Goal: Task Accomplishment & Management: Complete application form

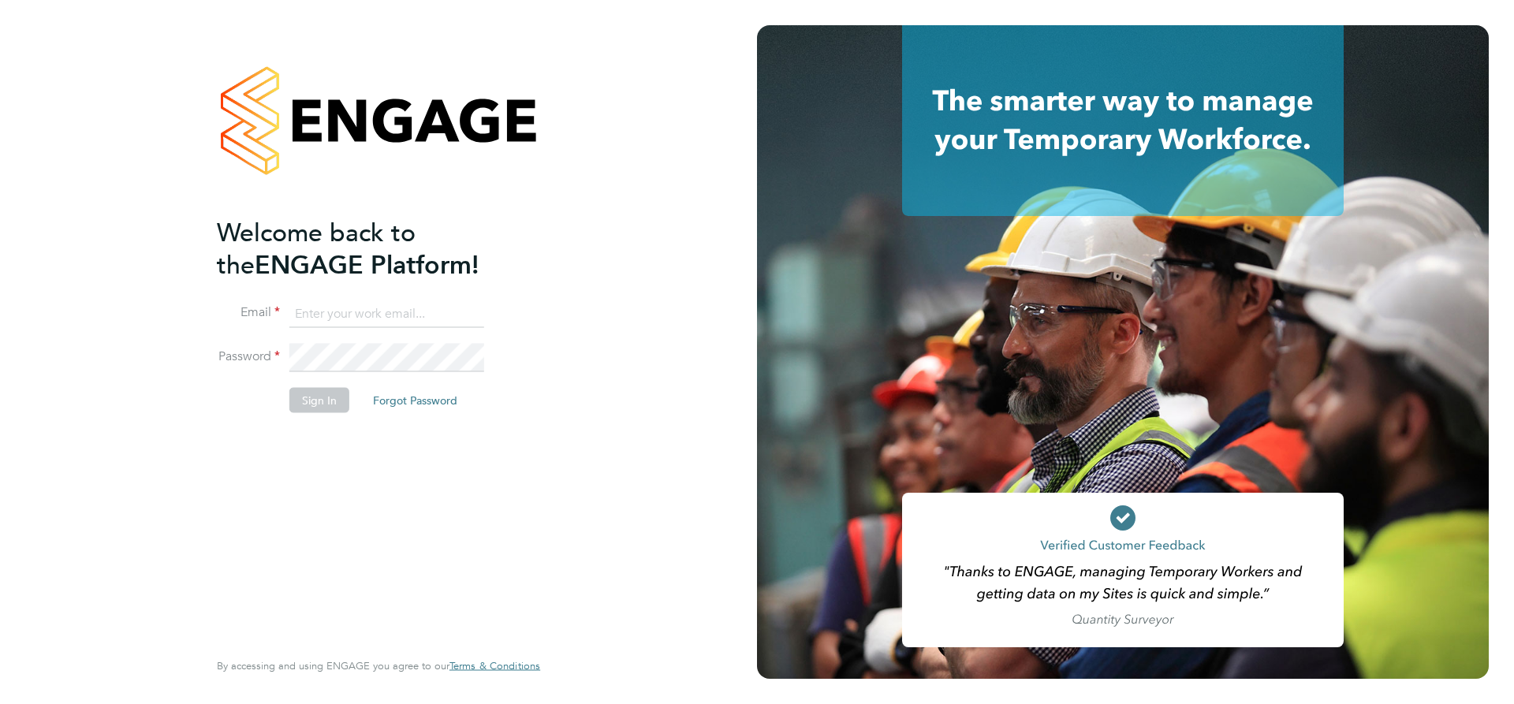
type input "[EMAIL_ADDRESS][DOMAIN_NAME]"
click at [323, 392] on button "Sign In" at bounding box center [319, 399] width 60 height 25
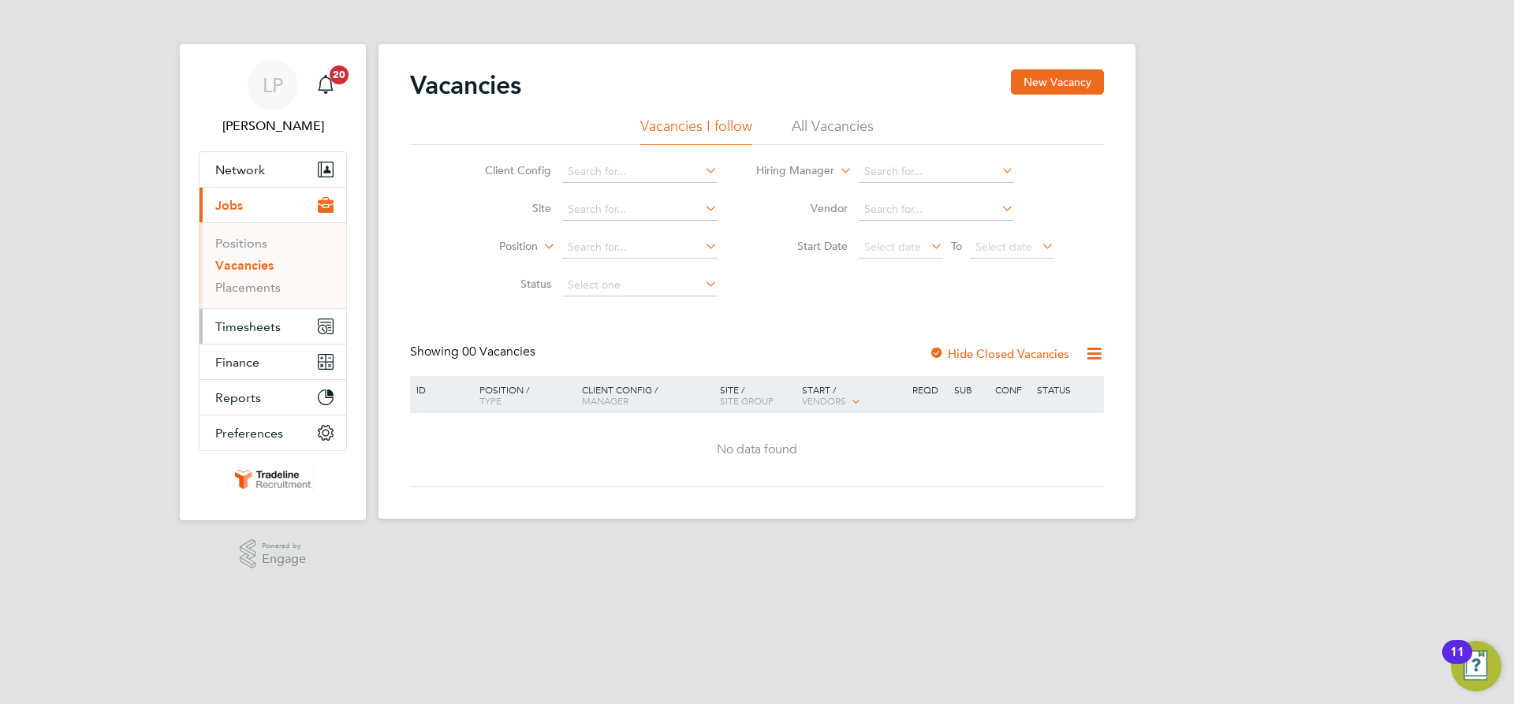
click at [255, 331] on span "Timesheets" at bounding box center [247, 326] width 65 height 15
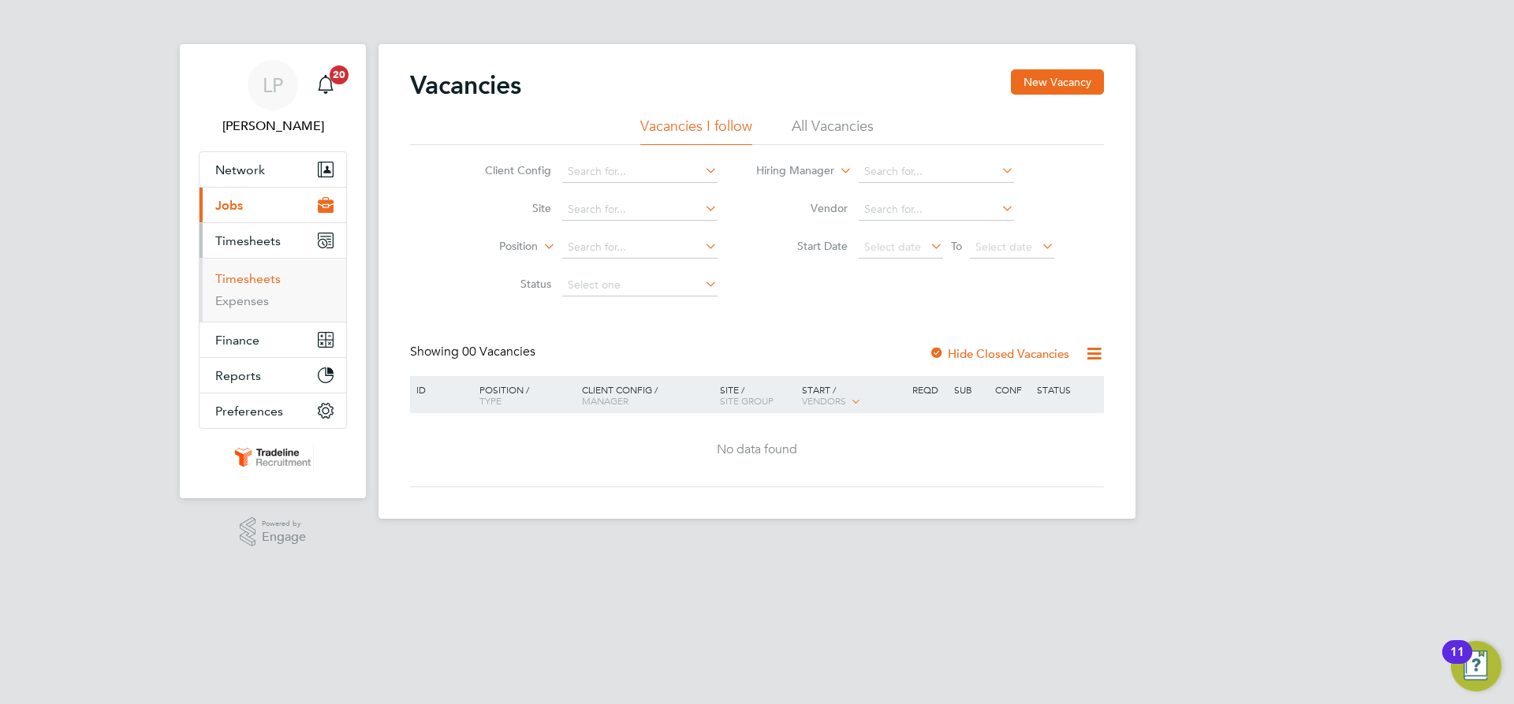
click at [254, 277] on link "Timesheets" at bounding box center [247, 278] width 65 height 15
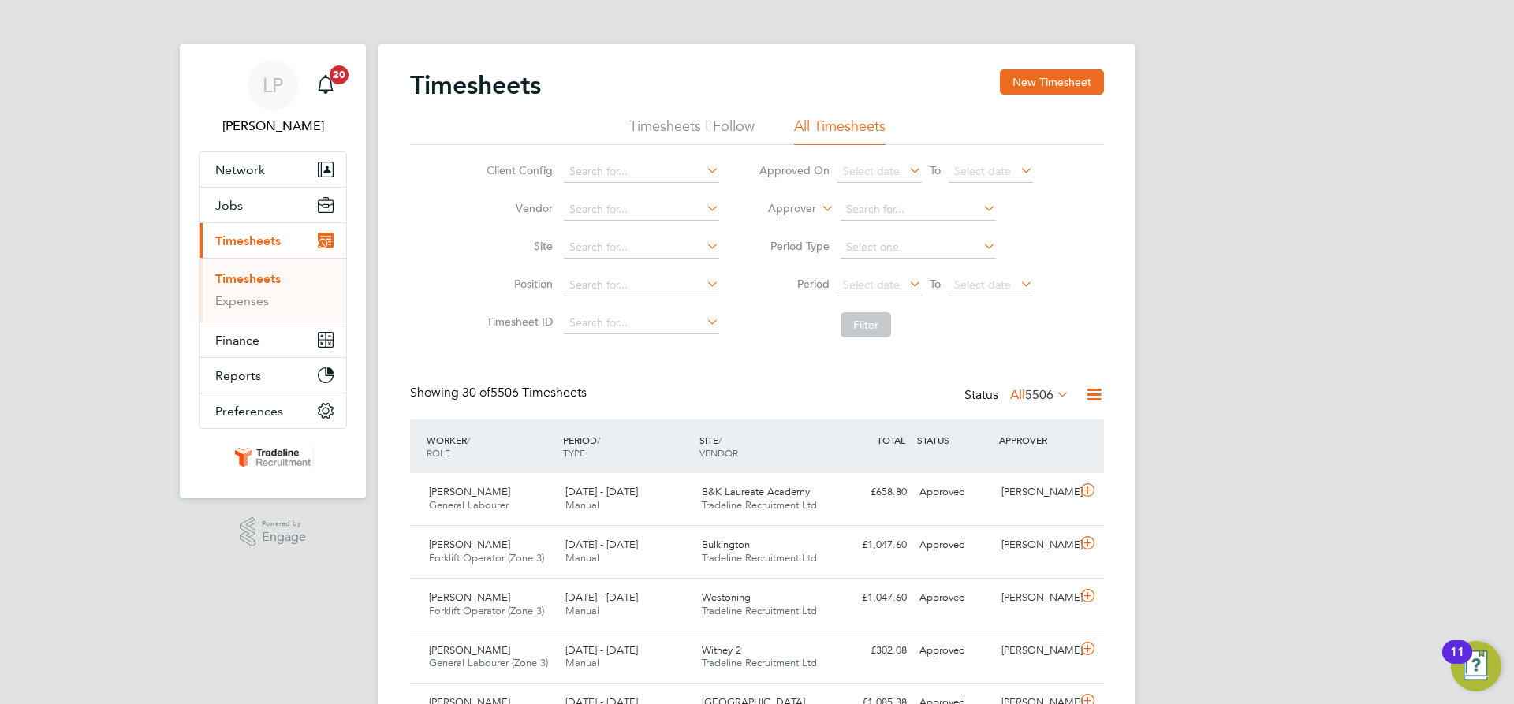
click at [784, 207] on label "Approver" at bounding box center [780, 209] width 71 height 16
click at [797, 225] on li "Worker" at bounding box center [777, 227] width 78 height 20
click at [889, 211] on input at bounding box center [917, 210] width 155 height 22
type input "v"
click at [952, 300] on li "[PERSON_NAME] ciun" at bounding box center [917, 295] width 157 height 21
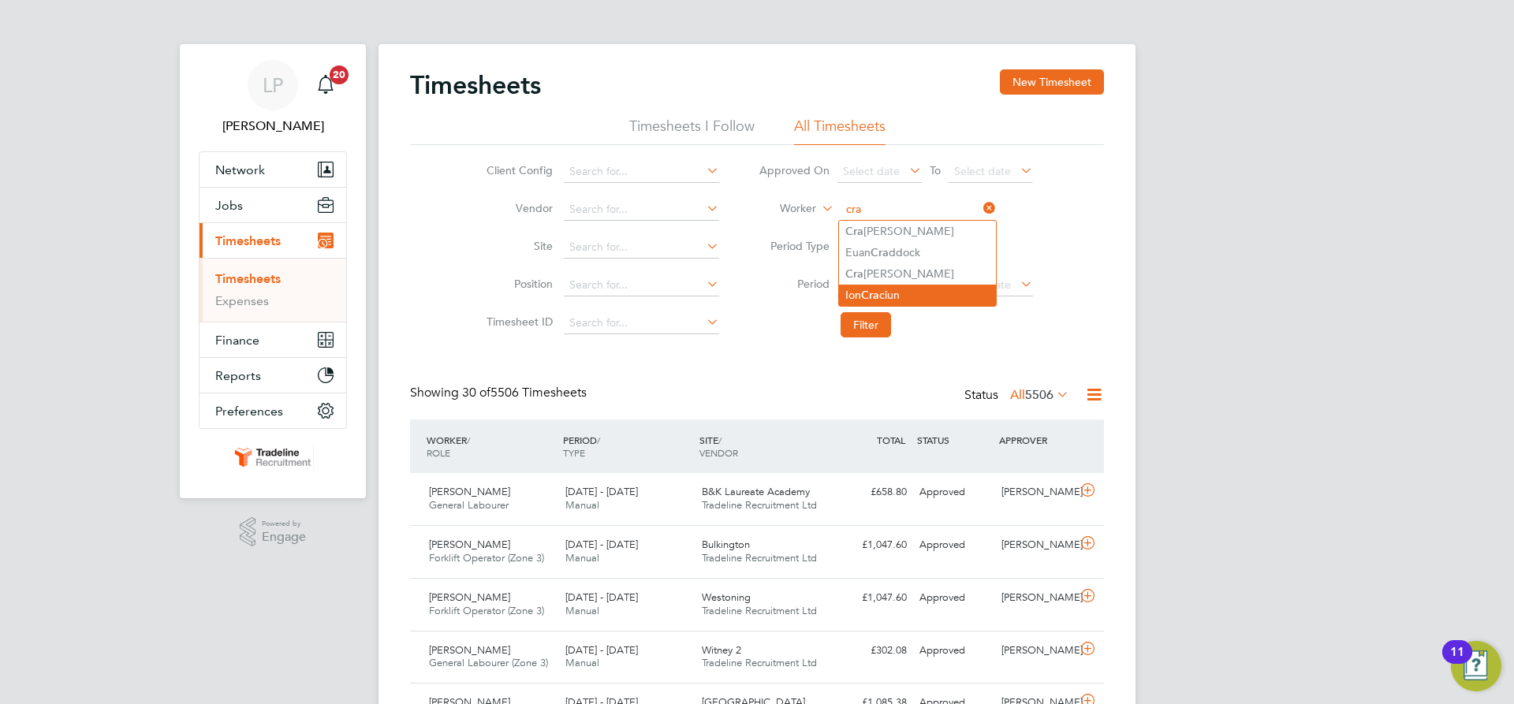
type input "[PERSON_NAME]"
click at [886, 326] on button "Filter" at bounding box center [865, 324] width 50 height 25
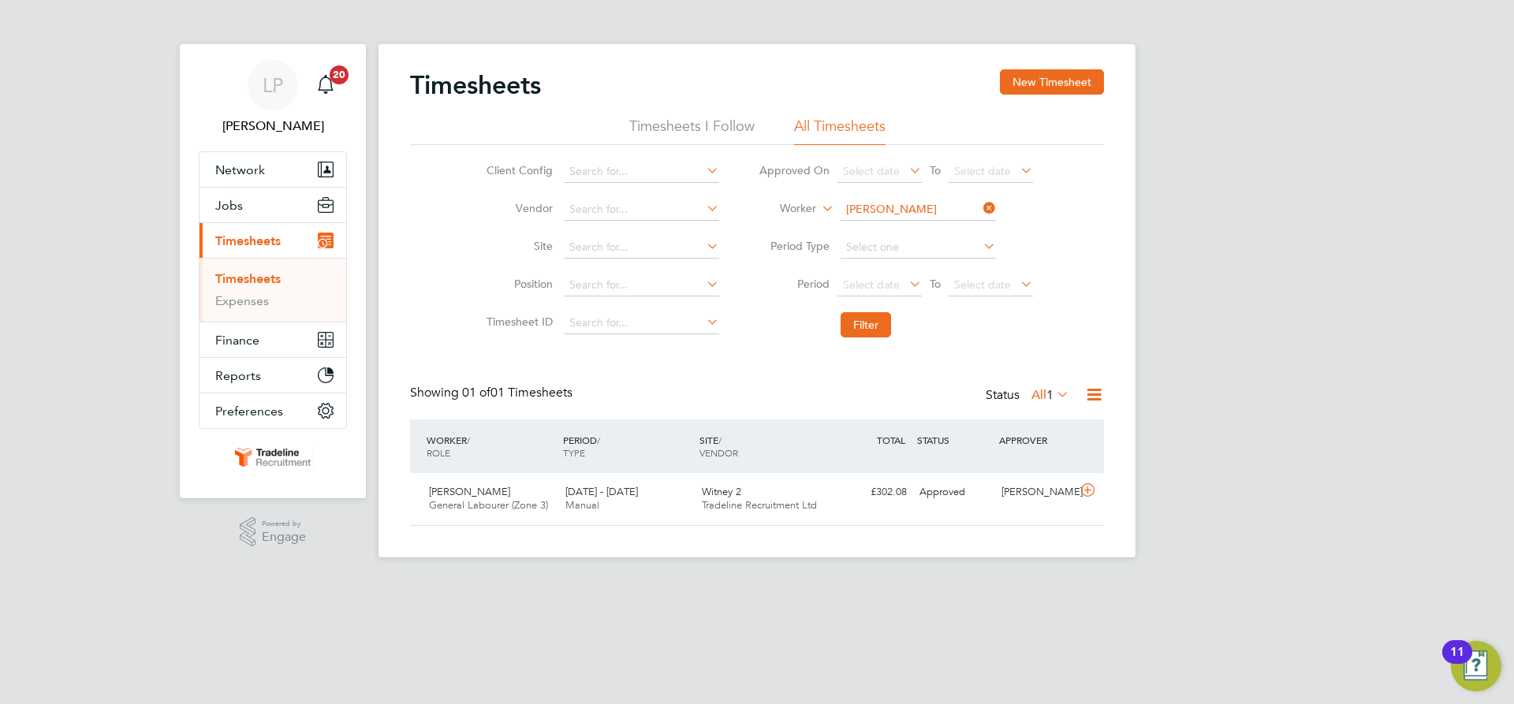
drag, startPoint x: 746, startPoint y: 531, endPoint x: 737, endPoint y: 547, distance: 18.0
click at [745, 531] on div "Timesheets New Timesheet Timesheets I Follow All Timesheets Client Config Vendo…" at bounding box center [756, 300] width 757 height 513
drag, startPoint x: 652, startPoint y: 468, endPoint x: 650, endPoint y: 476, distance: 9.0
click at [651, 469] on div "WORKER / ROLE WORKER / PERIOD PERIOD / TYPE SITE / VENDOR TOTAL TOTAL / STATUS …" at bounding box center [757, 446] width 694 height 54
click at [650, 490] on div "[DATE] - [DATE] Manual" at bounding box center [627, 498] width 136 height 39
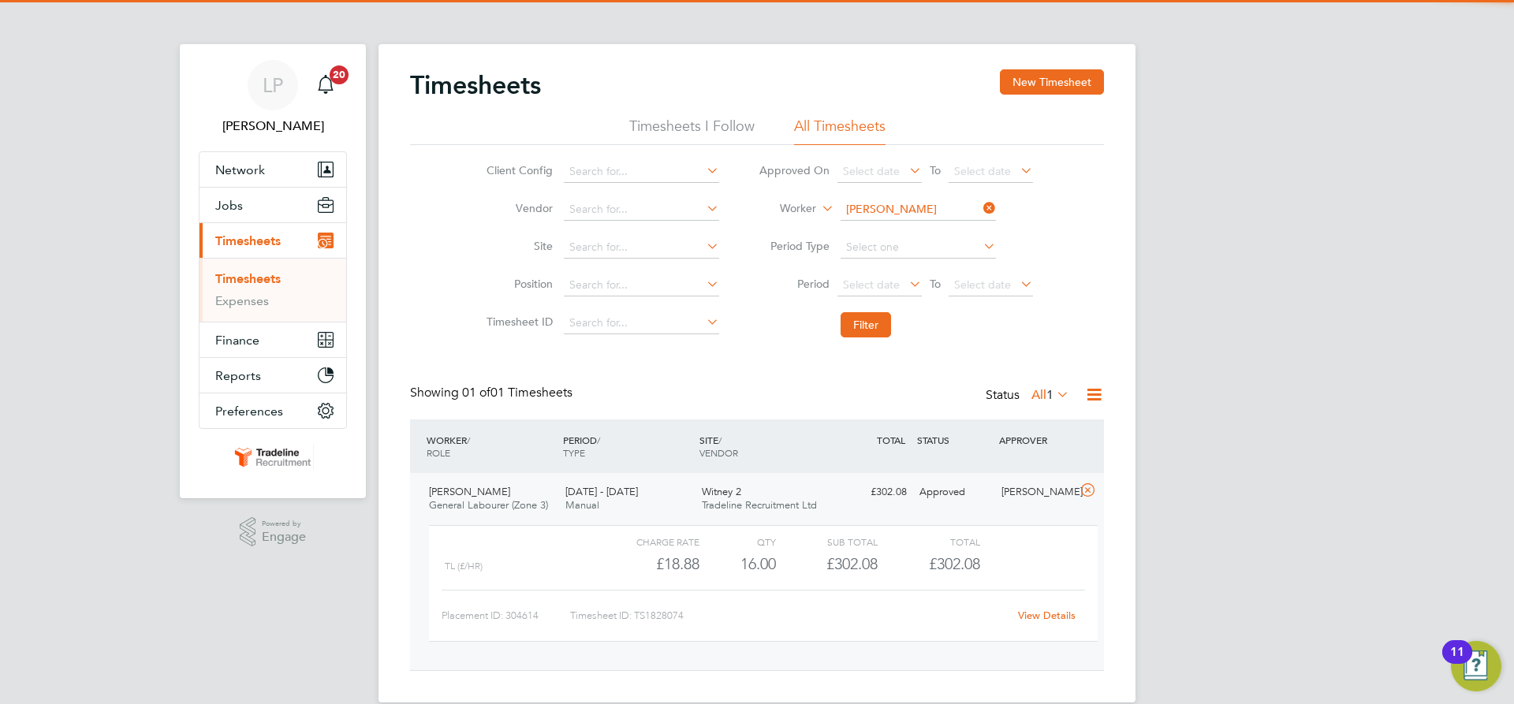
click at [921, 217] on li "Worker [PERSON_NAME]" at bounding box center [896, 210] width 314 height 38
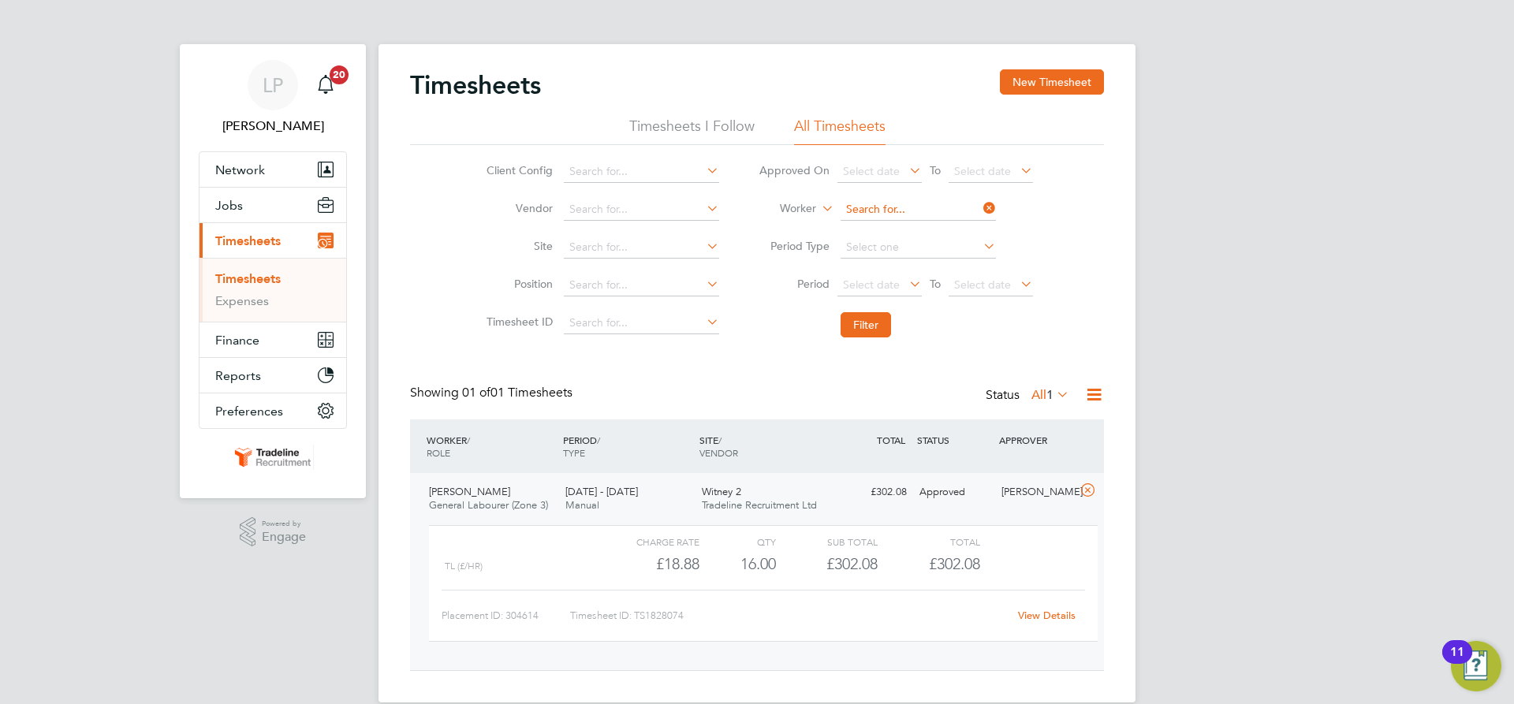
click at [911, 209] on input at bounding box center [917, 210] width 155 height 22
click at [860, 210] on input at bounding box center [917, 210] width 155 height 22
click at [936, 229] on b "Grot" at bounding box center [948, 231] width 24 height 13
type input "[PERSON_NAME]"
click at [857, 331] on button "Filter" at bounding box center [865, 324] width 50 height 25
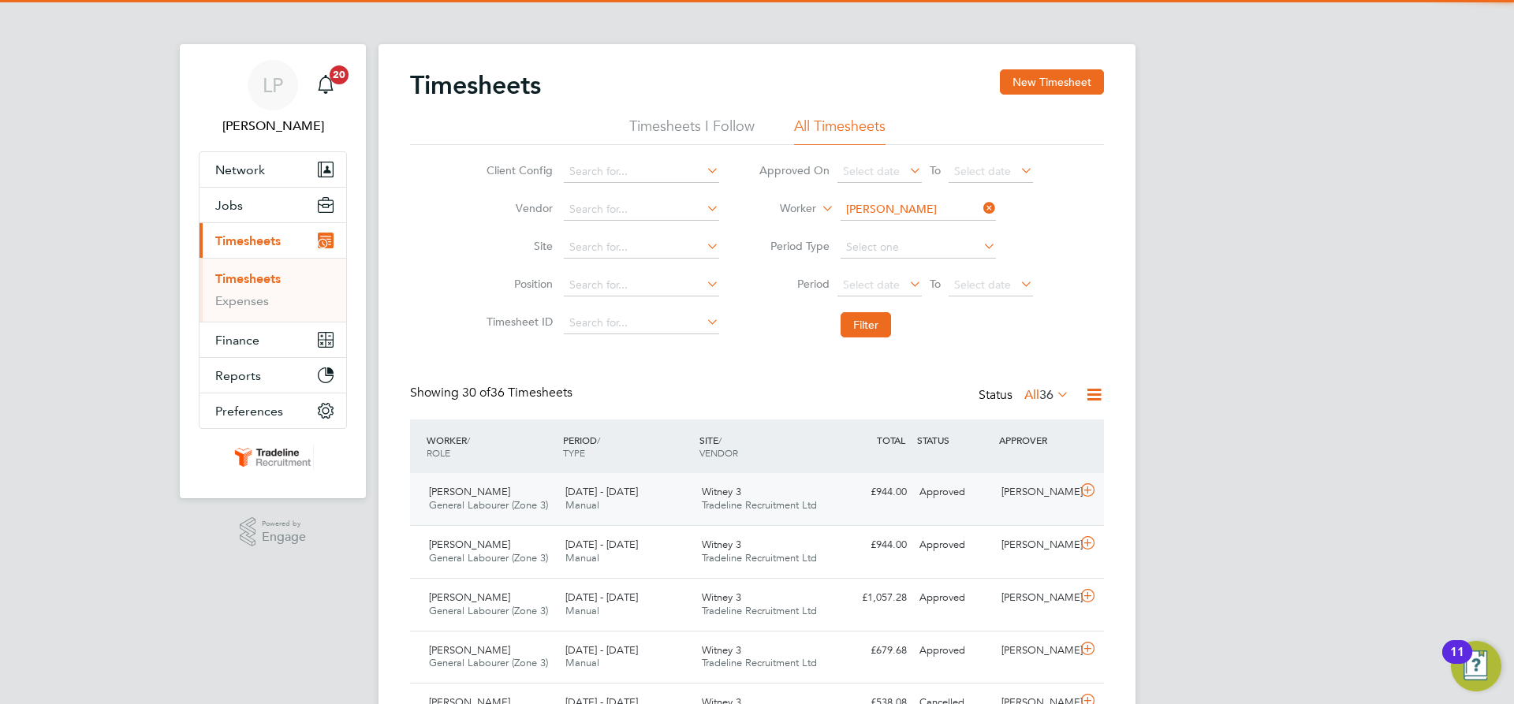
click at [805, 497] on div "Witney 3 Tradeline Recruitment Ltd" at bounding box center [763, 498] width 136 height 39
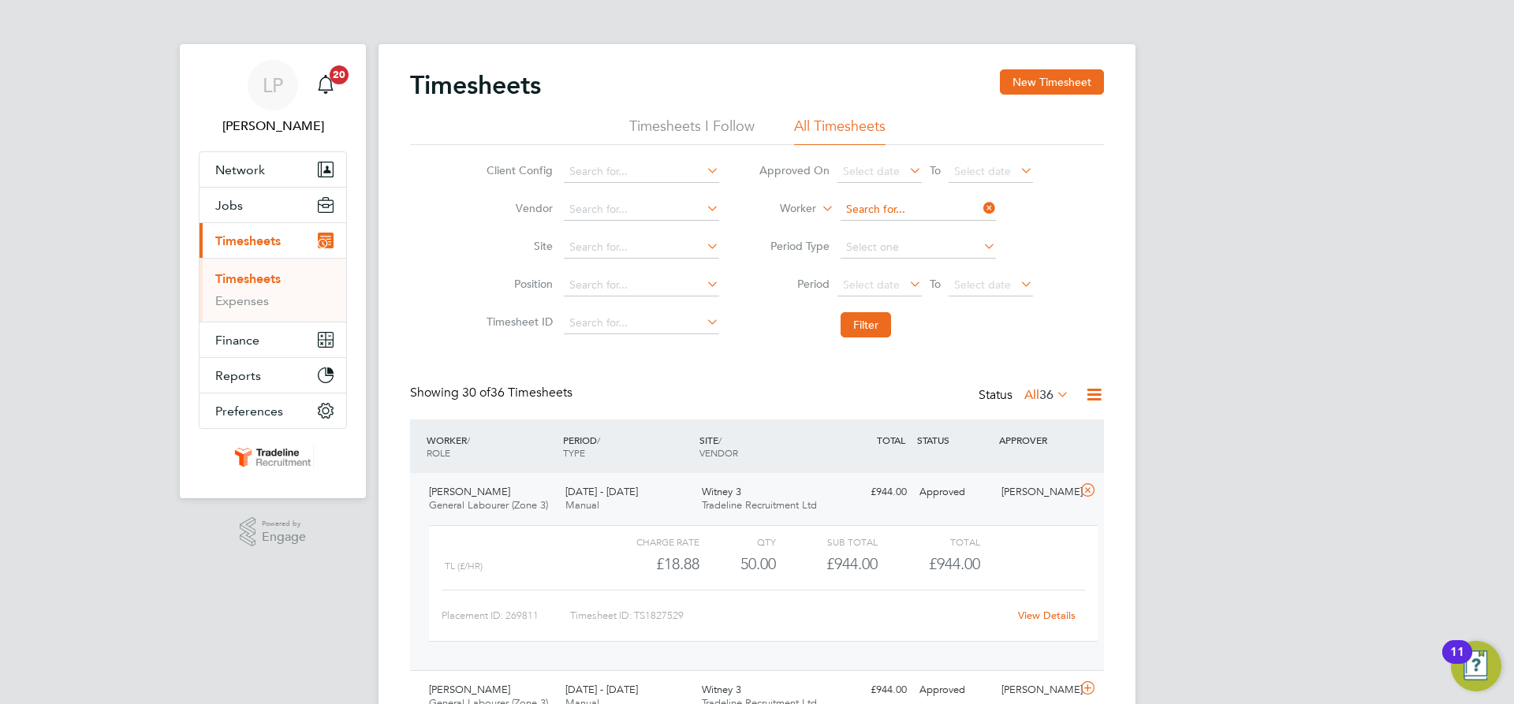
click at [931, 201] on input at bounding box center [917, 210] width 155 height 22
click at [925, 213] on input at bounding box center [917, 210] width 155 height 22
click at [936, 277] on b "King" at bounding box center [948, 273] width 24 height 13
type input "[PERSON_NAME]"
click at [873, 328] on button "Filter" at bounding box center [865, 324] width 50 height 25
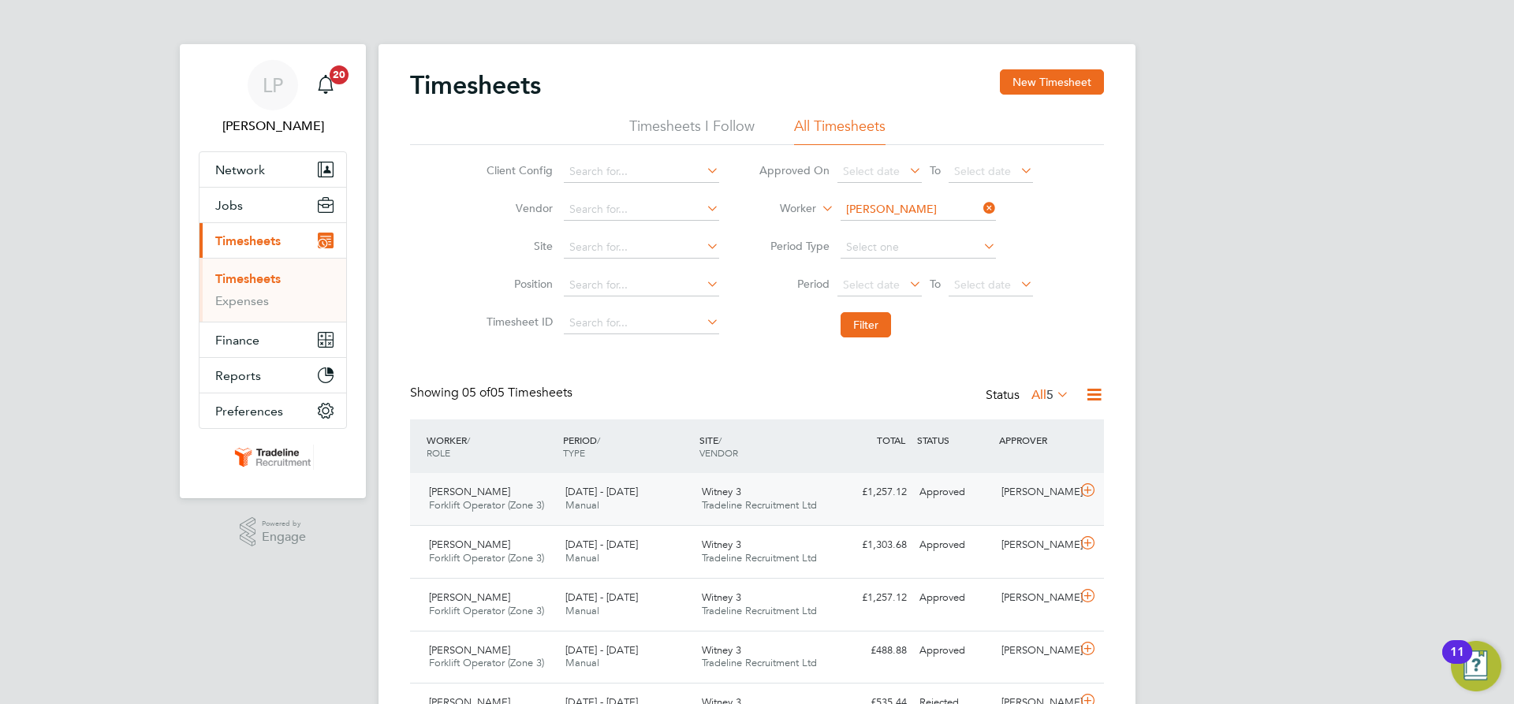
click at [767, 495] on div "Witney 3 Tradeline Recruitment Ltd" at bounding box center [763, 498] width 136 height 39
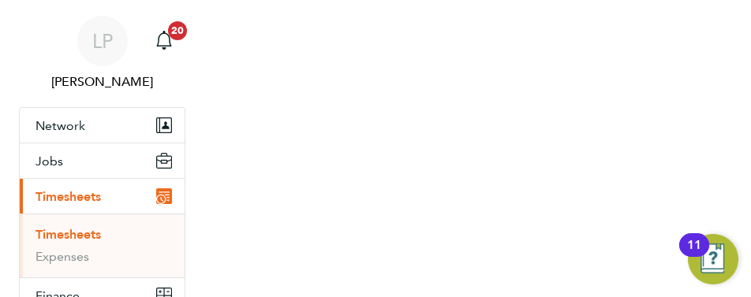
scroll to position [40, 109]
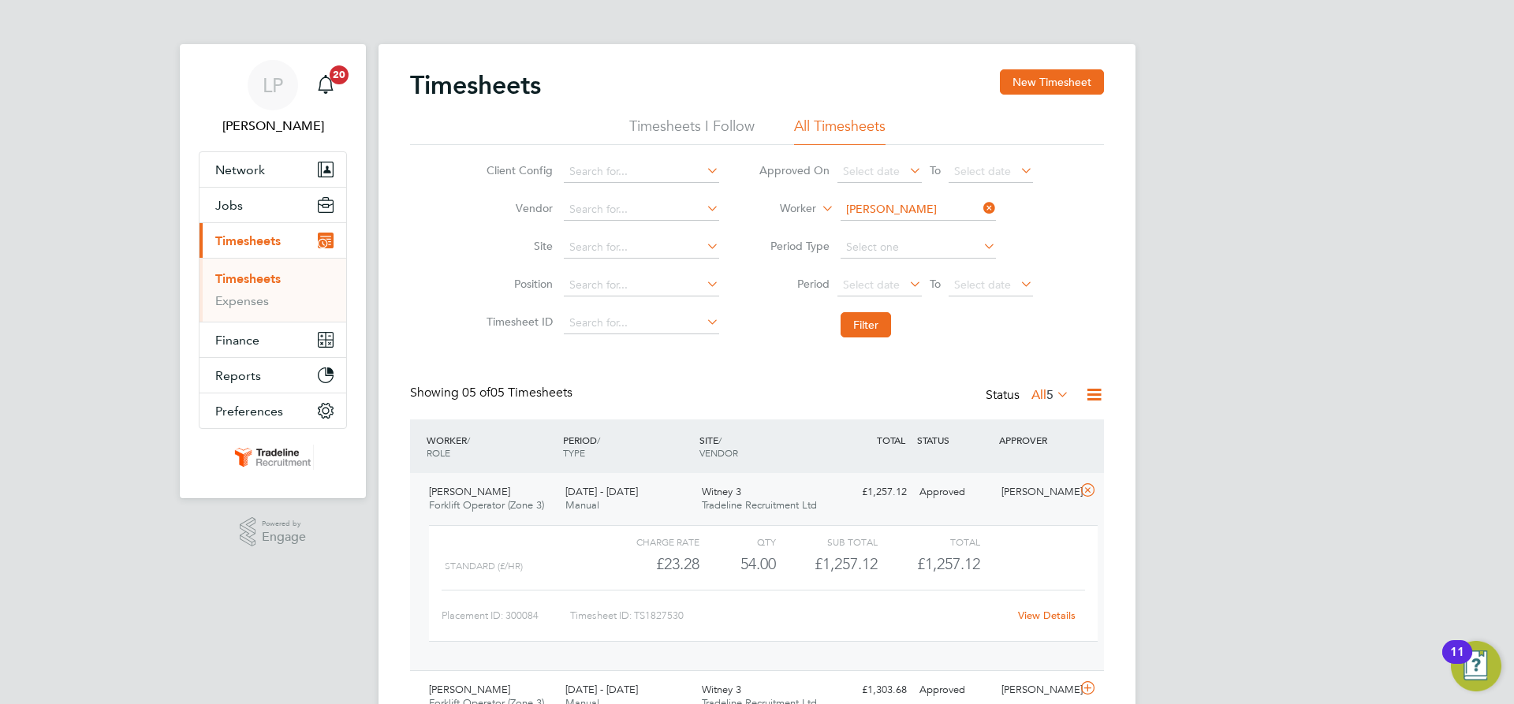
click at [906, 194] on li "Worker [PERSON_NAME]" at bounding box center [896, 210] width 314 height 38
click at [912, 206] on input at bounding box center [917, 210] width 155 height 22
click at [907, 267] on li "[PERSON_NAME] inski" at bounding box center [919, 273] width 161 height 21
type input "[PERSON_NAME]"
click at [880, 320] on button "Filter" at bounding box center [865, 324] width 50 height 25
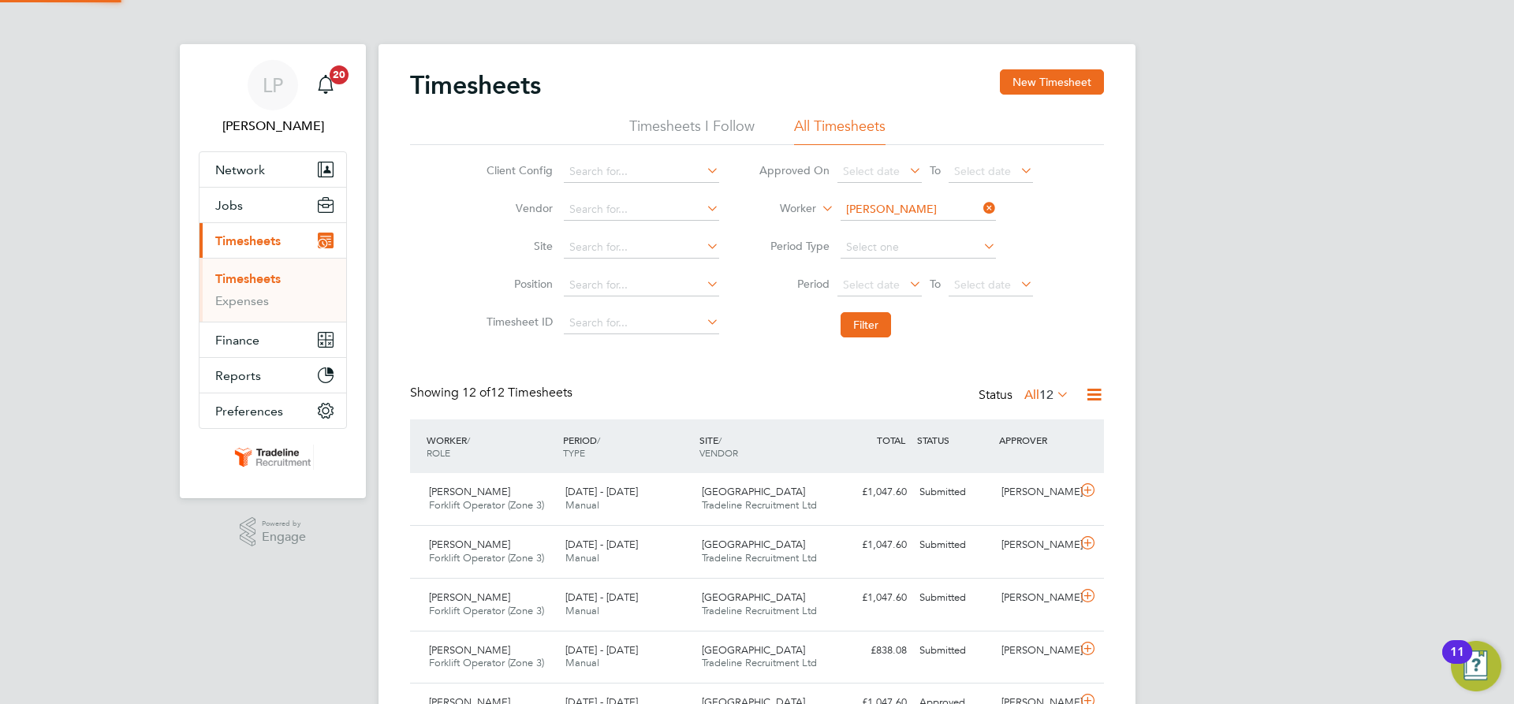
scroll to position [40, 137]
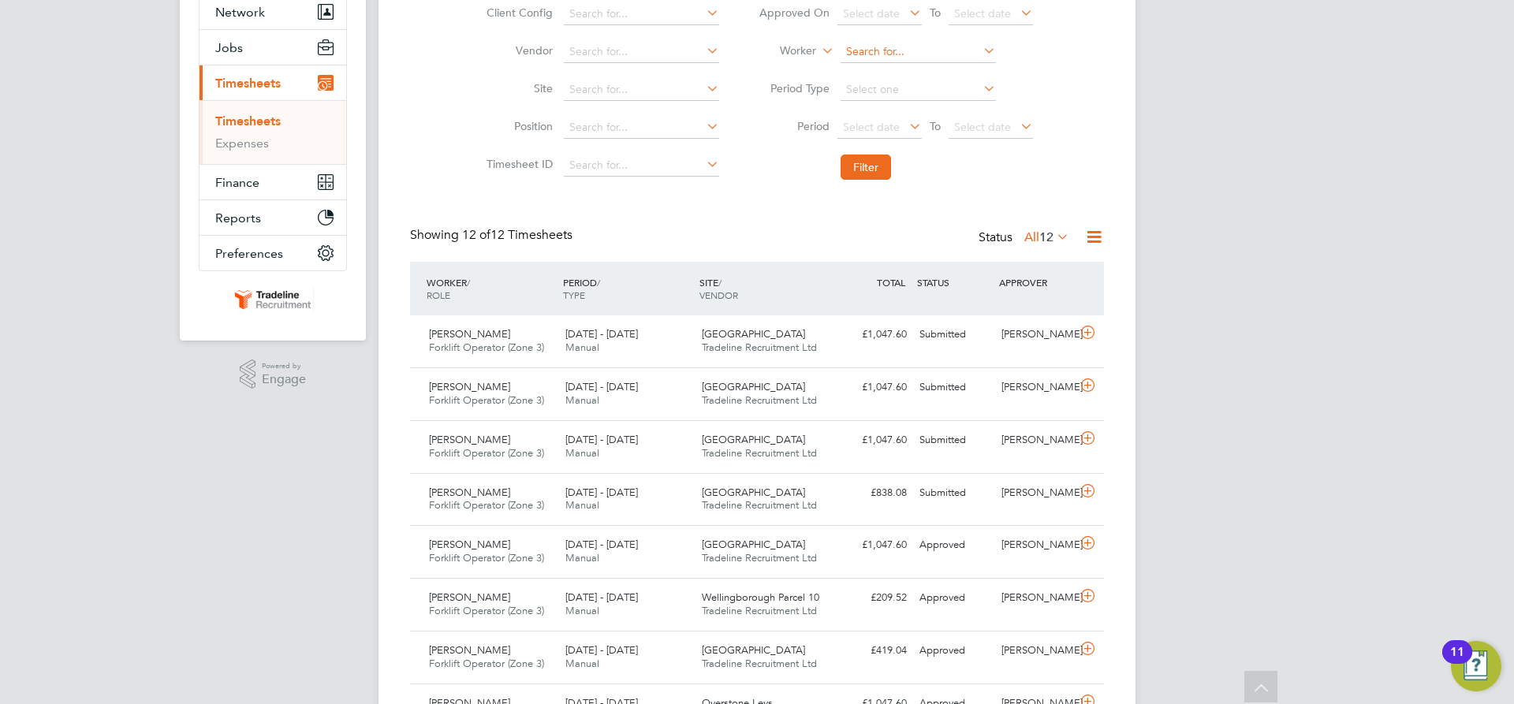
click at [897, 48] on input at bounding box center [917, 52] width 155 height 22
click at [906, 75] on li "Vadim Kez un" at bounding box center [917, 73] width 157 height 21
type input "[PERSON_NAME]"
click at [860, 165] on button "Filter" at bounding box center [865, 167] width 50 height 25
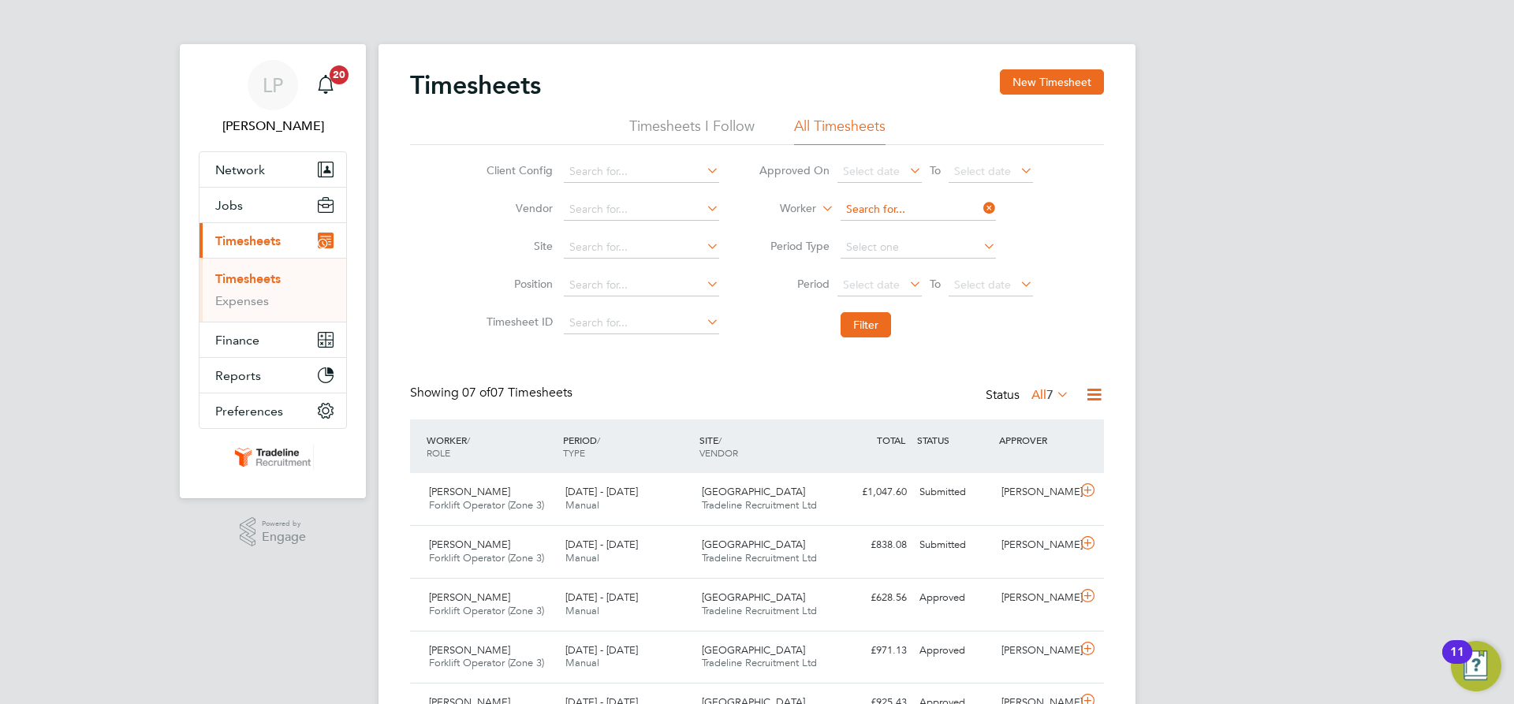
click at [922, 204] on input at bounding box center [917, 210] width 155 height 22
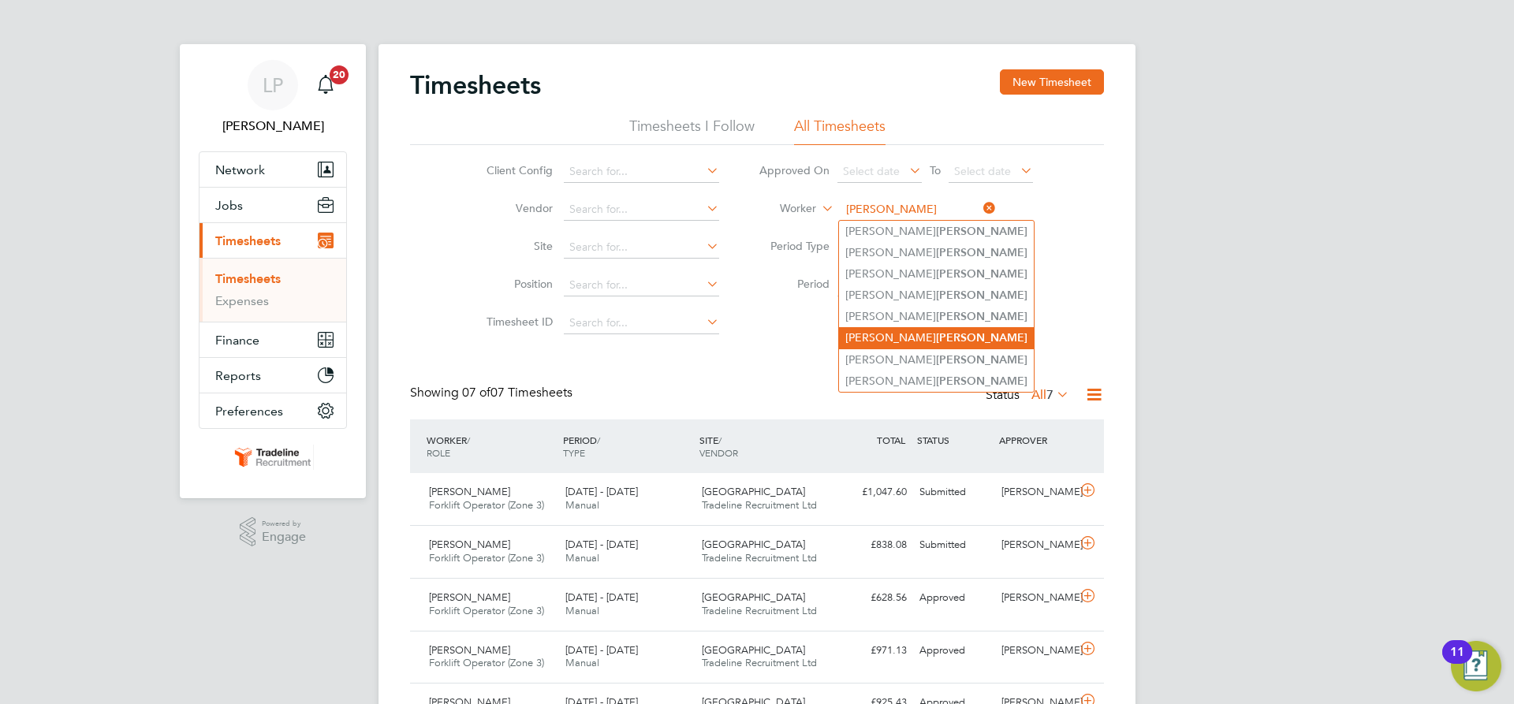
click at [936, 336] on b "[PERSON_NAME]" at bounding box center [981, 337] width 91 height 13
type input "[PERSON_NAME]"
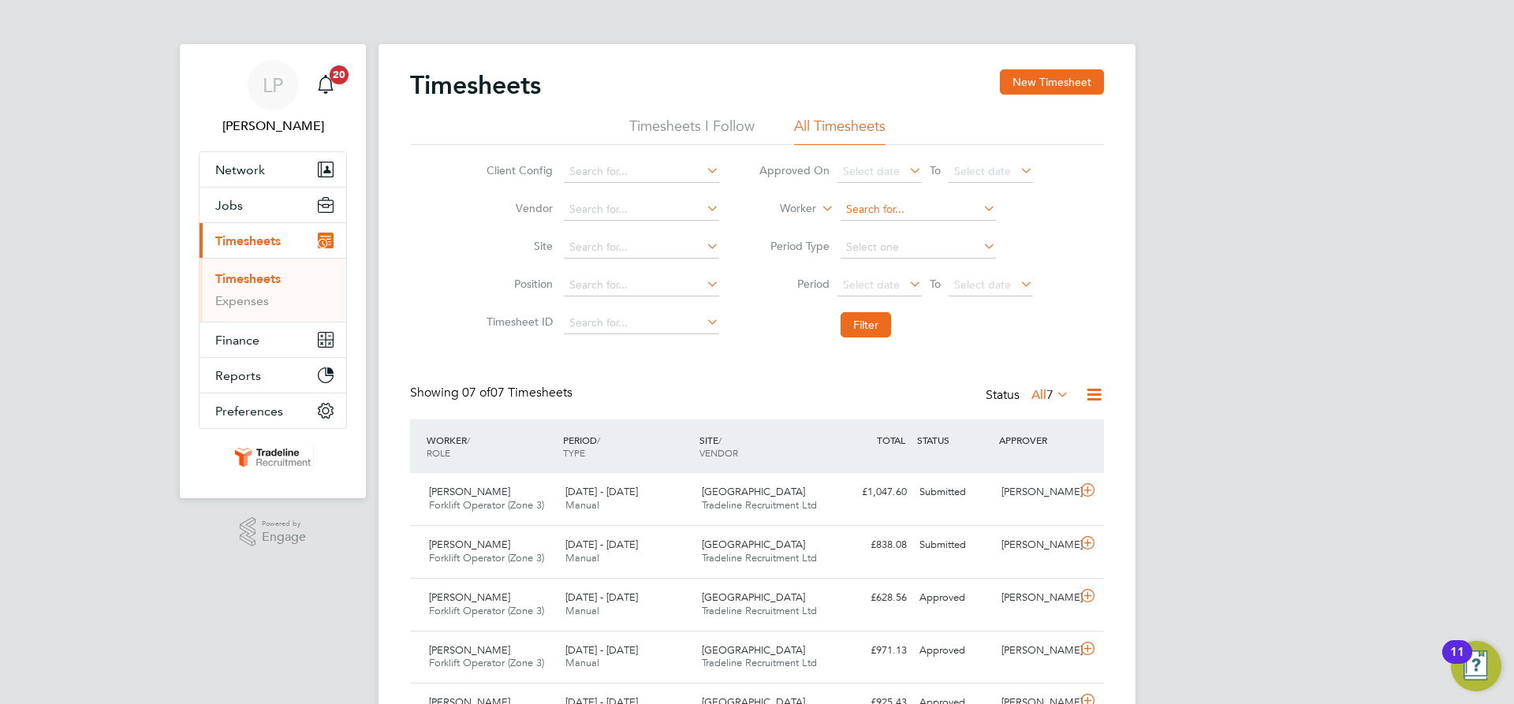
click at [938, 204] on input at bounding box center [917, 210] width 155 height 22
type input "s"
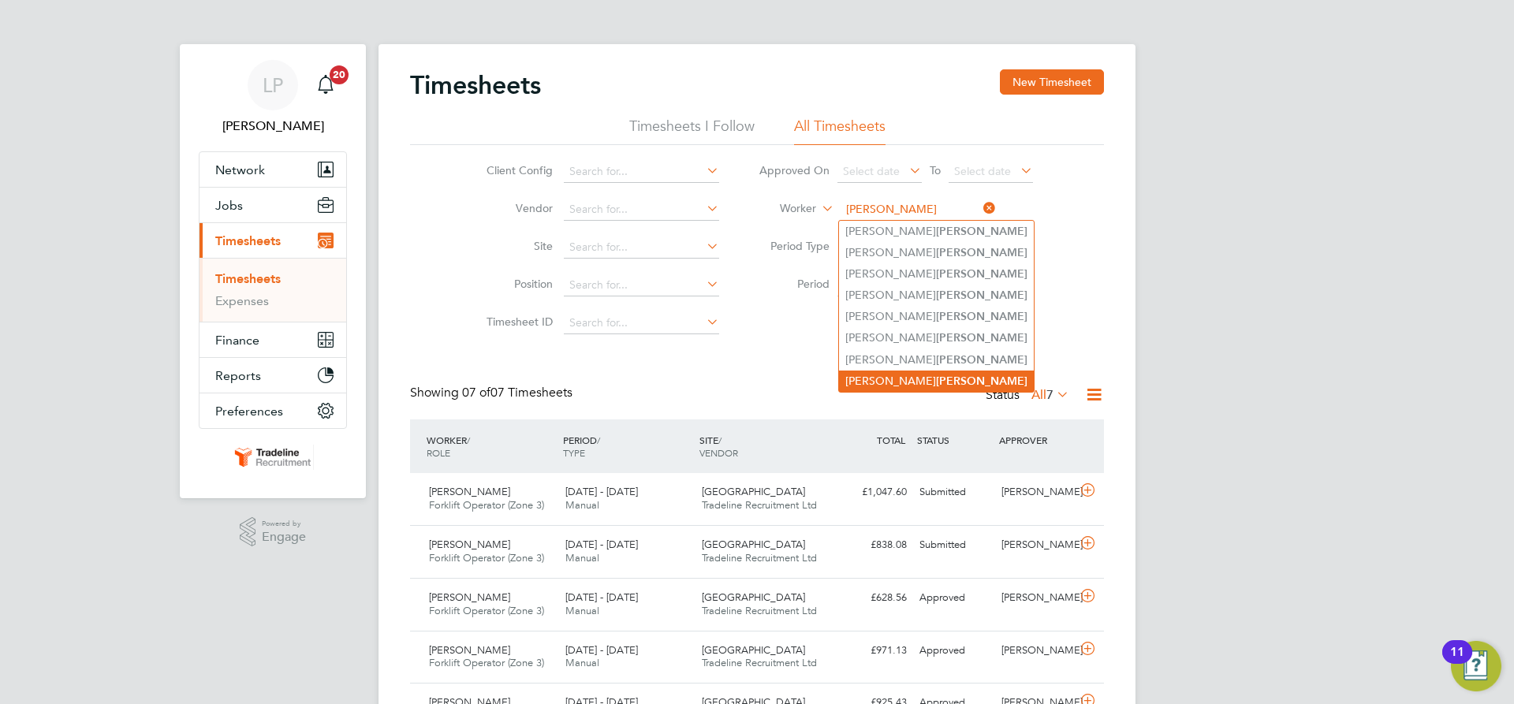
click at [936, 375] on b "[PERSON_NAME]" at bounding box center [981, 381] width 91 height 13
type input "[PERSON_NAME]"
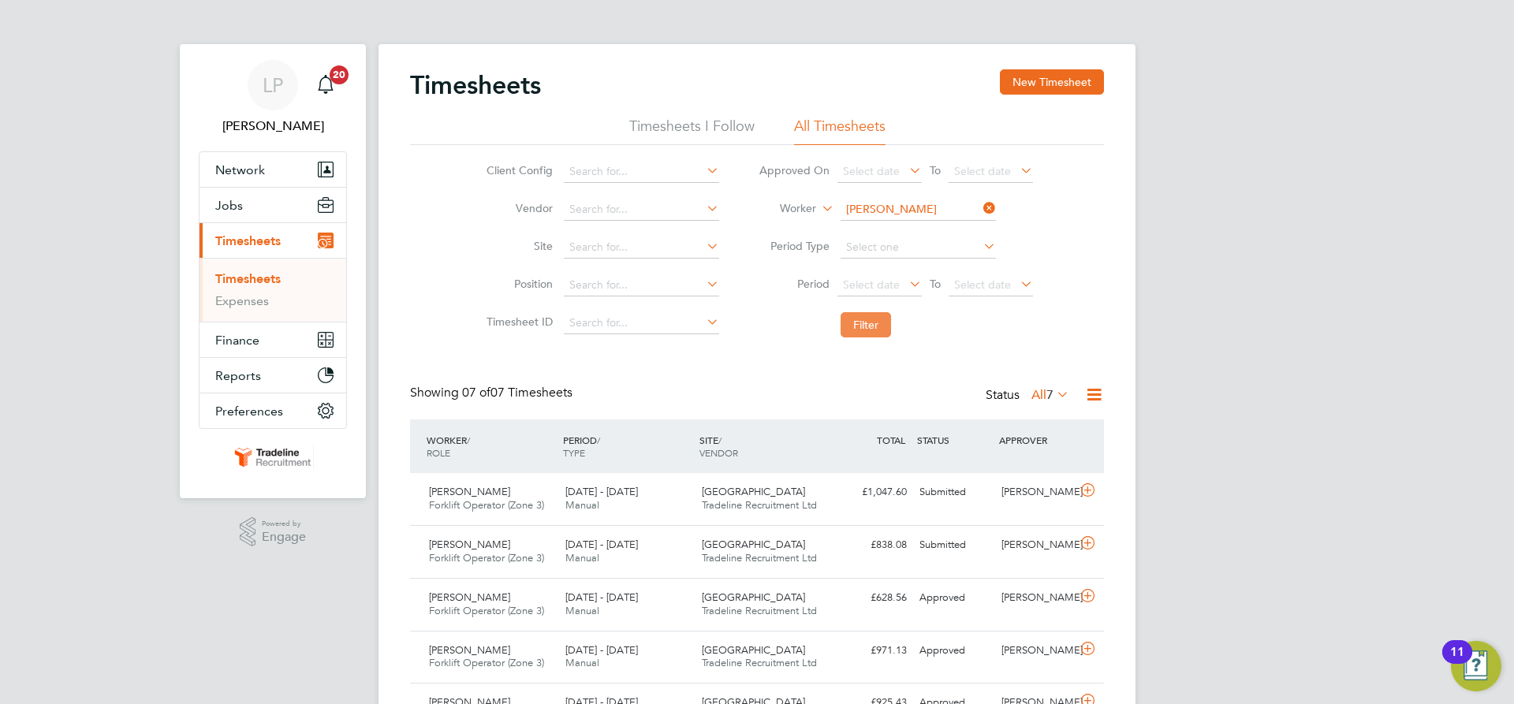
click at [868, 334] on button "Filter" at bounding box center [865, 324] width 50 height 25
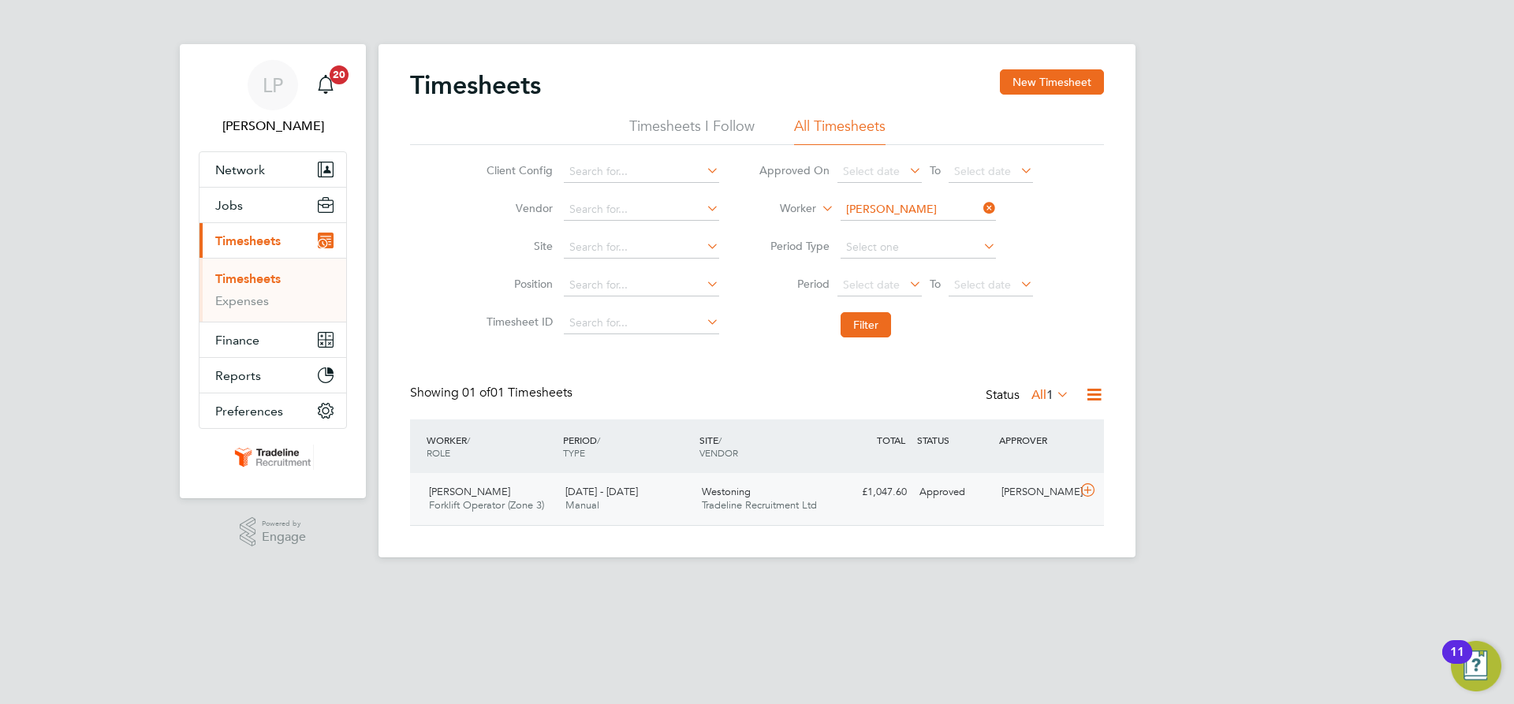
click at [822, 486] on div "Westoning Tradeline Recruitment Ltd" at bounding box center [763, 498] width 136 height 39
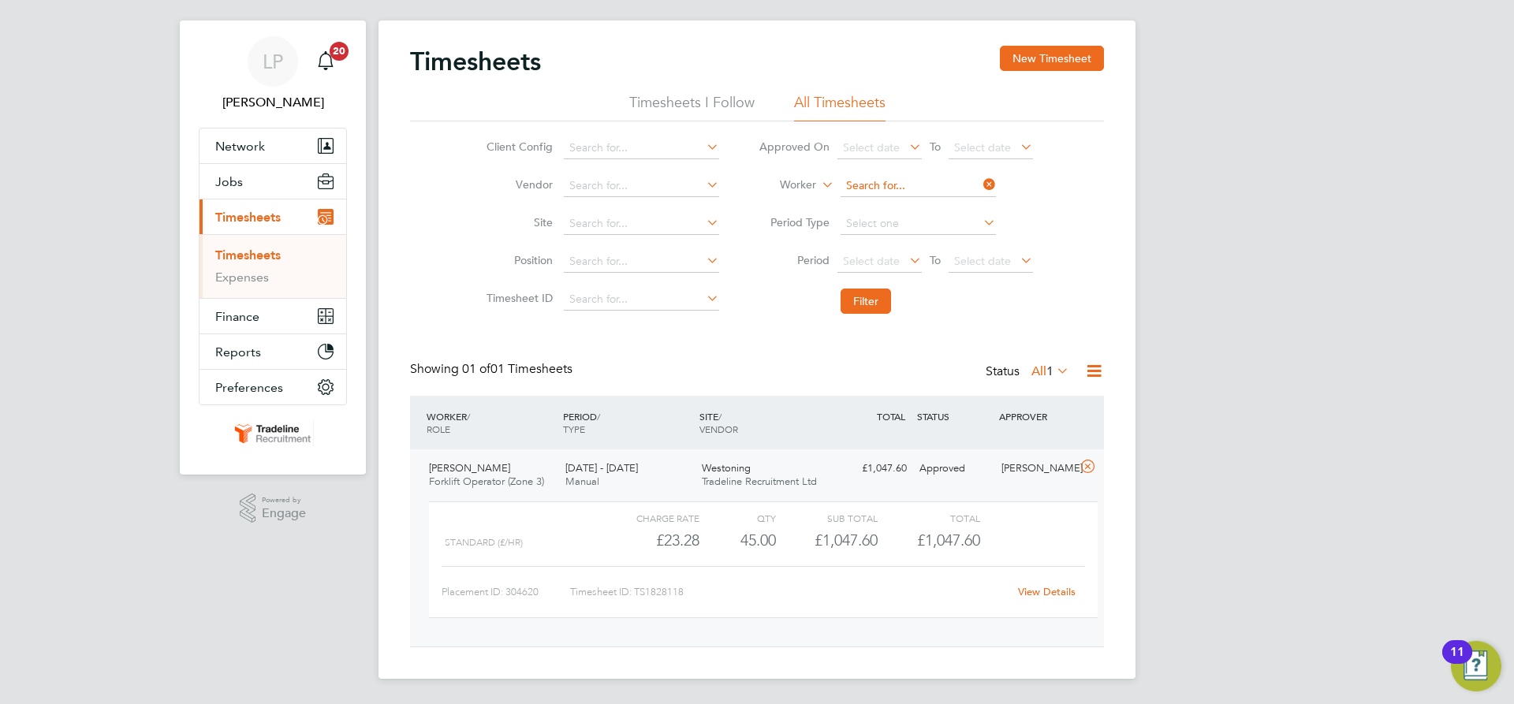
click at [894, 182] on input at bounding box center [917, 186] width 155 height 22
click at [903, 268] on li "[PERSON_NAME] ciun" at bounding box center [917, 271] width 157 height 21
type input "[PERSON_NAME]"
click at [880, 293] on button "Filter" at bounding box center [865, 301] width 50 height 25
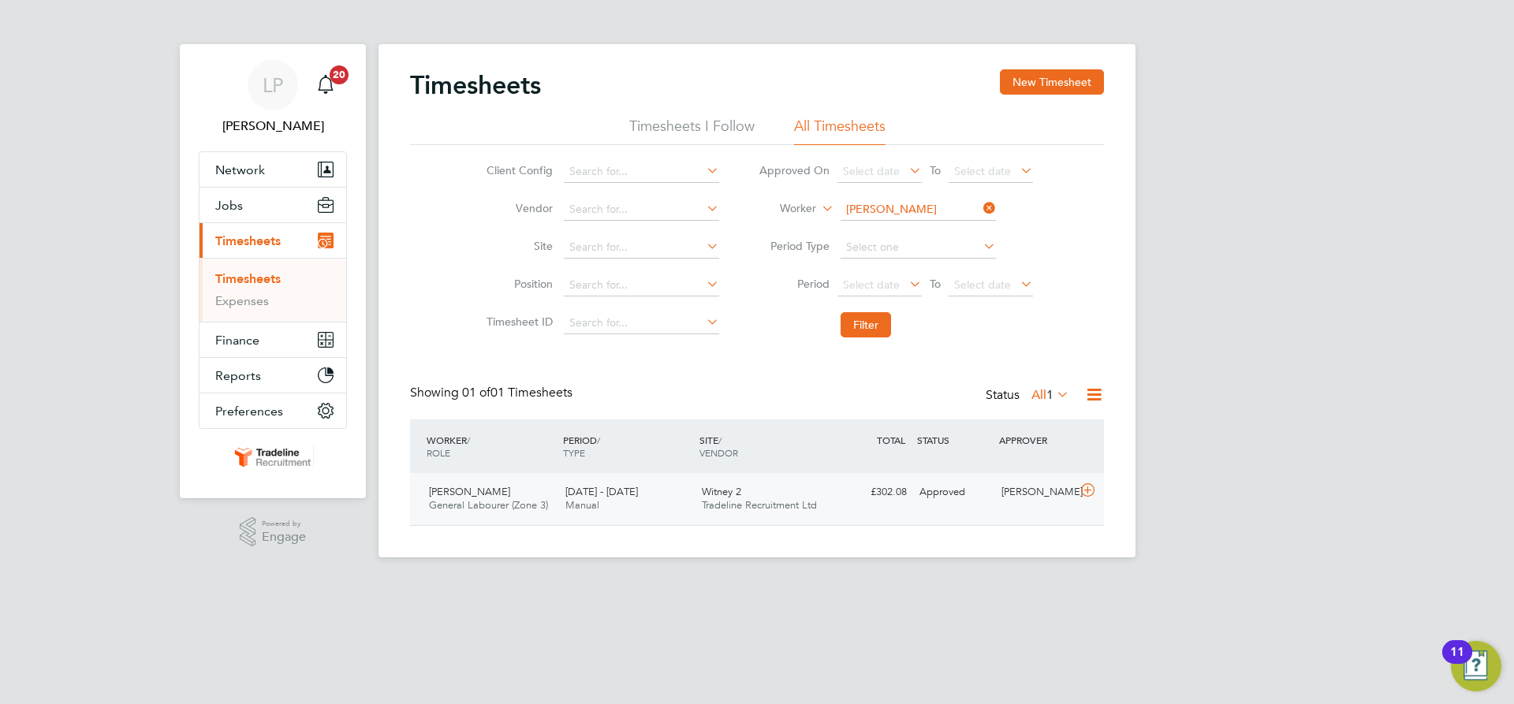
click at [722, 490] on span "Witney 2" at bounding box center [721, 491] width 39 height 13
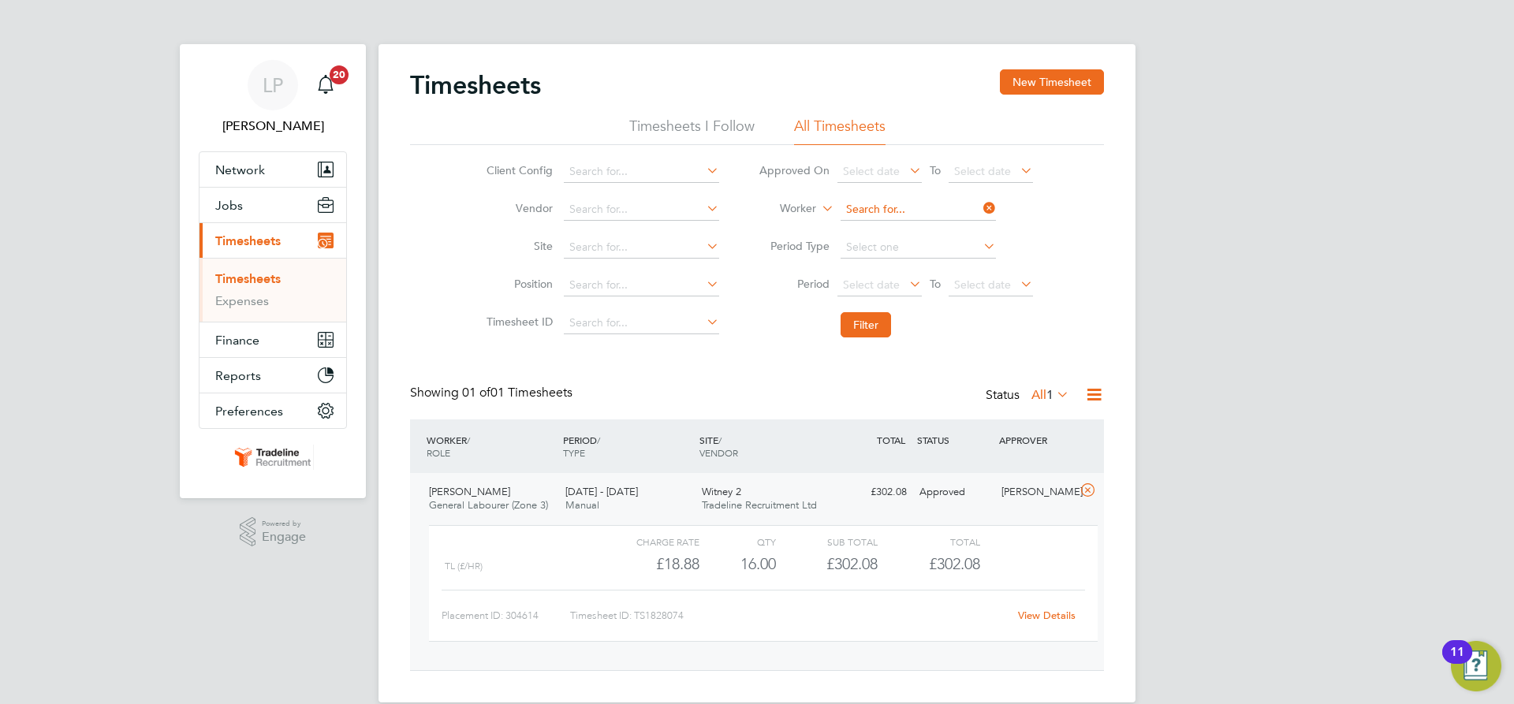
click at [922, 211] on input at bounding box center [917, 210] width 155 height 22
click at [923, 229] on li "[PERSON_NAME] [PERSON_NAME]" at bounding box center [948, 231] width 218 height 21
type input "[PERSON_NAME]"
click at [866, 325] on button "Filter" at bounding box center [865, 324] width 50 height 25
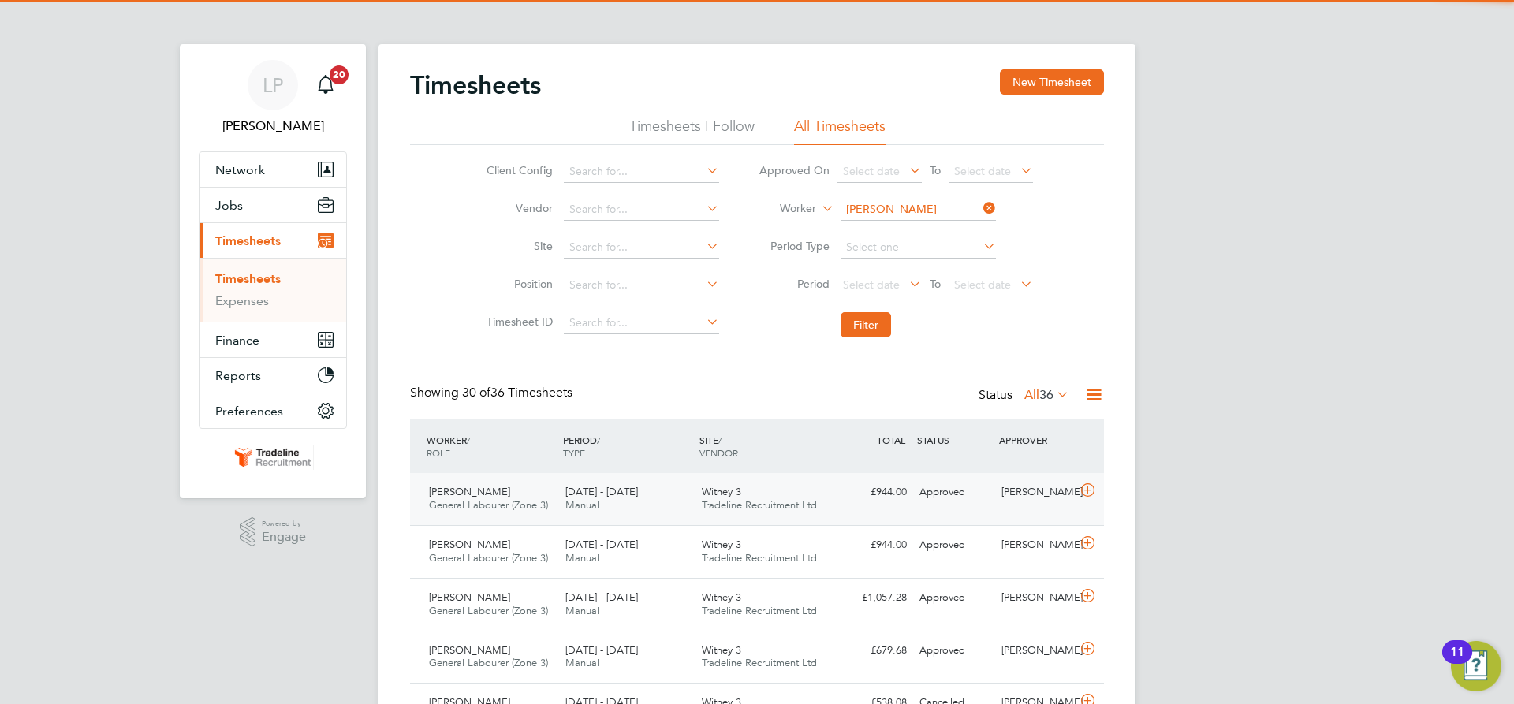
click at [753, 508] on span "Tradeline Recruitment Ltd" at bounding box center [759, 504] width 115 height 13
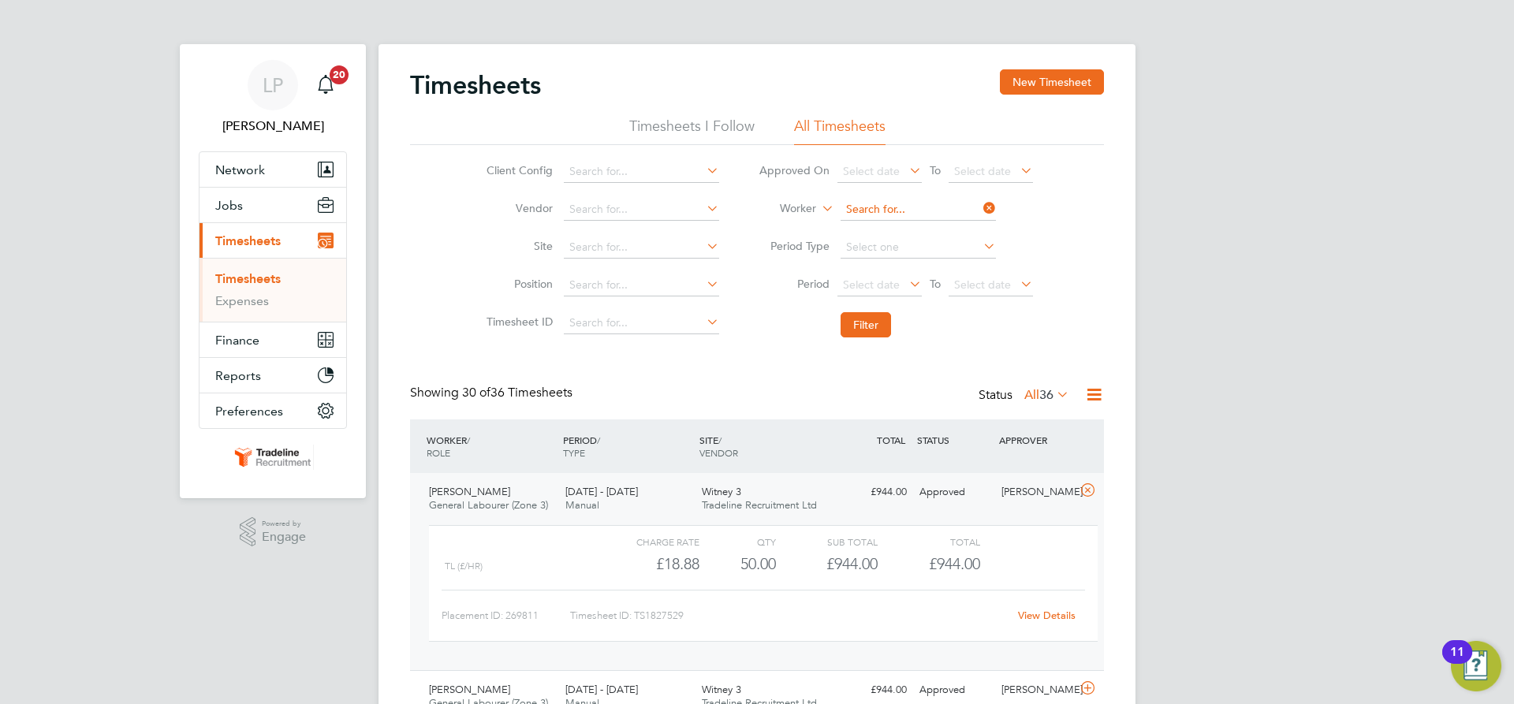
click at [874, 203] on input at bounding box center [917, 210] width 155 height 22
click at [936, 267] on b "King" at bounding box center [948, 273] width 24 height 13
type input "[PERSON_NAME]"
click at [863, 320] on button "Filter" at bounding box center [865, 324] width 50 height 25
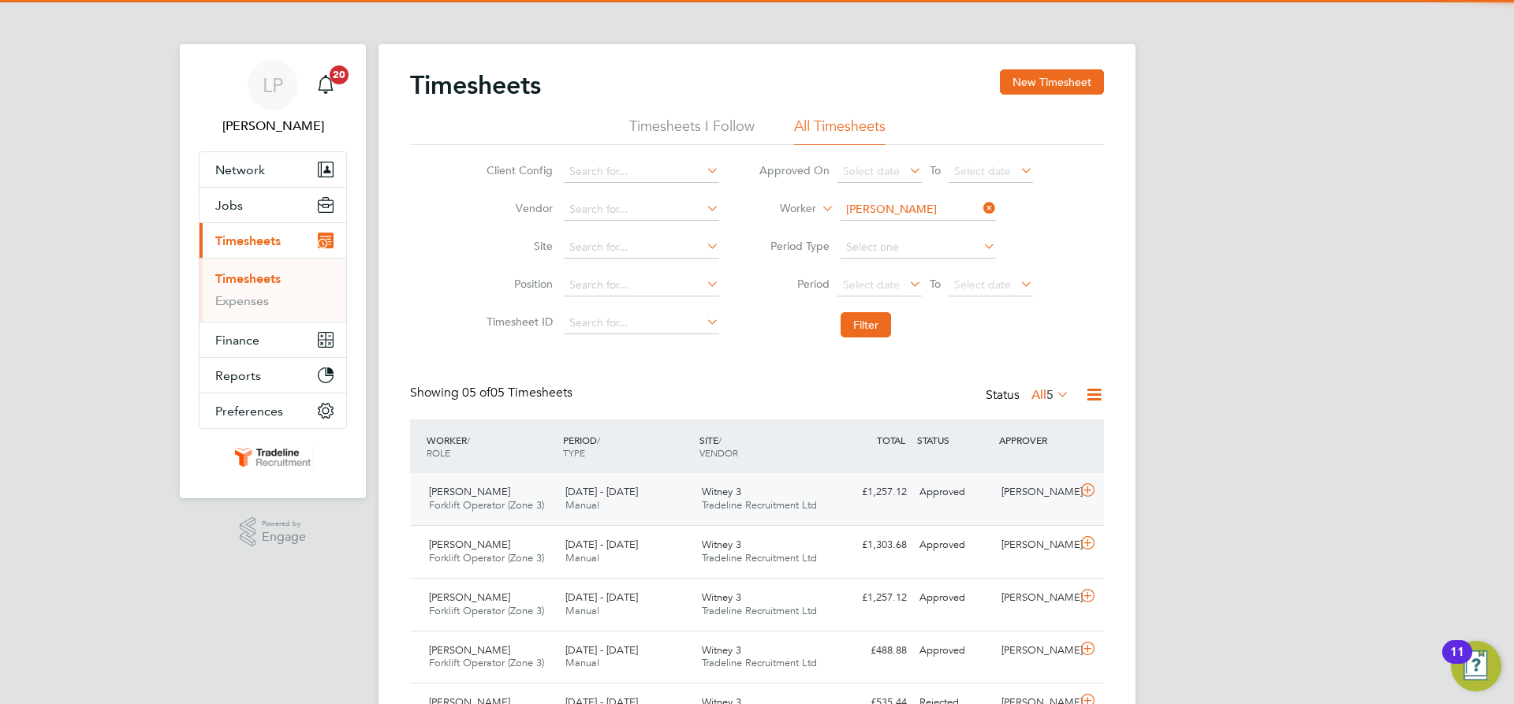
click at [808, 509] on span "Tradeline Recruitment Ltd" at bounding box center [759, 504] width 115 height 13
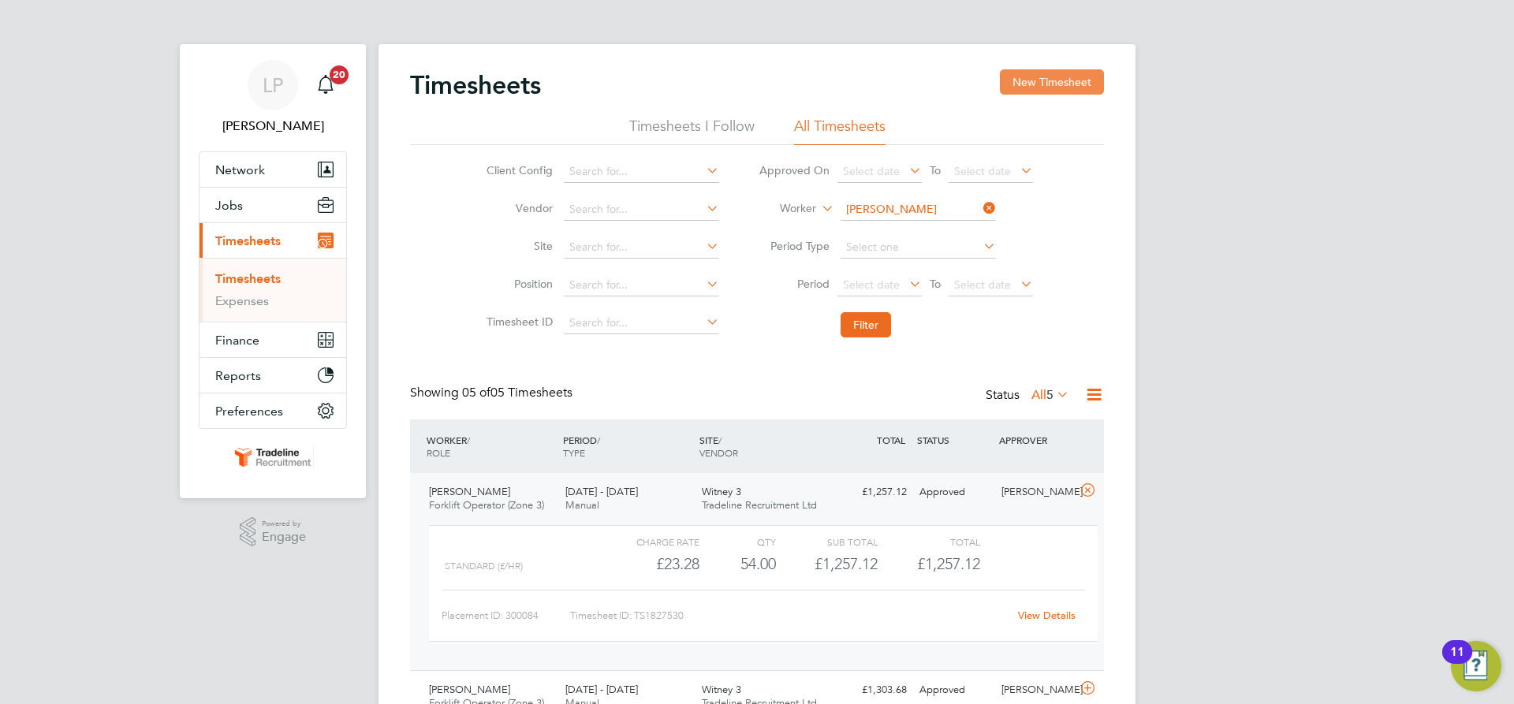
click at [1042, 77] on button "New Timesheet" at bounding box center [1052, 81] width 104 height 25
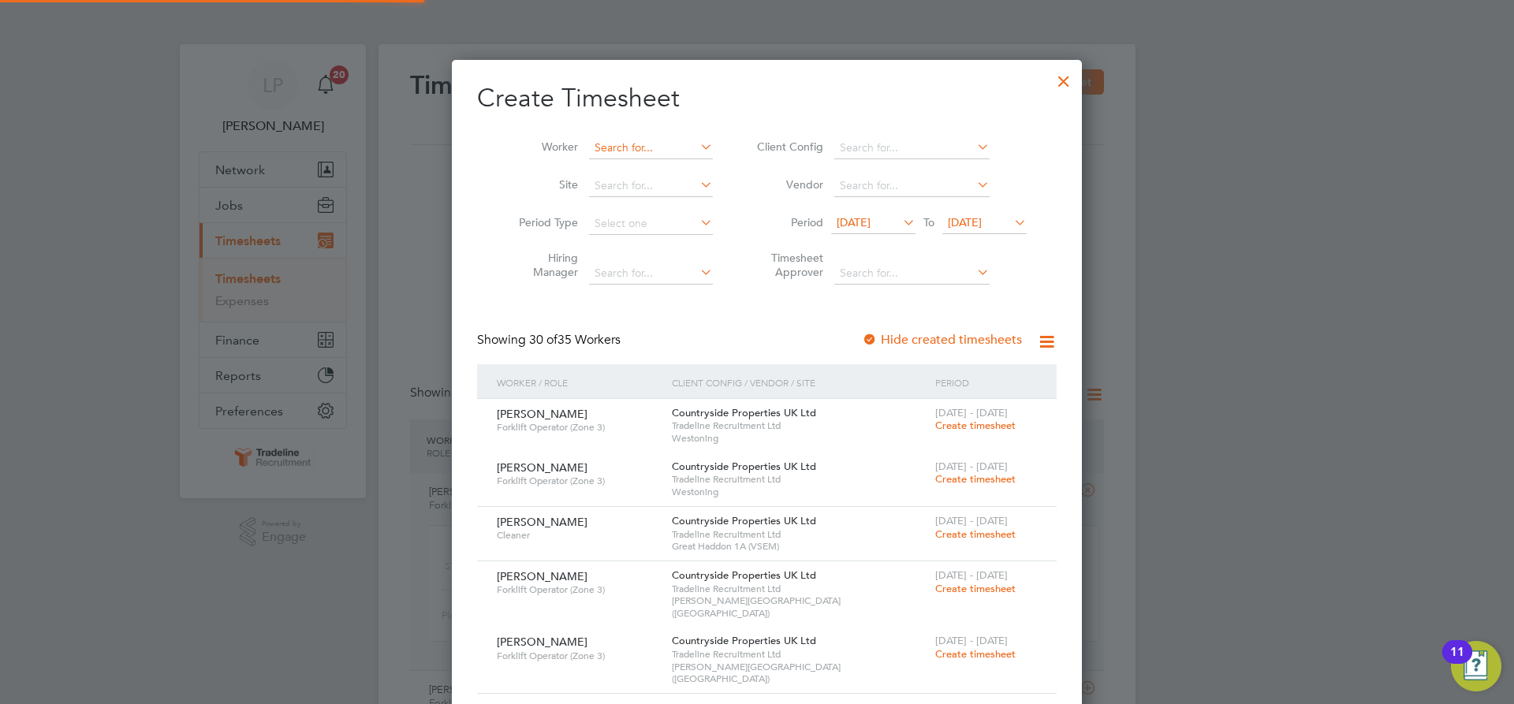
click at [640, 157] on input at bounding box center [651, 148] width 124 height 22
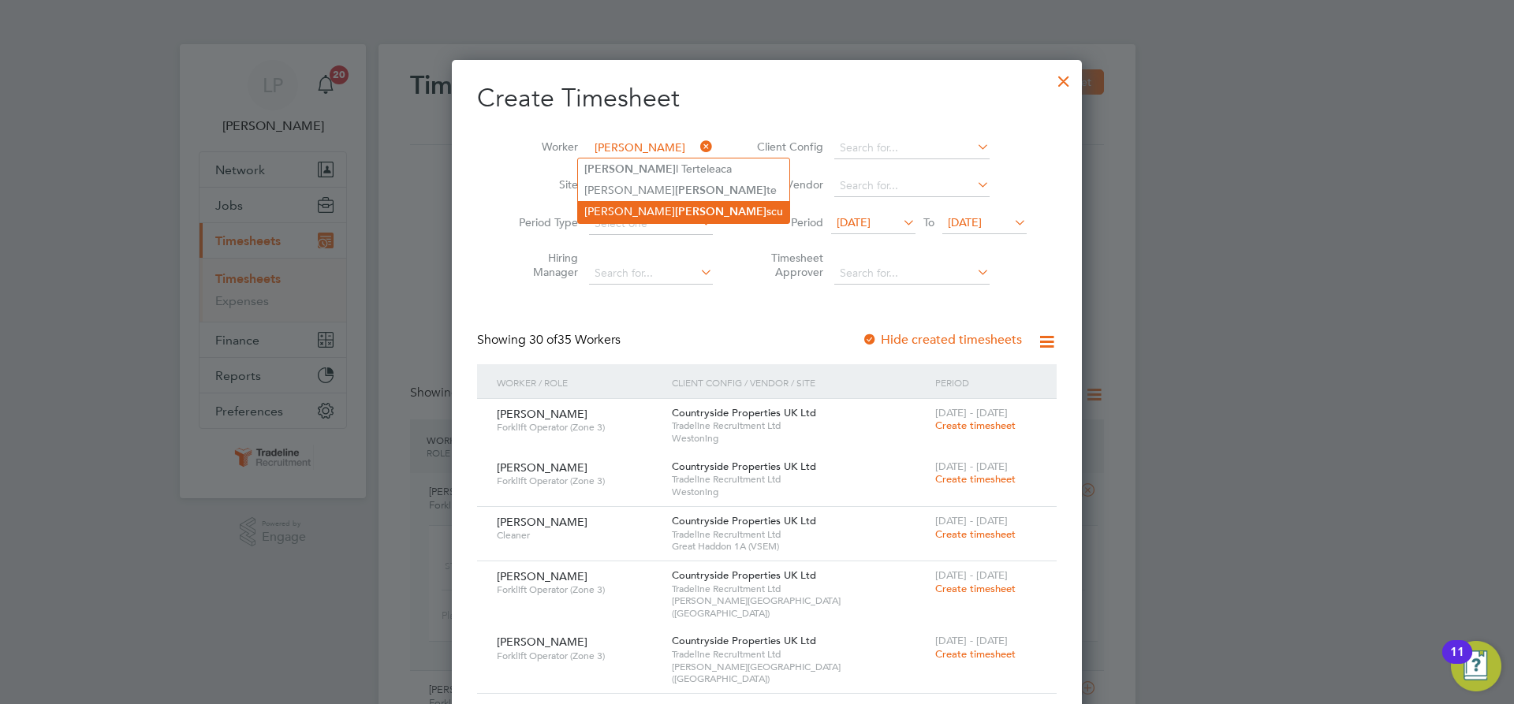
click at [645, 208] on li "[PERSON_NAME] scu" at bounding box center [683, 211] width 211 height 21
type input "[PERSON_NAME]"
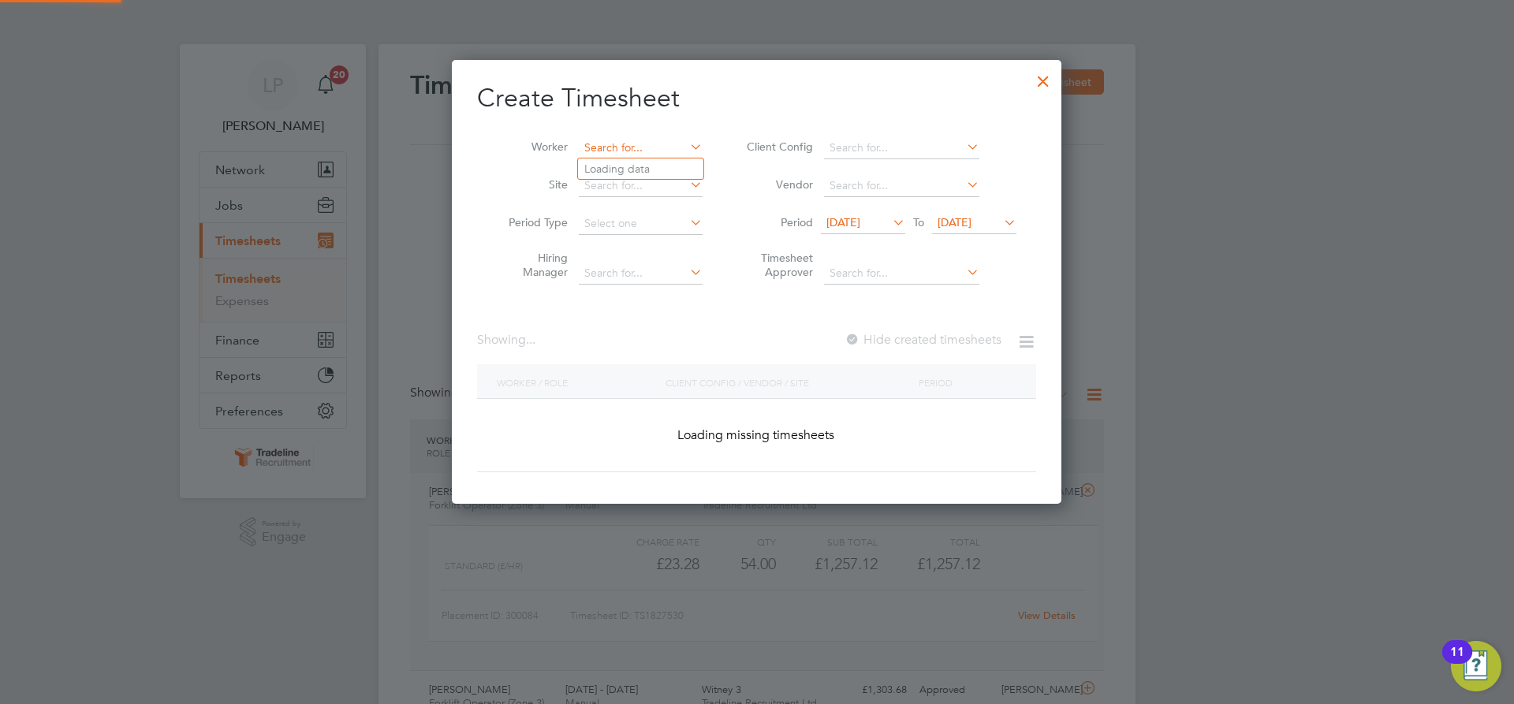
click at [638, 142] on input at bounding box center [641, 148] width 124 height 22
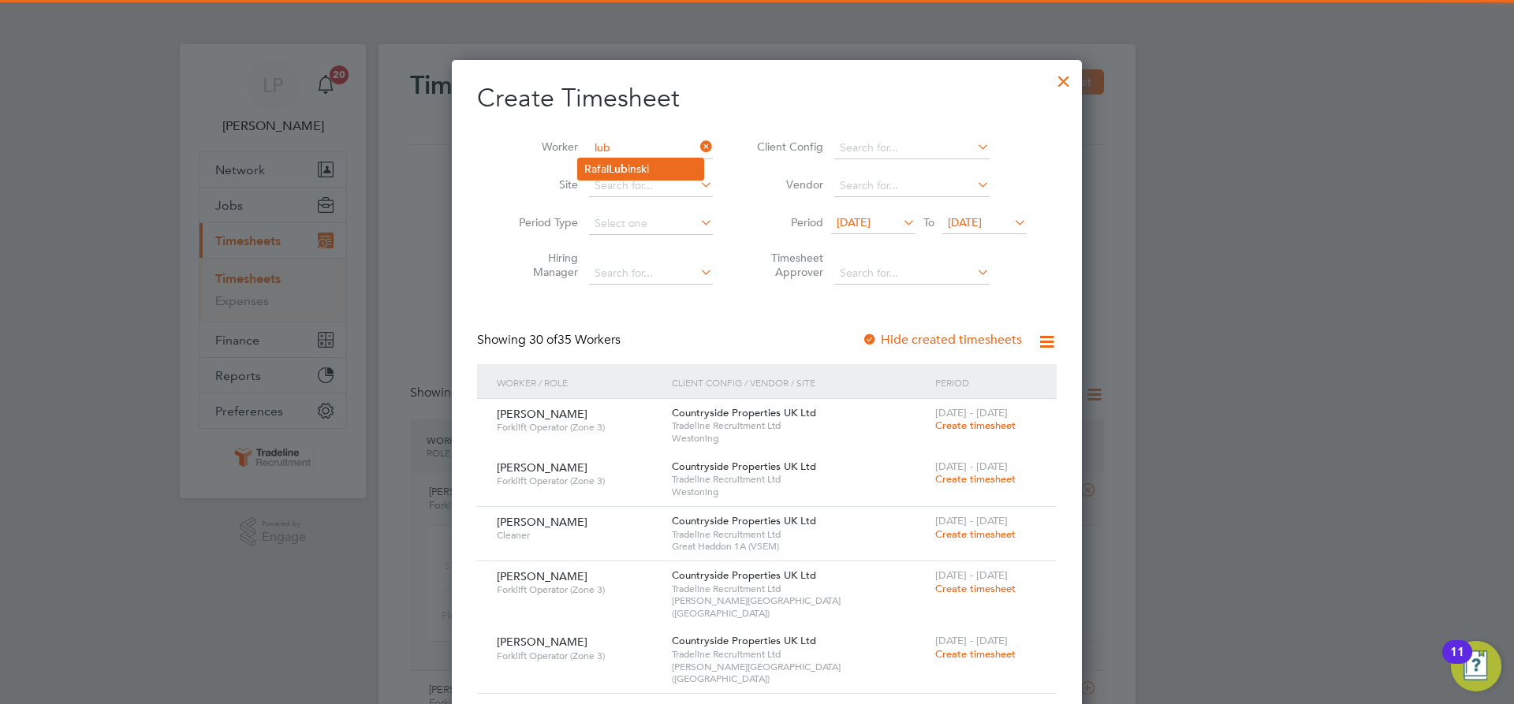
click at [636, 170] on li "[PERSON_NAME] inski" at bounding box center [640, 168] width 125 height 21
type input "[PERSON_NAME]"
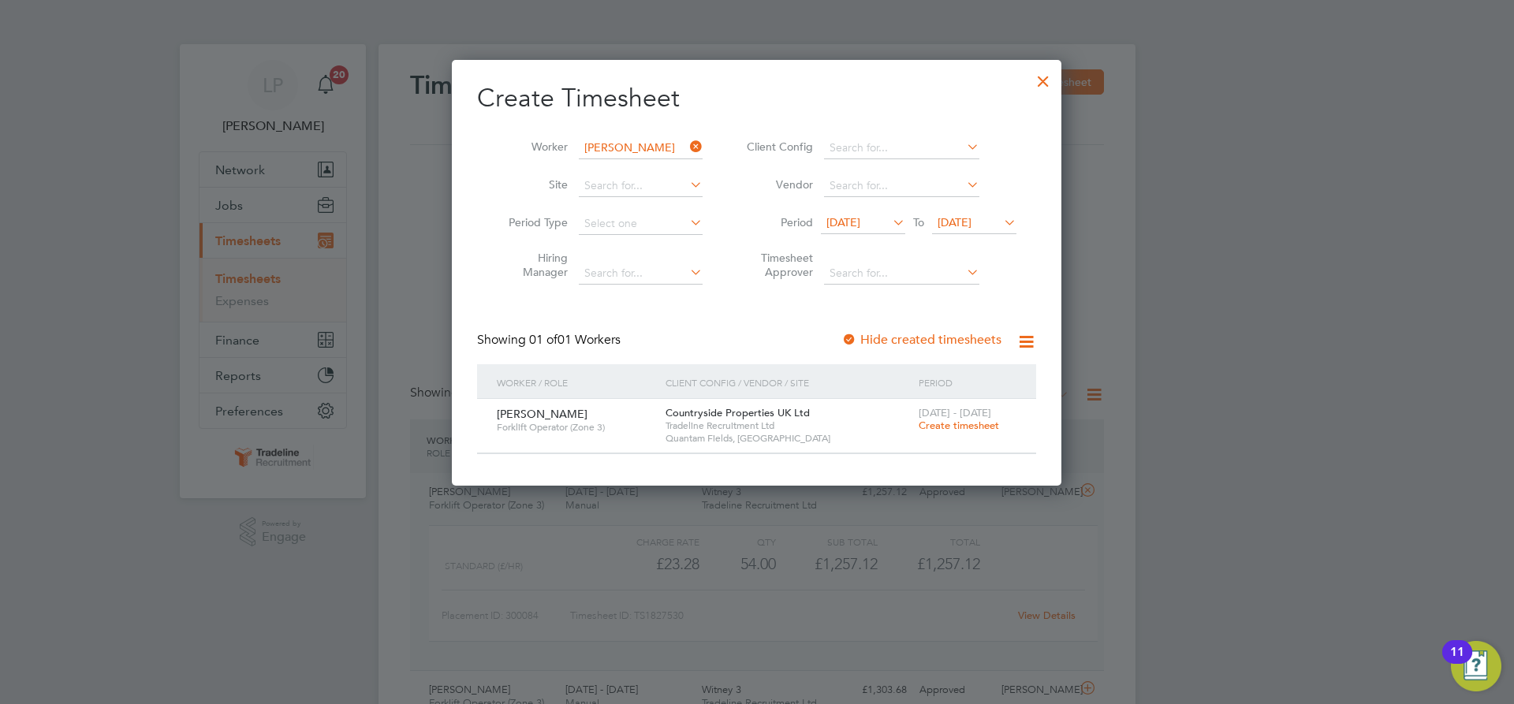
click at [960, 429] on span "Create timesheet" at bounding box center [959, 425] width 80 height 13
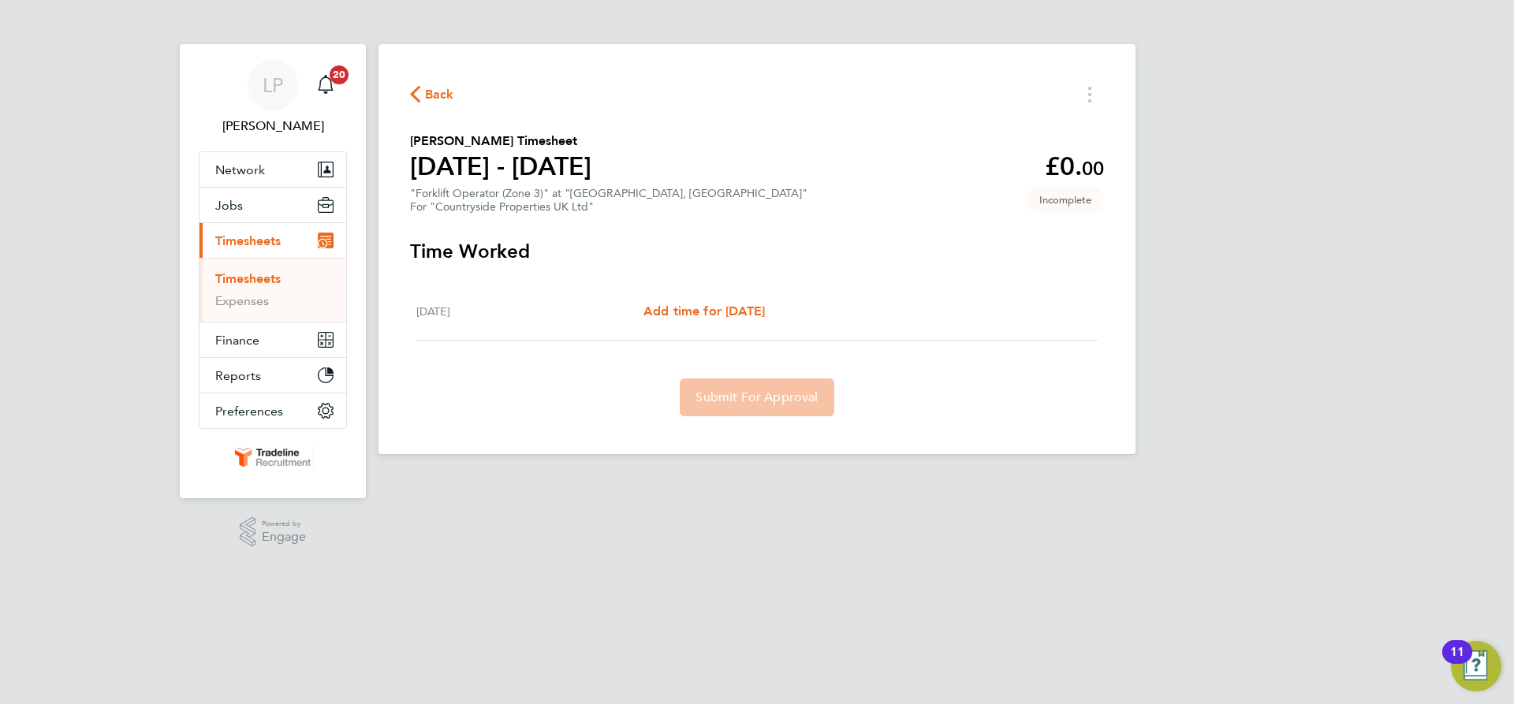
drag, startPoint x: 238, startPoint y: 281, endPoint x: 321, endPoint y: 286, distance: 82.9
click at [238, 281] on link "Timesheets" at bounding box center [247, 278] width 65 height 15
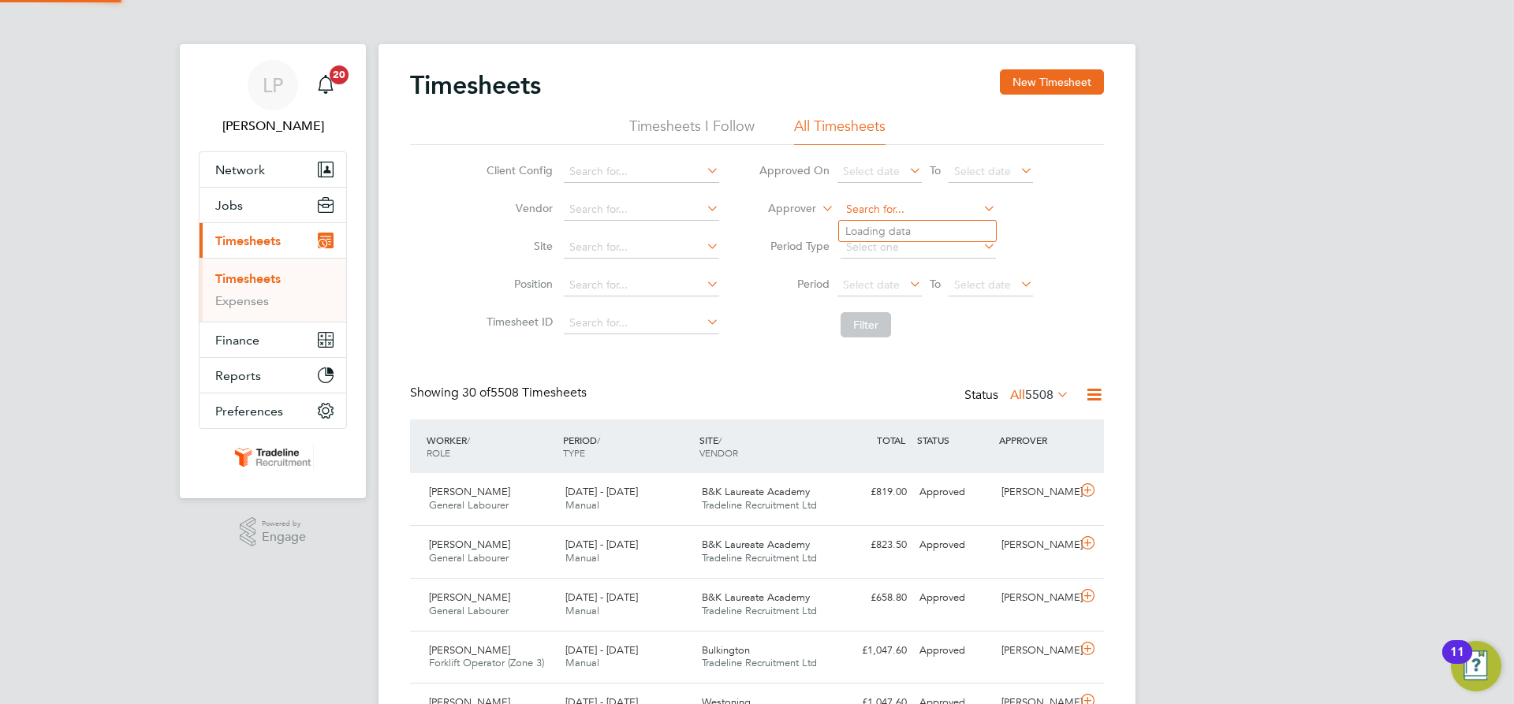
click at [874, 210] on input at bounding box center [917, 210] width 155 height 22
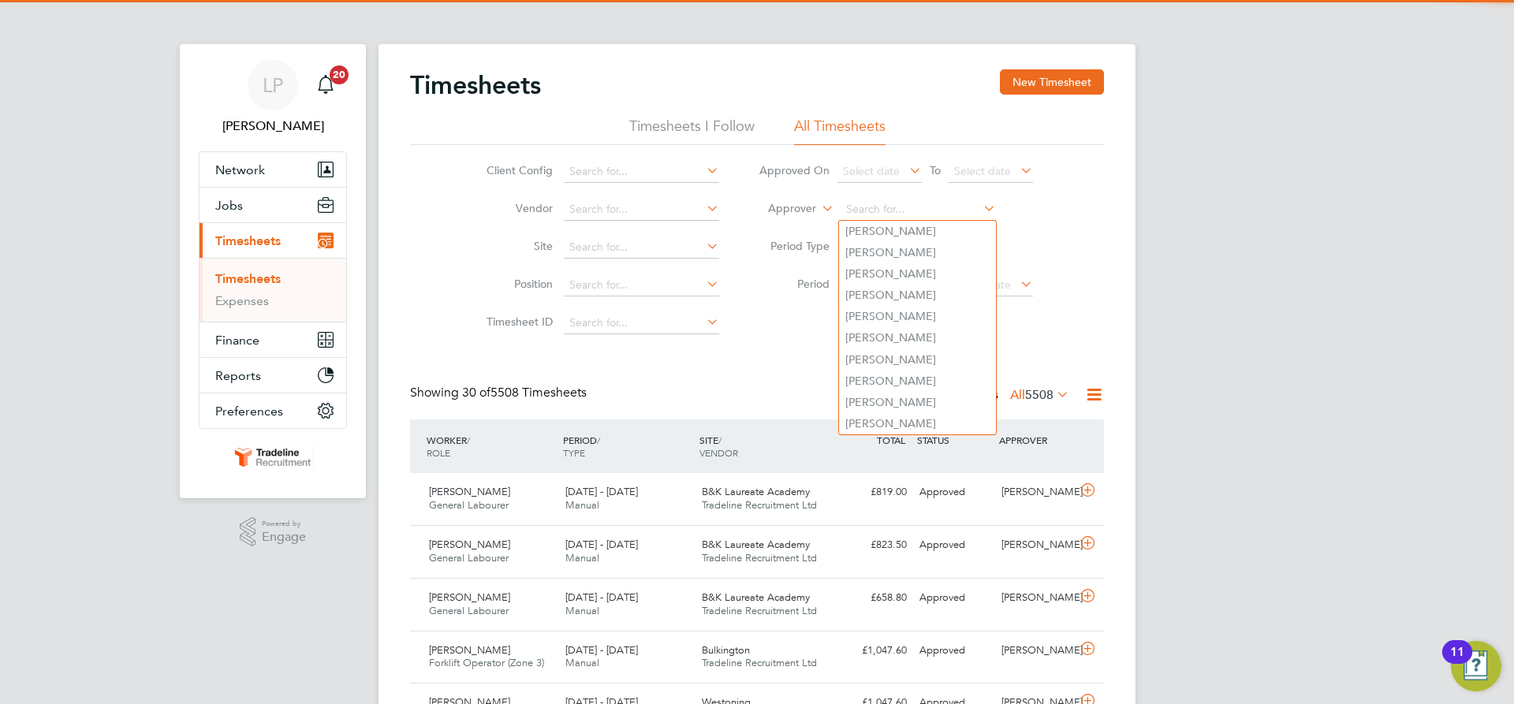
click at [792, 214] on label "Approver" at bounding box center [780, 209] width 71 height 16
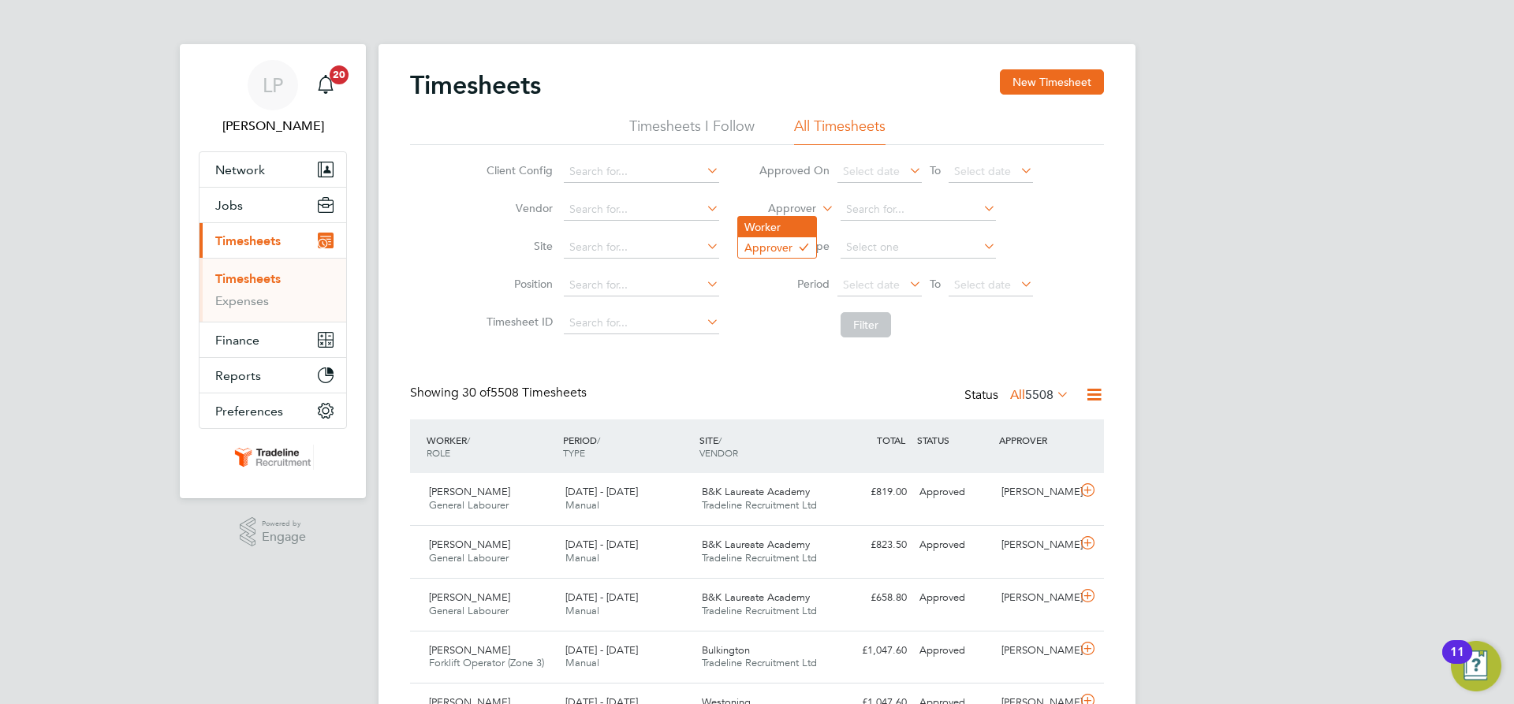
click at [793, 224] on li "Worker" at bounding box center [777, 227] width 78 height 20
click at [904, 208] on input at bounding box center [917, 210] width 155 height 22
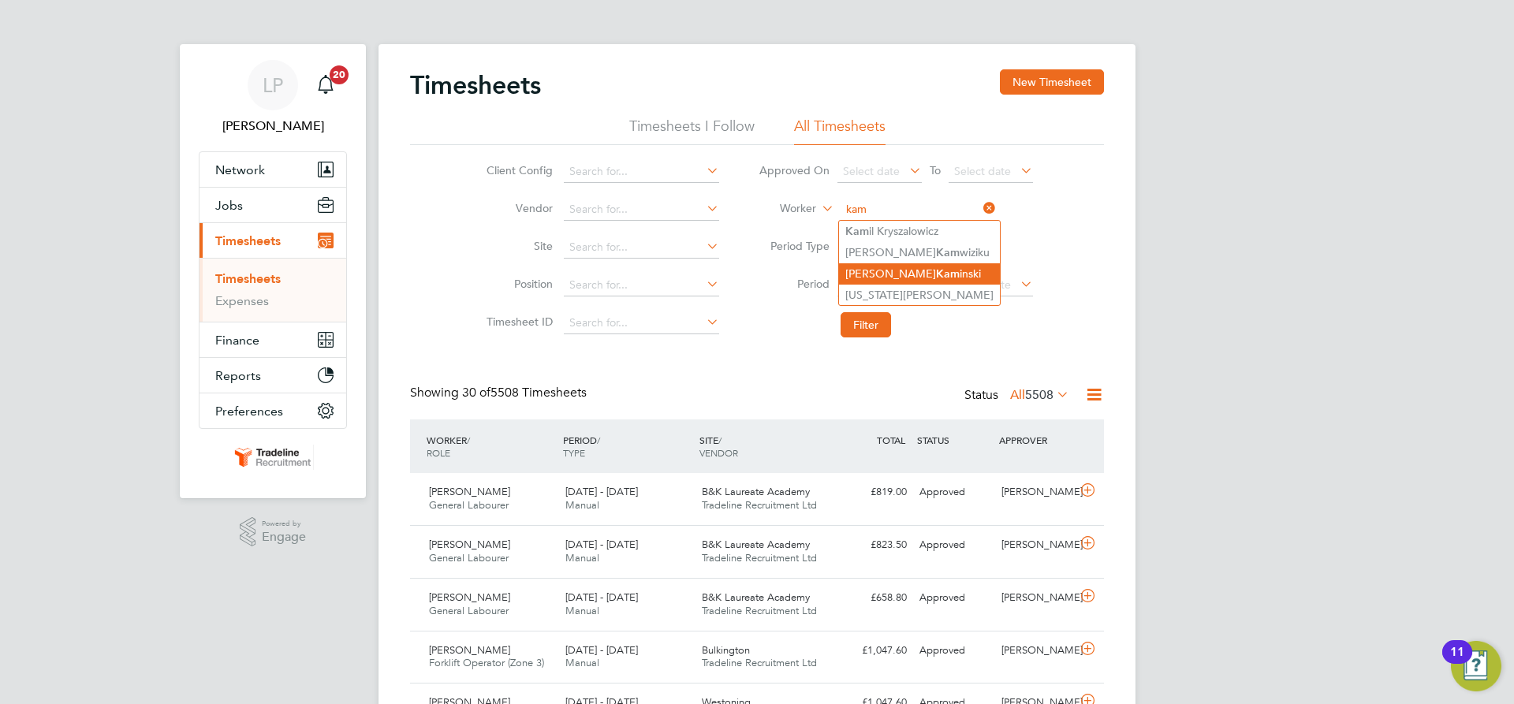
click at [936, 268] on b "Kam" at bounding box center [948, 273] width 24 height 13
type input "[PERSON_NAME]"
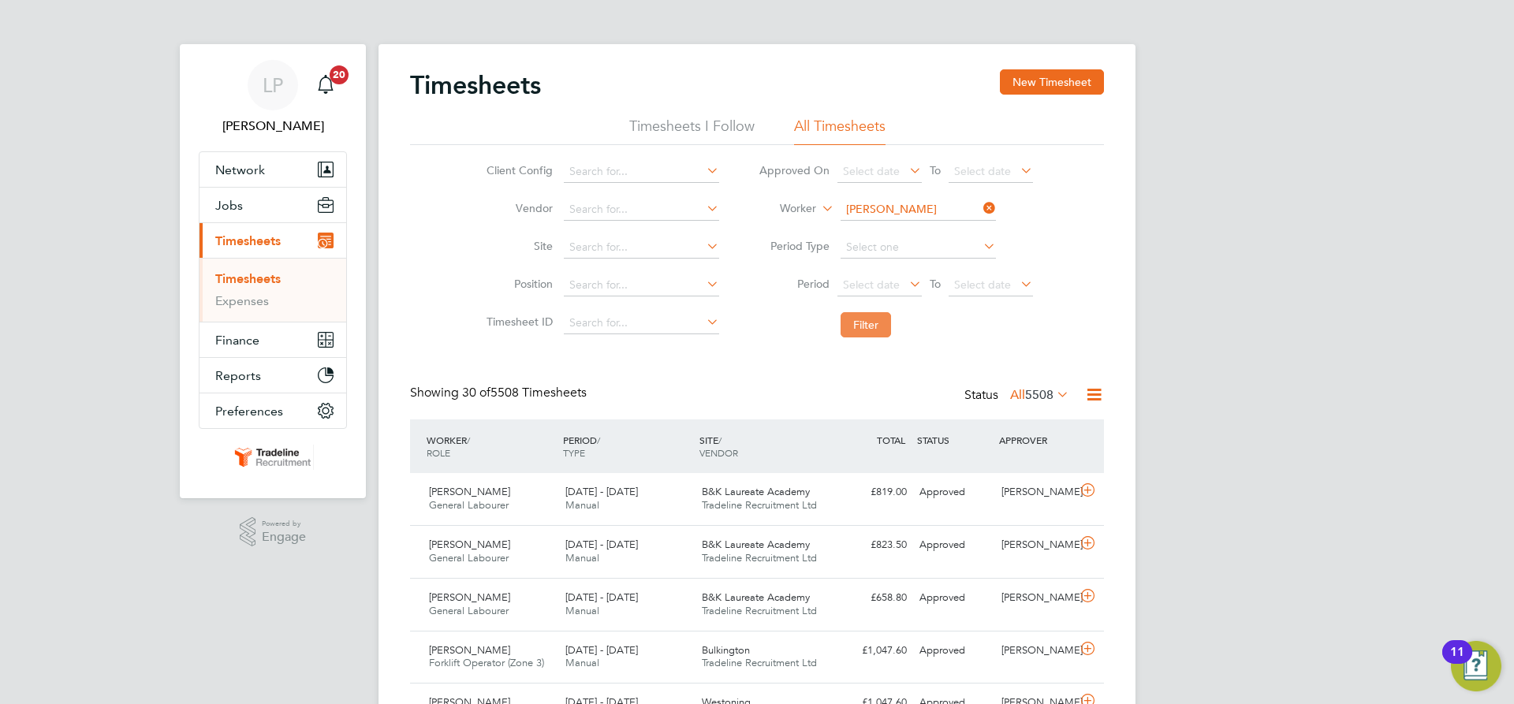
click at [852, 326] on button "Filter" at bounding box center [865, 324] width 50 height 25
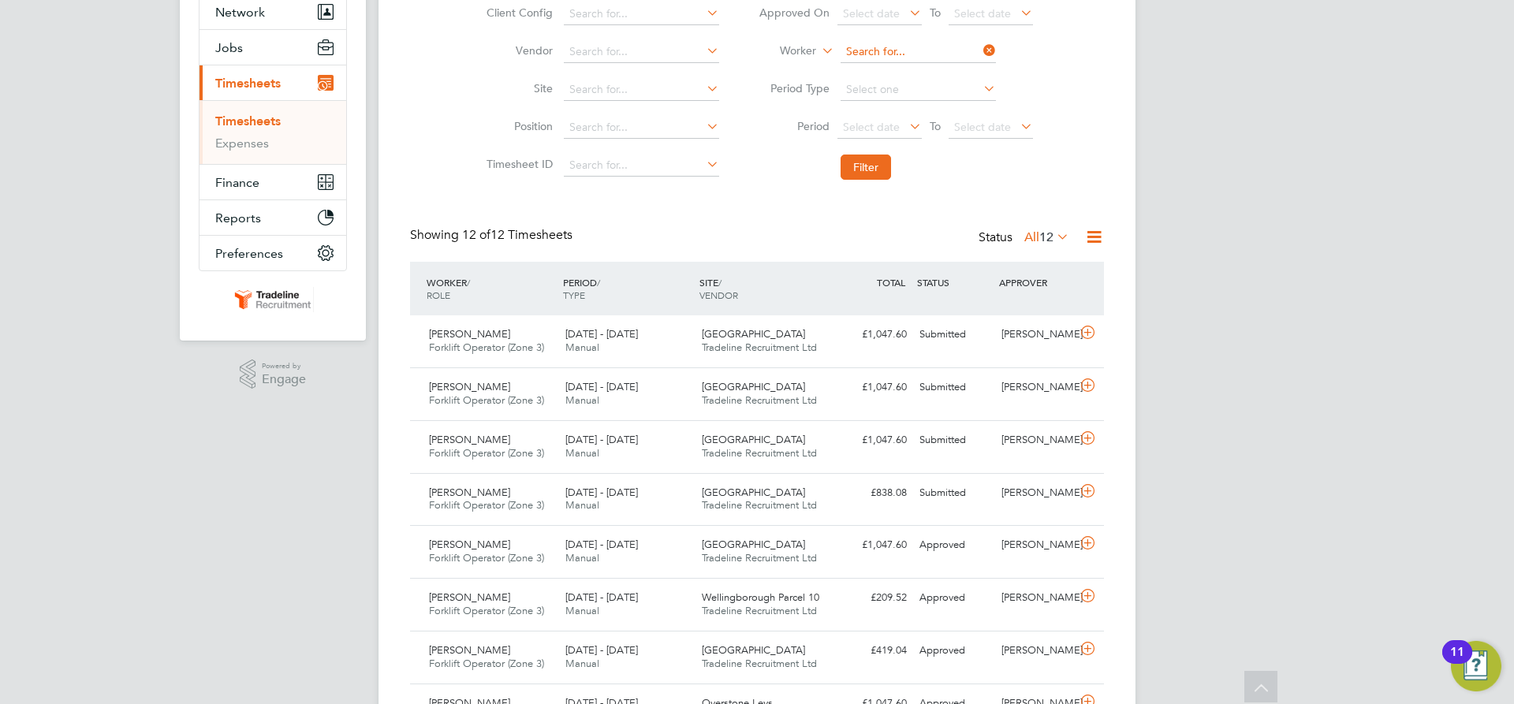
click at [904, 50] on input at bounding box center [917, 52] width 155 height 22
click at [906, 66] on li "[PERSON_NAME] ey" at bounding box center [942, 73] width 207 height 21
type input "[PERSON_NAME]"
click at [881, 162] on button "Filter" at bounding box center [865, 167] width 50 height 25
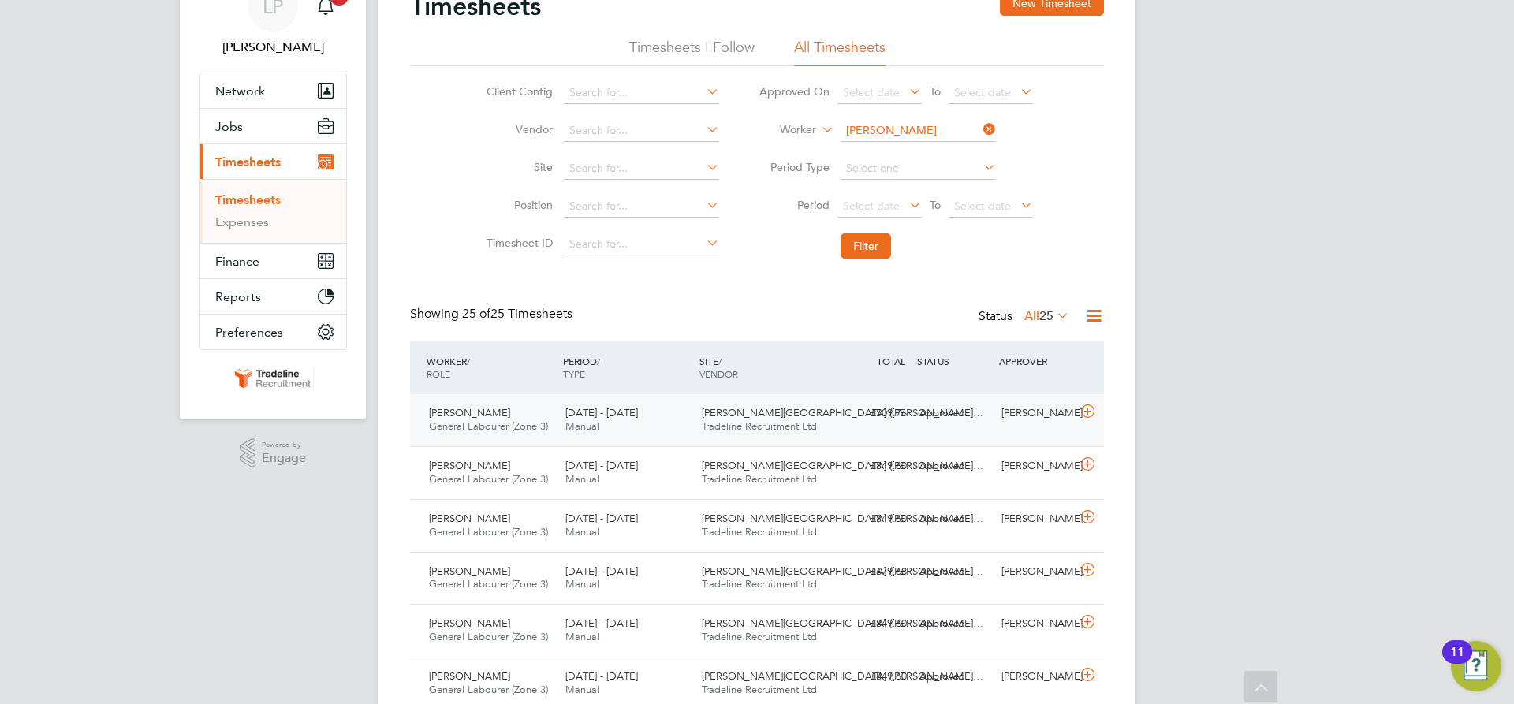
click at [694, 419] on div "[DATE] - [DATE] Manual" at bounding box center [627, 420] width 136 height 39
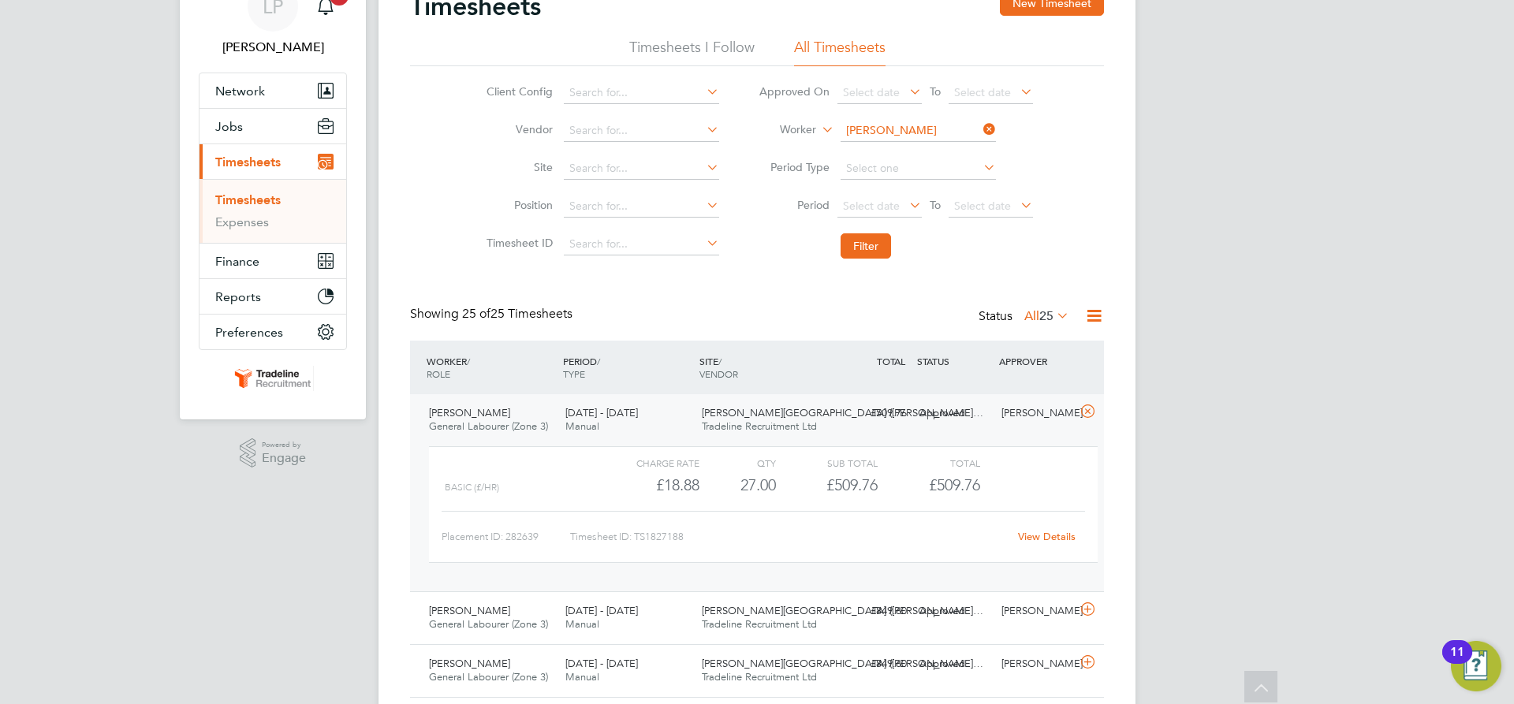
drag, startPoint x: 1038, startPoint y: 9, endPoint x: 1034, endPoint y: 18, distance: 10.2
click at [1038, 9] on button "New Timesheet" at bounding box center [1052, 3] width 104 height 25
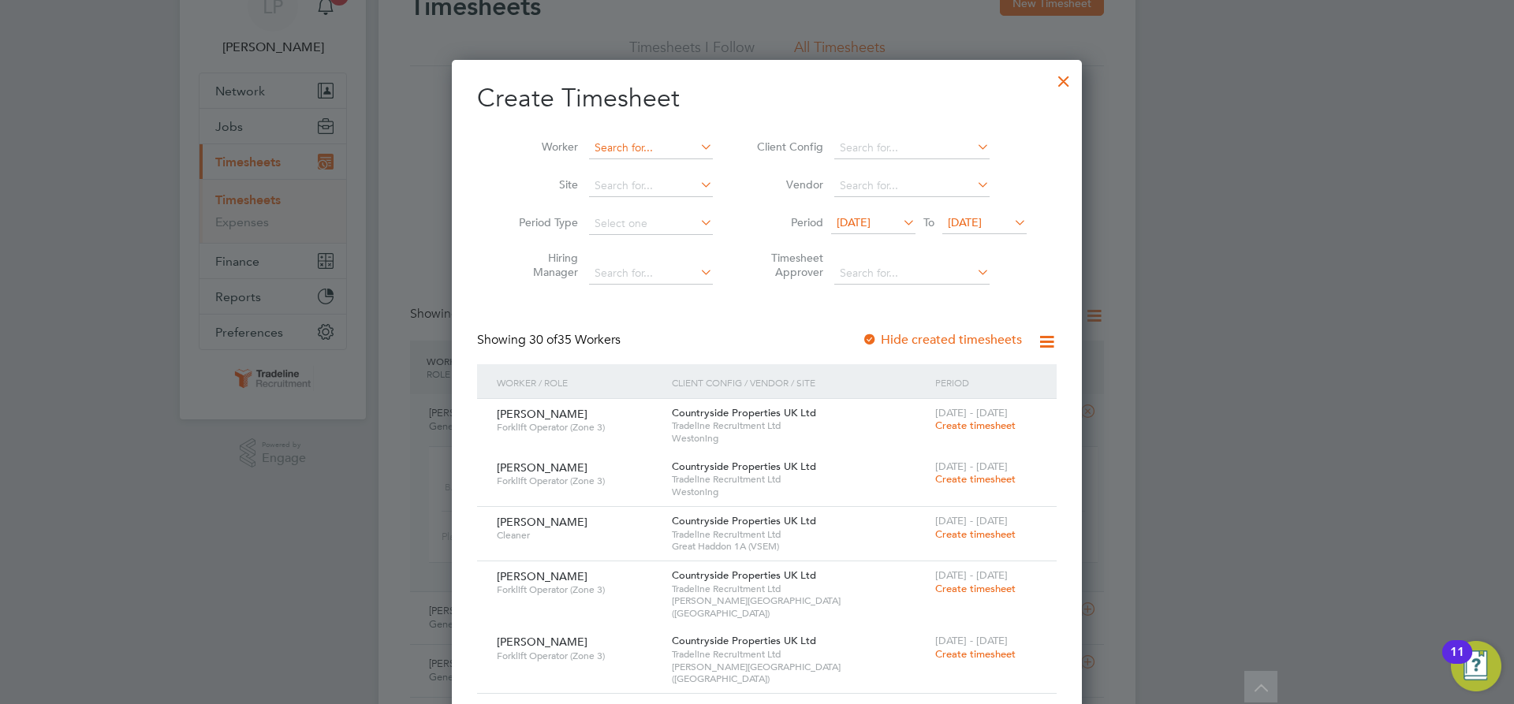
click at [669, 156] on input at bounding box center [651, 148] width 124 height 22
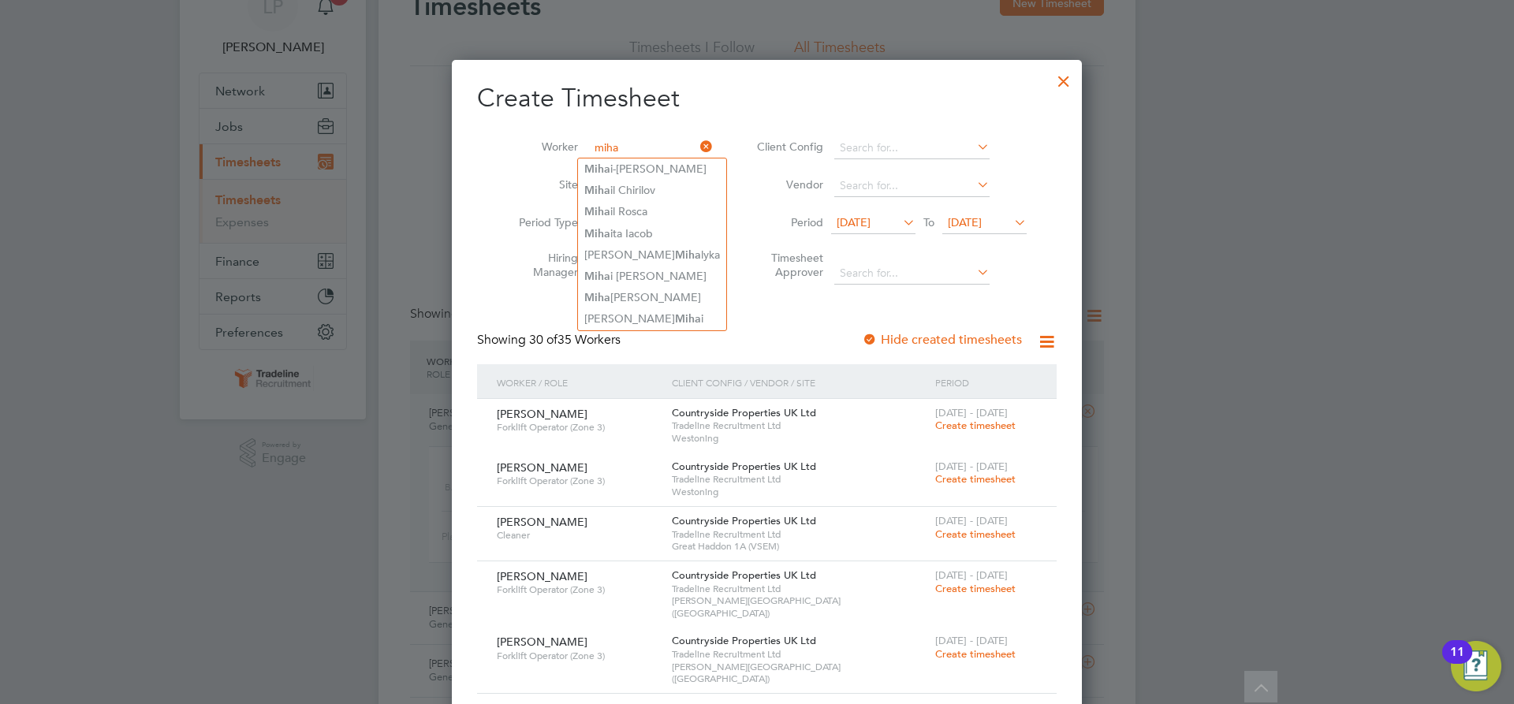
type input "miha"
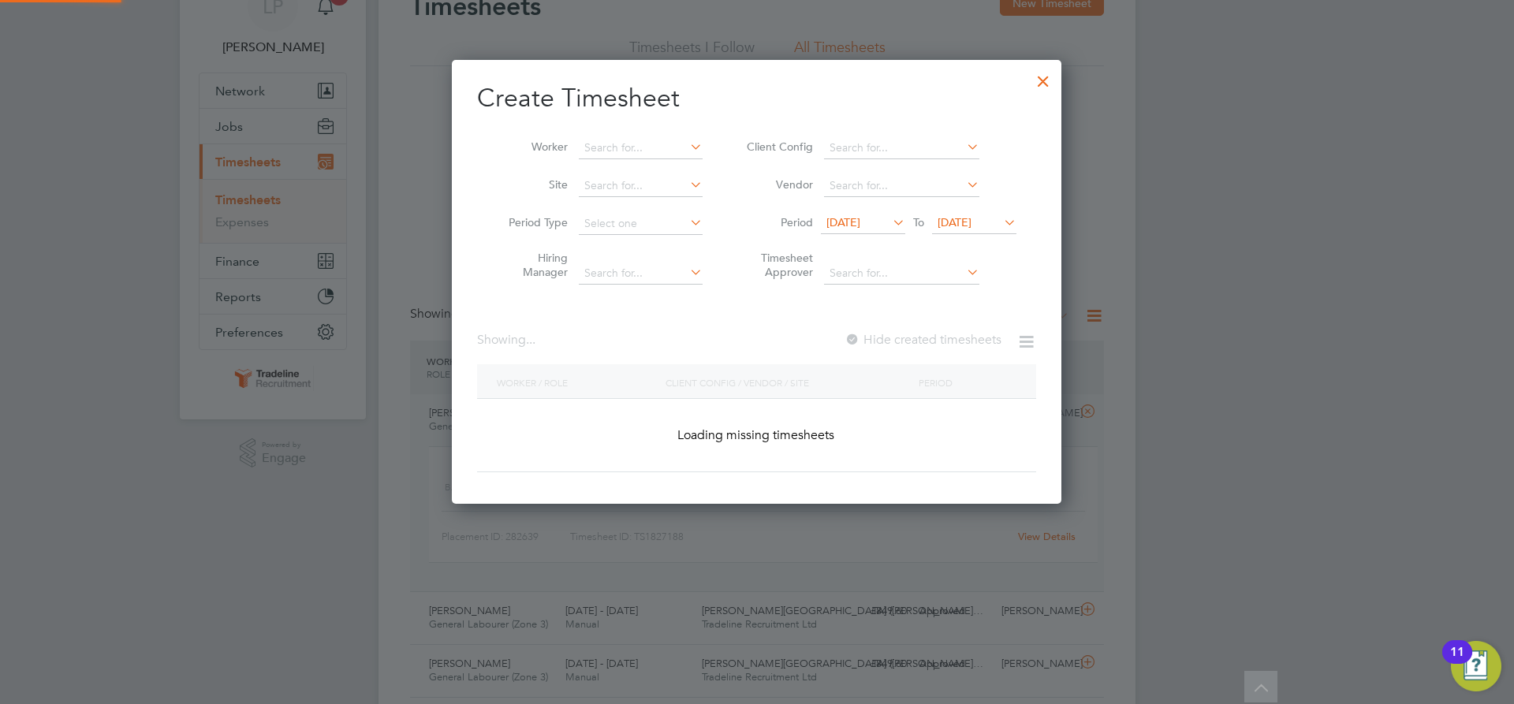
click at [1050, 84] on div at bounding box center [1043, 77] width 28 height 28
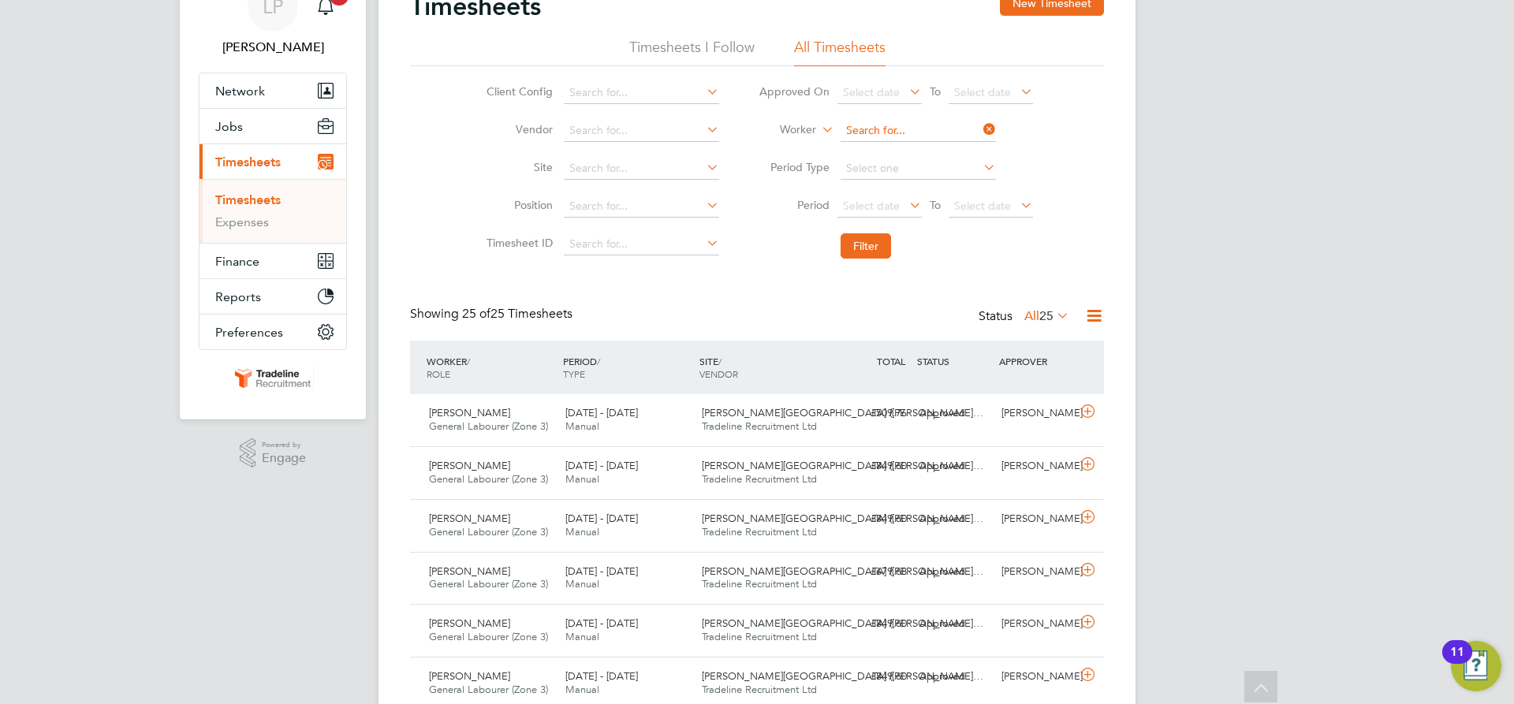
click at [885, 121] on input at bounding box center [917, 131] width 155 height 22
click at [904, 154] on li "[PERSON_NAME]" at bounding box center [917, 152] width 157 height 21
type input "[PERSON_NAME]"
click at [879, 243] on button "Filter" at bounding box center [865, 245] width 50 height 25
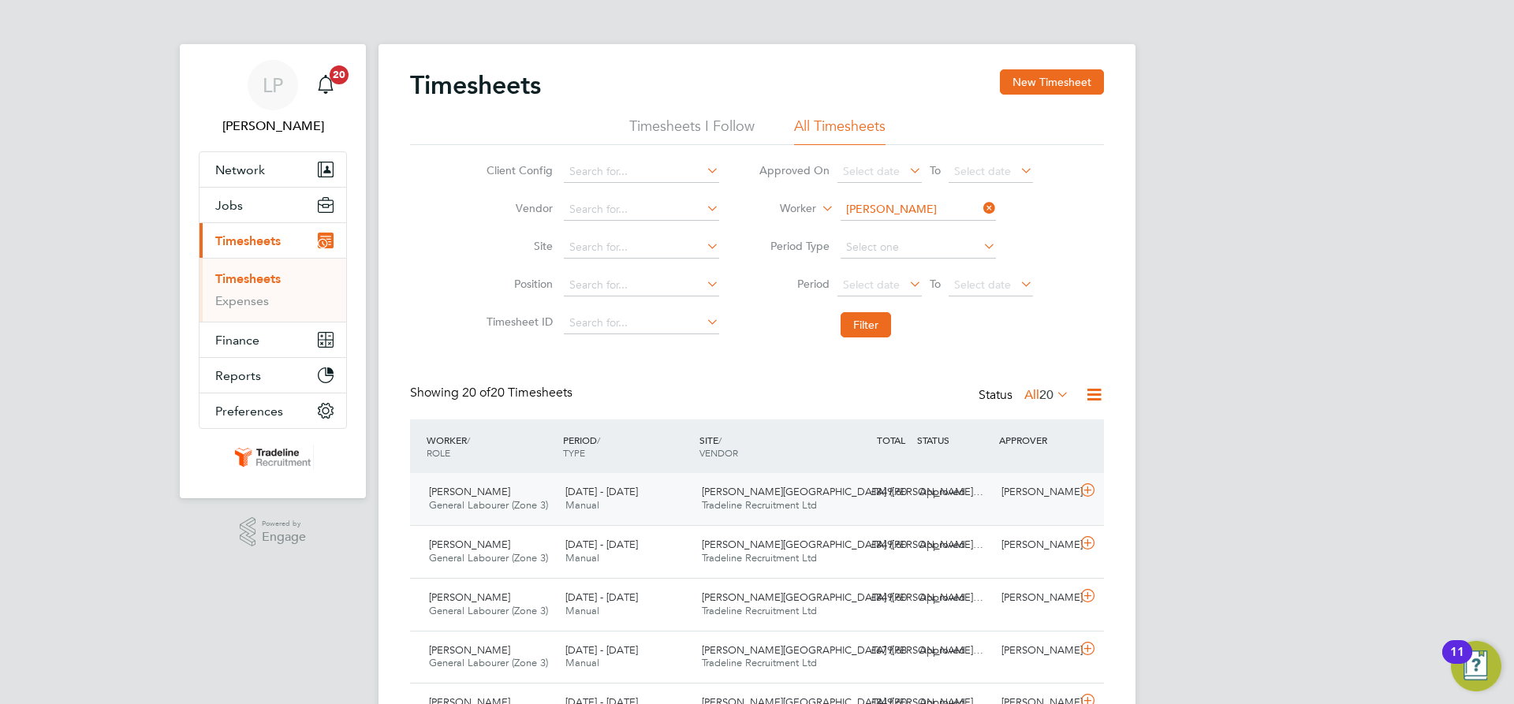
click at [831, 512] on div "[PERSON_NAME][GEOGRAPHIC_DATA] ([PERSON_NAME]… Tradeline Recruitment Ltd" at bounding box center [763, 498] width 136 height 39
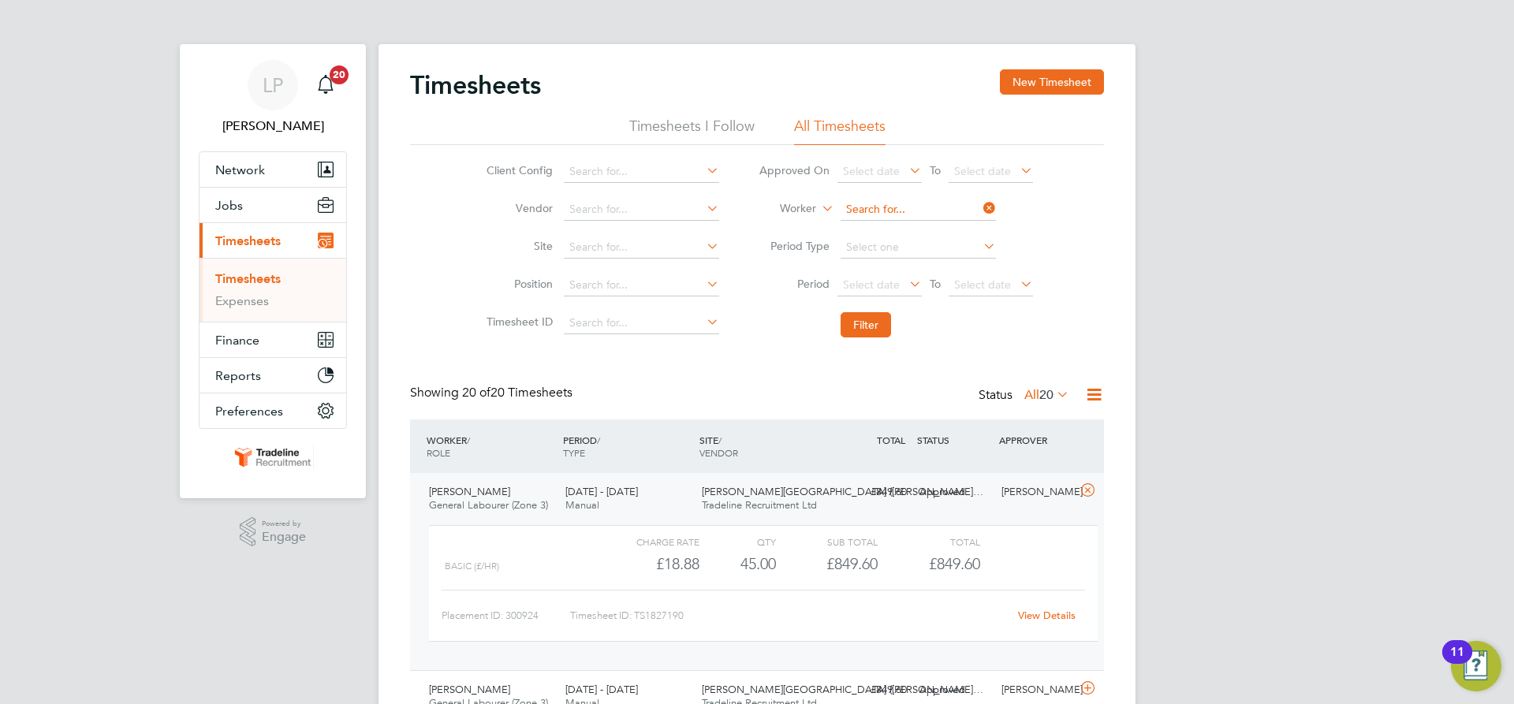
click at [879, 205] on input at bounding box center [917, 210] width 155 height 22
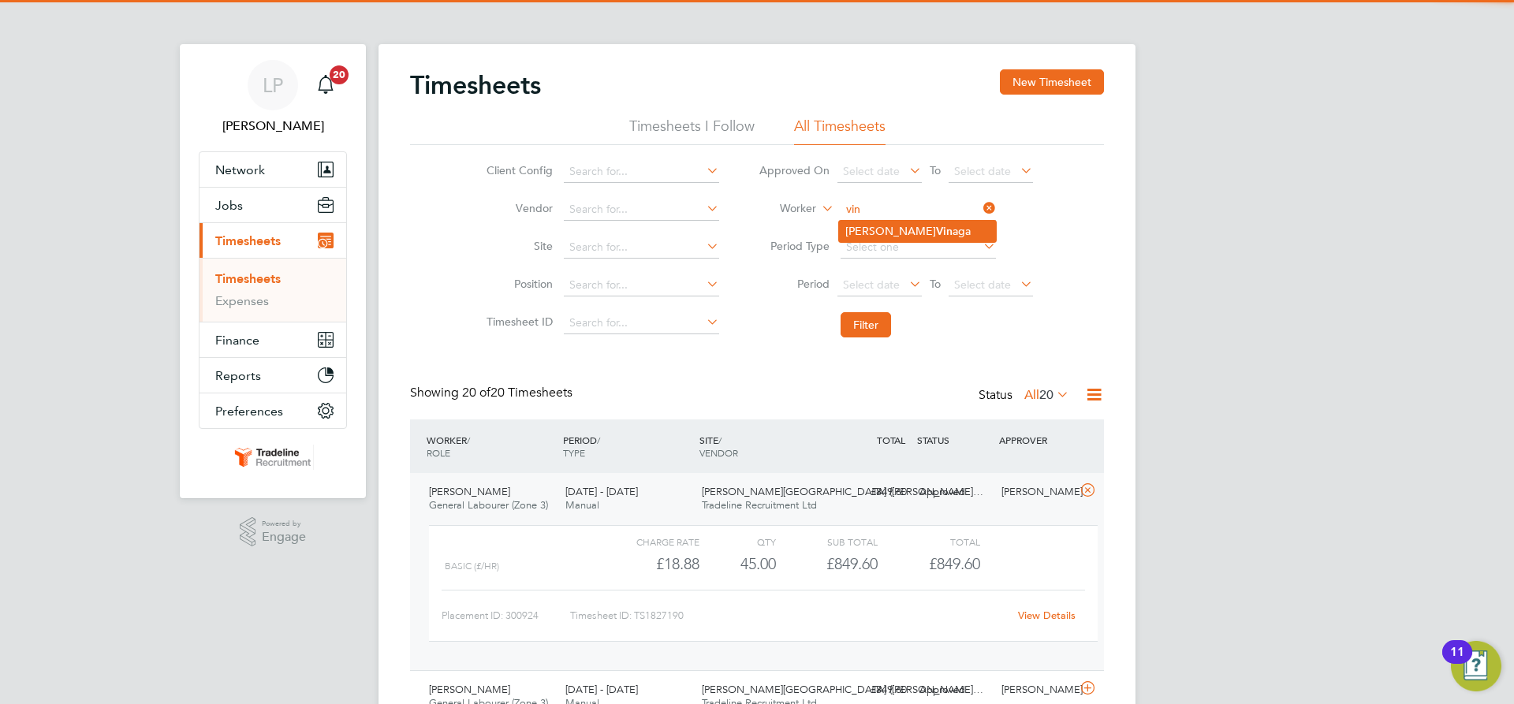
click at [914, 235] on li "[PERSON_NAME]" at bounding box center [917, 231] width 157 height 21
type input "[PERSON_NAME]"
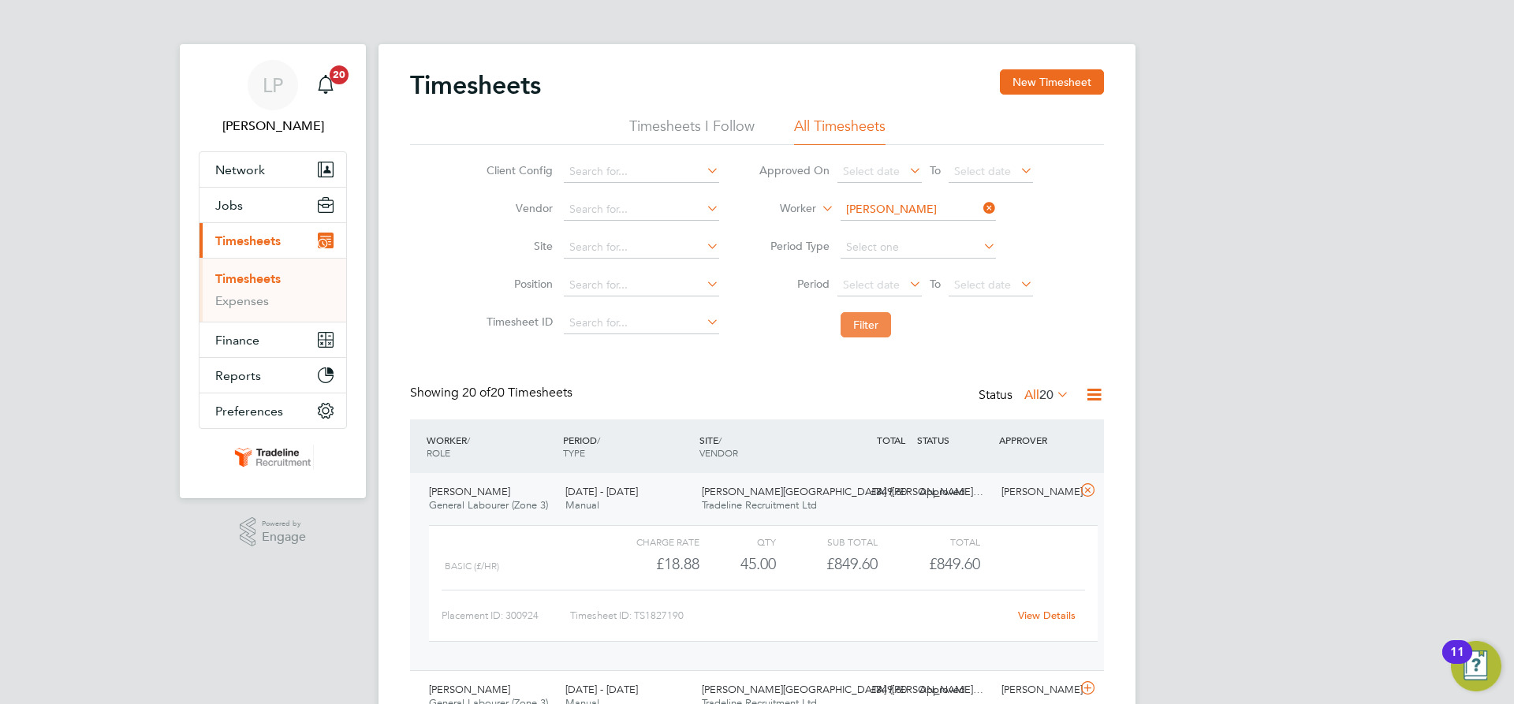
click at [878, 322] on button "Filter" at bounding box center [865, 324] width 50 height 25
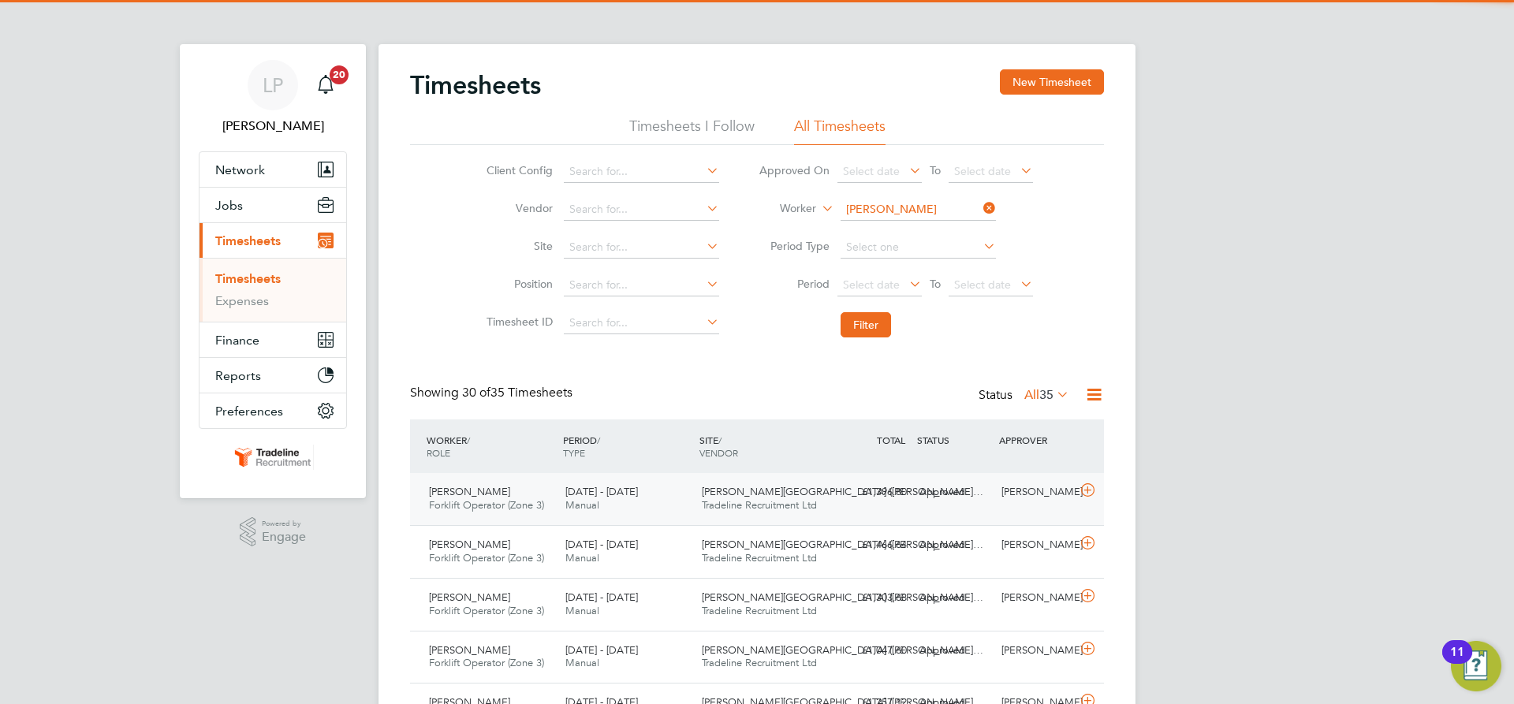
click at [859, 494] on div "£1,396.80 Approved" at bounding box center [872, 492] width 82 height 26
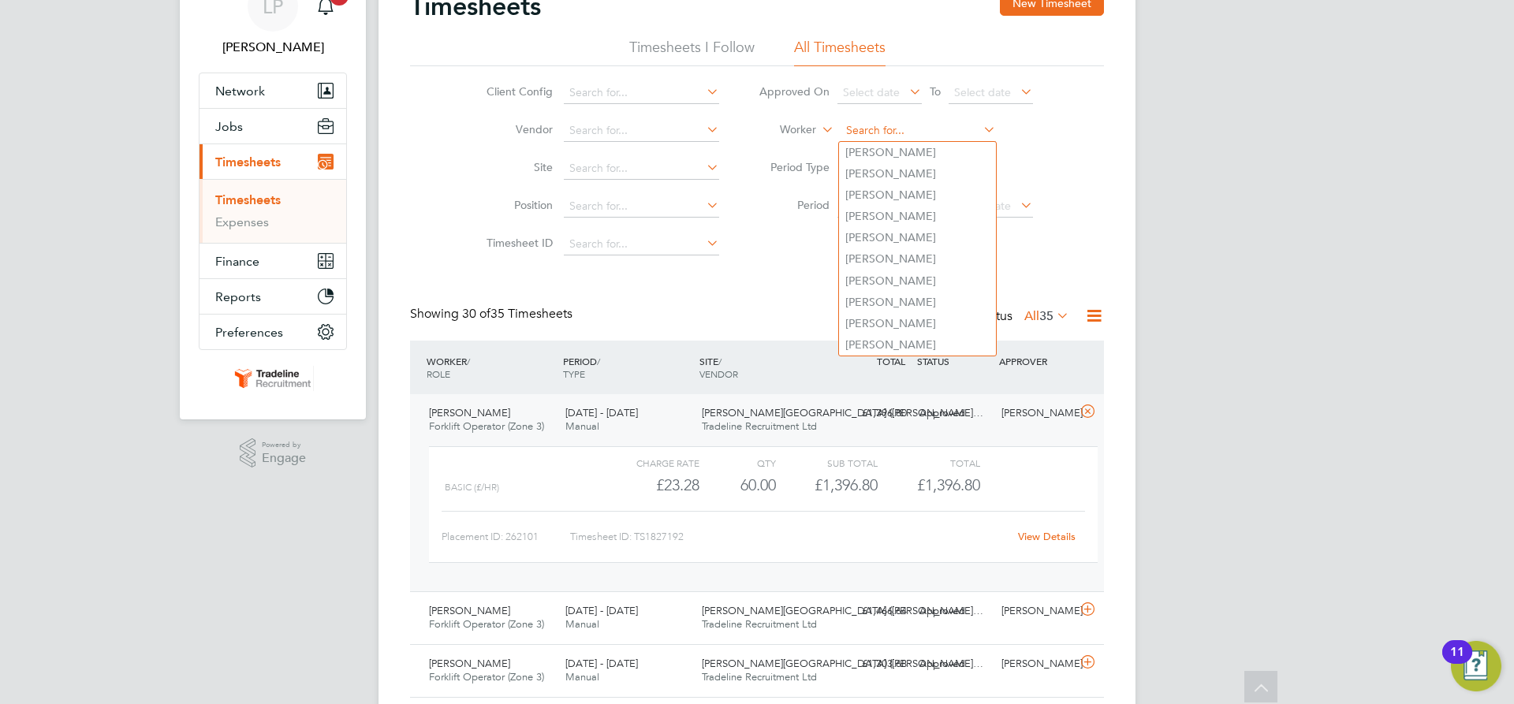
click at [895, 123] on input at bounding box center [917, 131] width 155 height 22
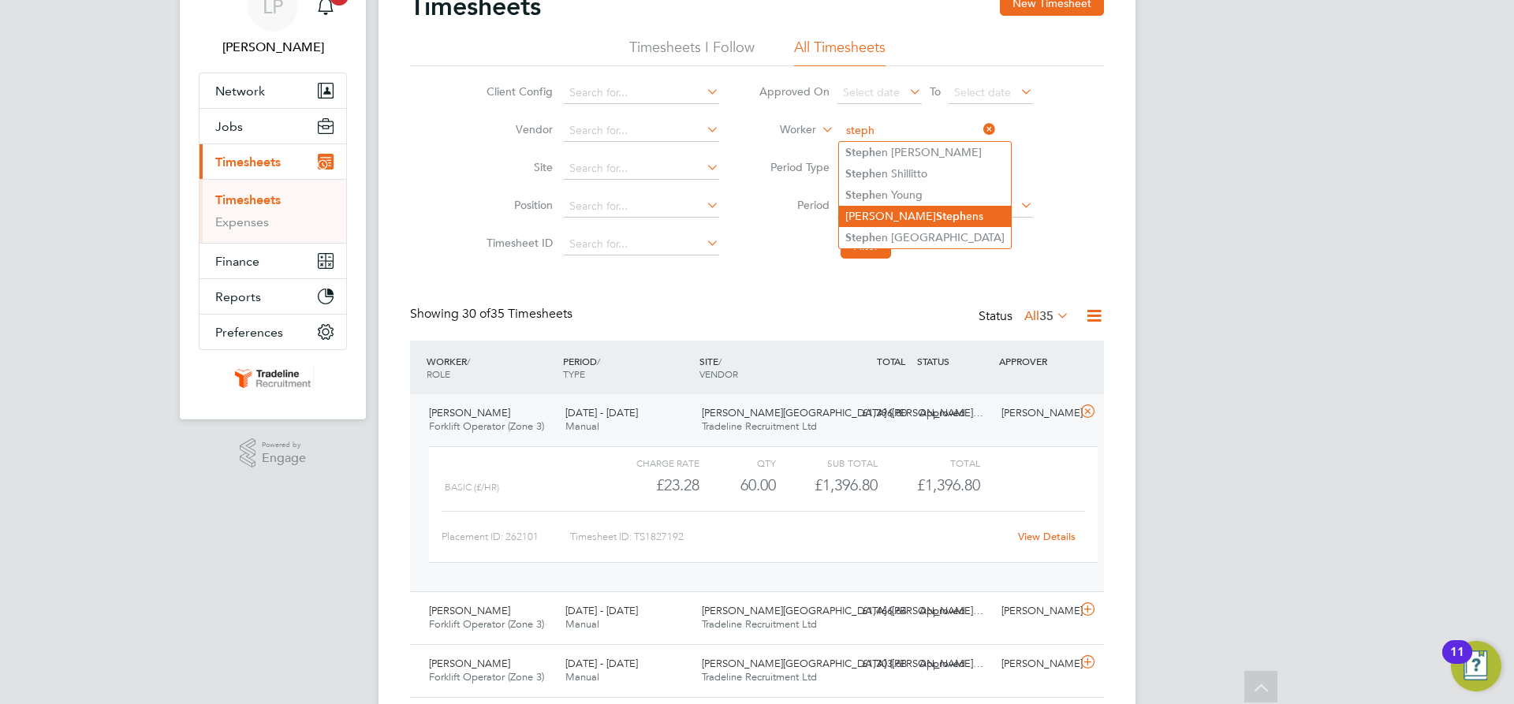
click at [936, 210] on b "Steph" at bounding box center [951, 216] width 30 height 13
type input "[PERSON_NAME]"
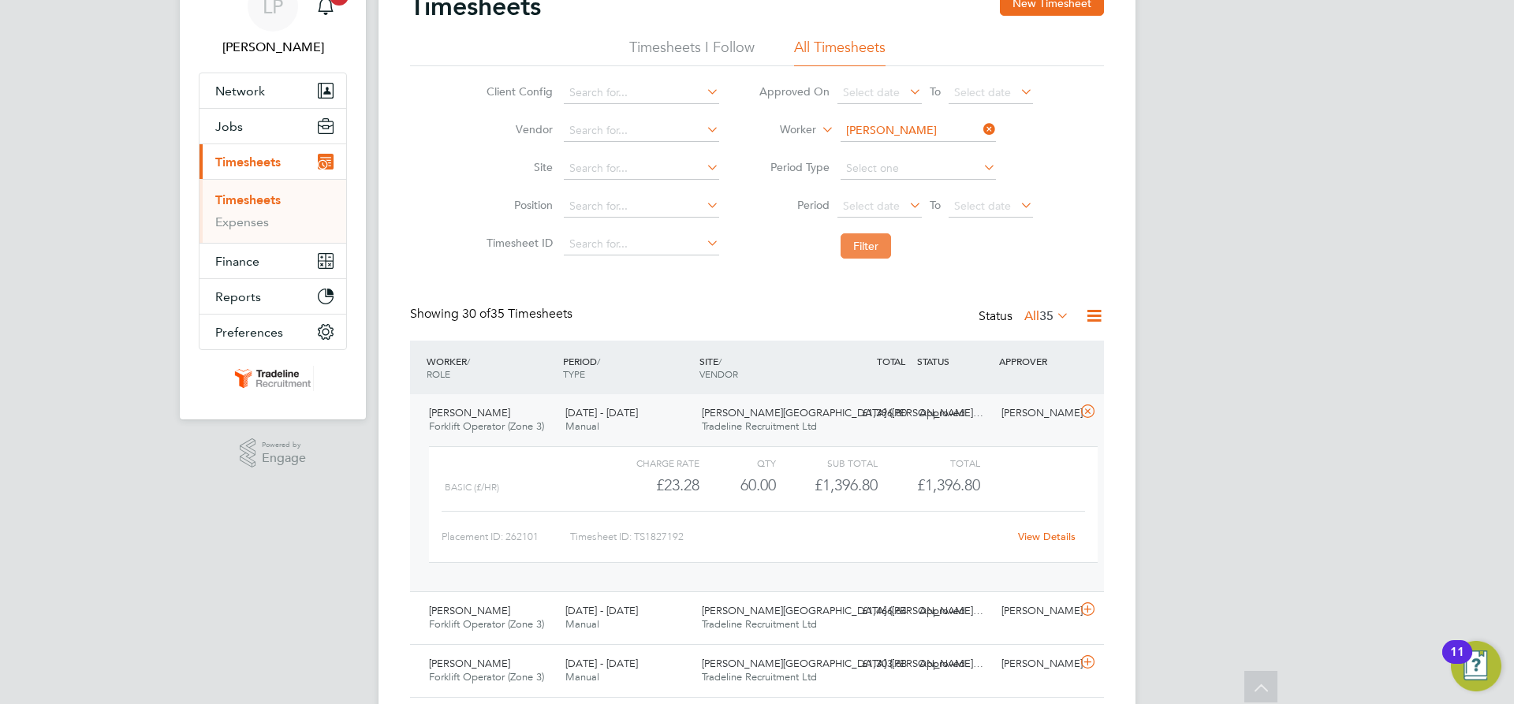
click at [858, 238] on button "Filter" at bounding box center [865, 245] width 50 height 25
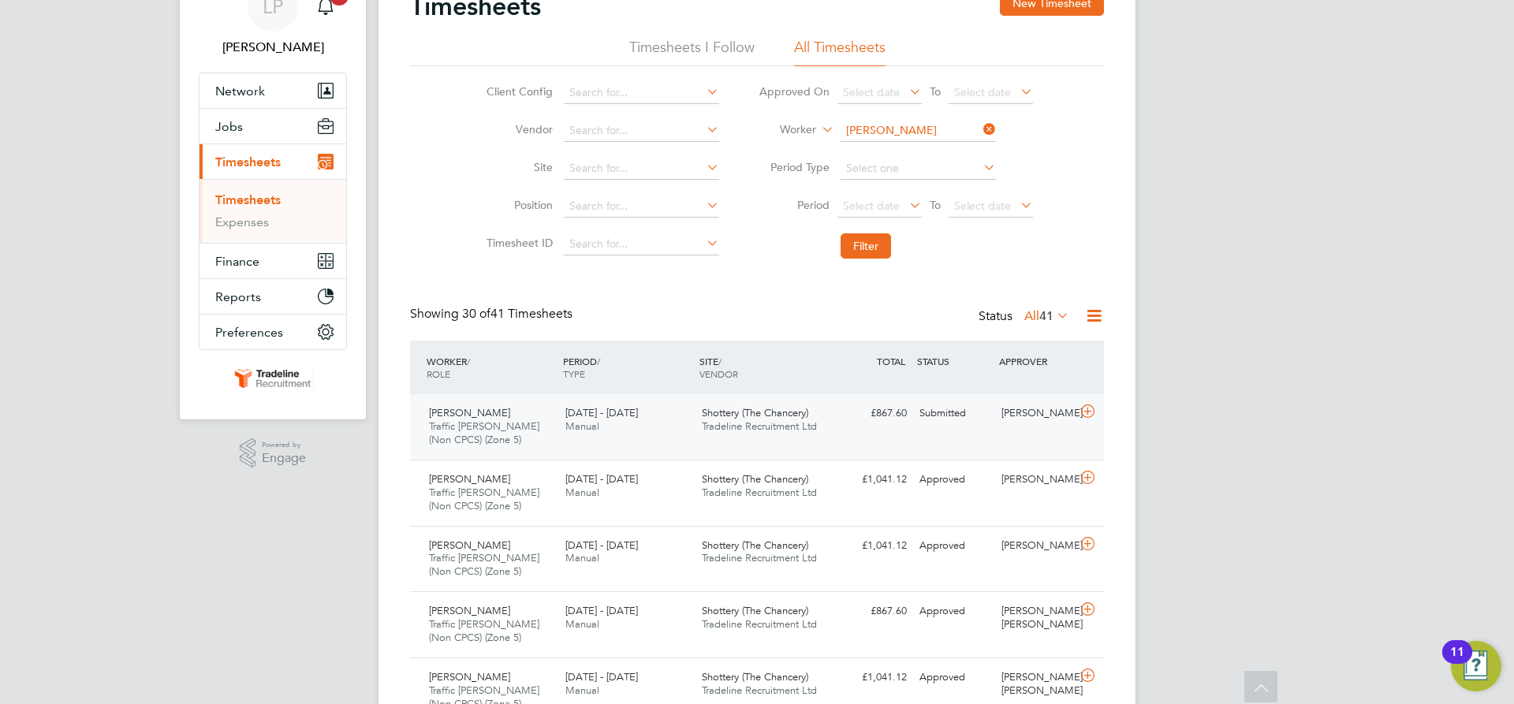
click at [732, 438] on div "Shottery (The Chancery) Tradeline Recruitment Ltd" at bounding box center [763, 420] width 136 height 39
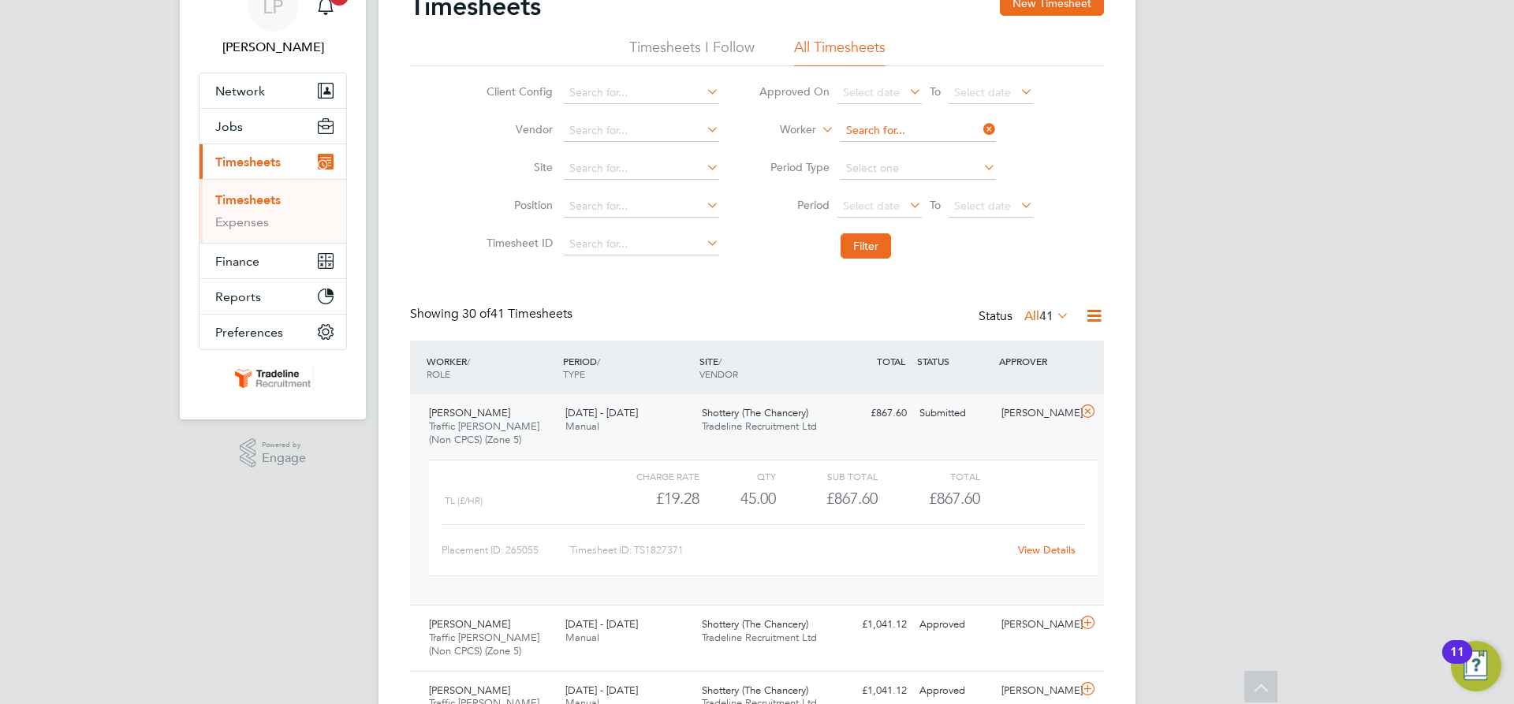
click at [882, 133] on input at bounding box center [917, 131] width 155 height 22
click at [915, 129] on input at bounding box center [917, 131] width 155 height 22
click at [907, 152] on li "[PERSON_NAME]" at bounding box center [917, 152] width 157 height 21
type input "[PERSON_NAME]"
click at [863, 254] on button "Filter" at bounding box center [865, 245] width 50 height 25
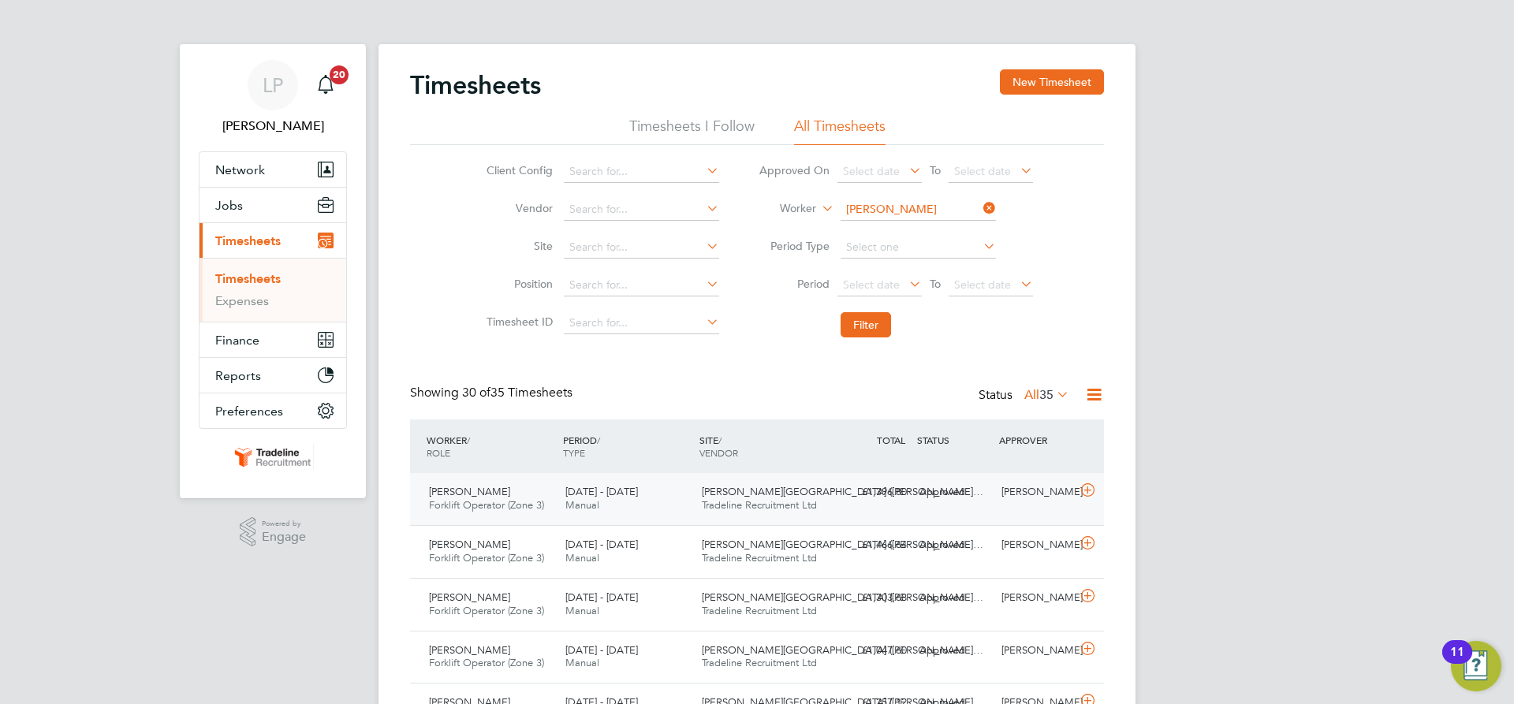
click at [740, 493] on span "[PERSON_NAME][GEOGRAPHIC_DATA] ([PERSON_NAME]…" at bounding box center [842, 491] width 281 height 13
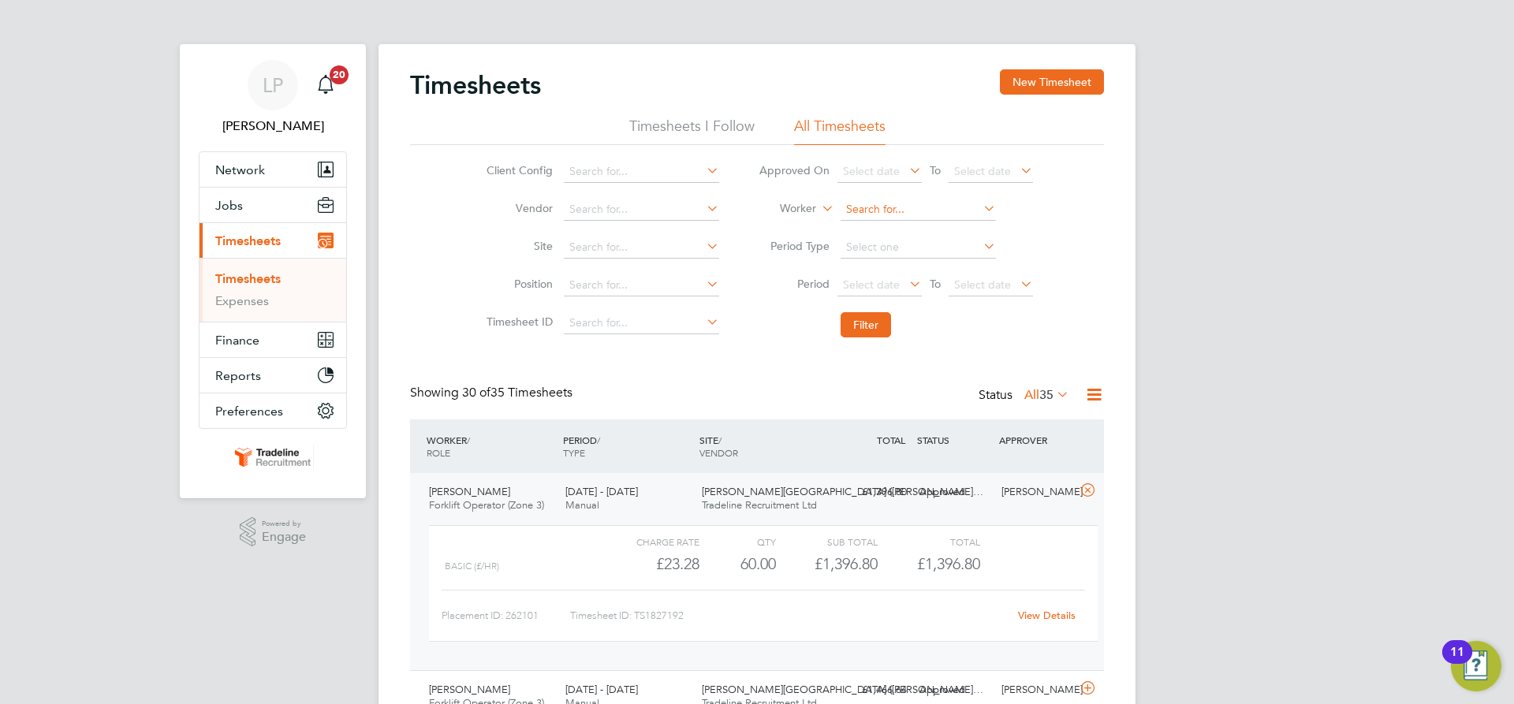
click at [901, 207] on input at bounding box center [917, 210] width 155 height 22
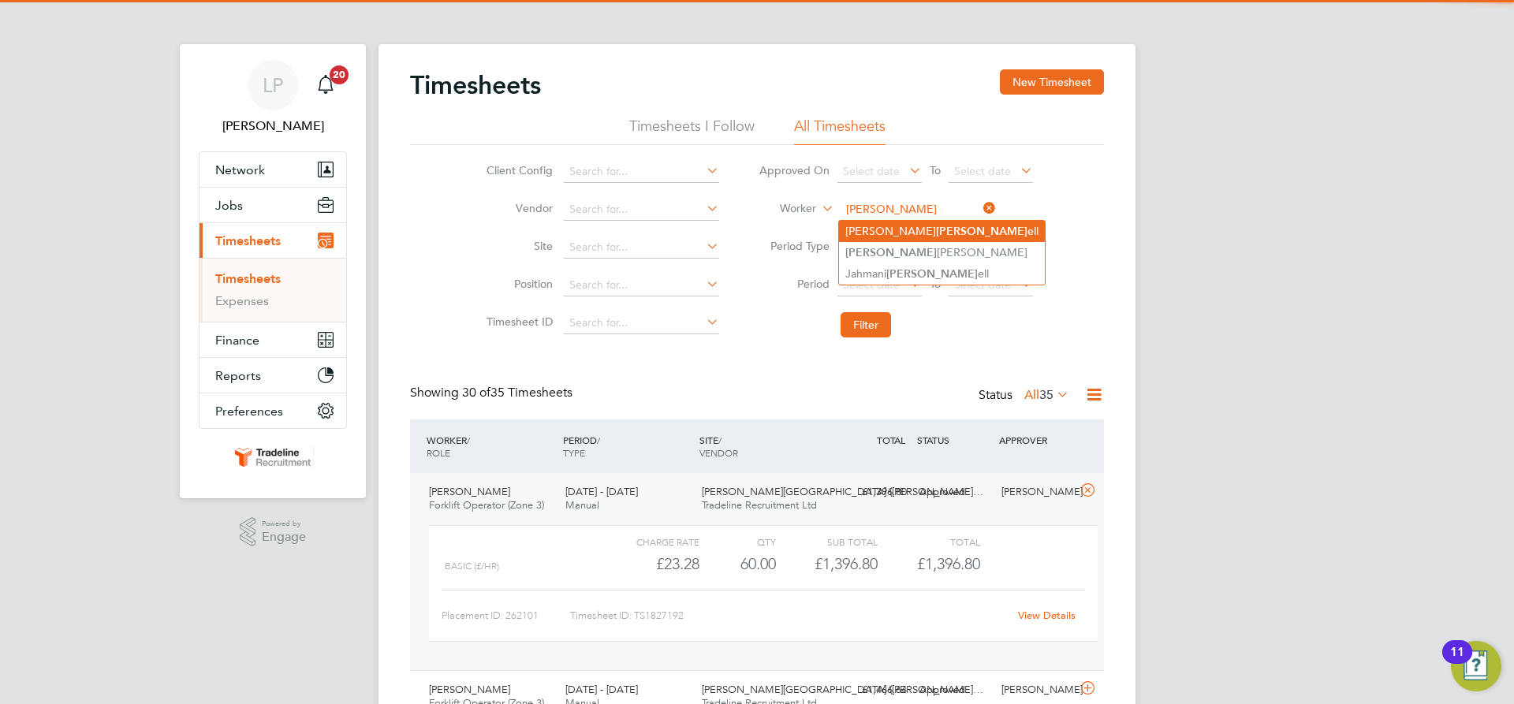
click at [936, 225] on b "[PERSON_NAME]" at bounding box center [981, 231] width 91 height 13
type input "[PERSON_NAME]"
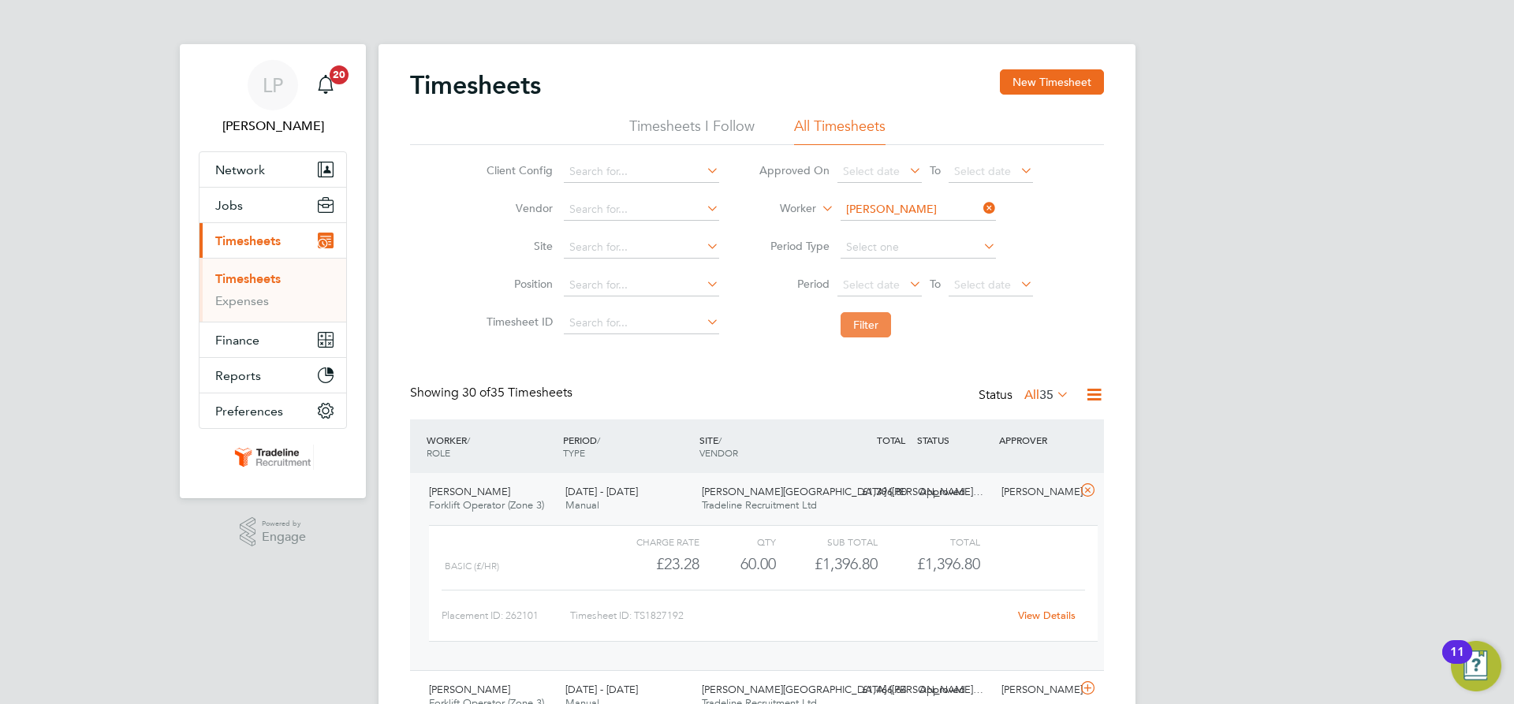
click at [845, 334] on button "Filter" at bounding box center [865, 324] width 50 height 25
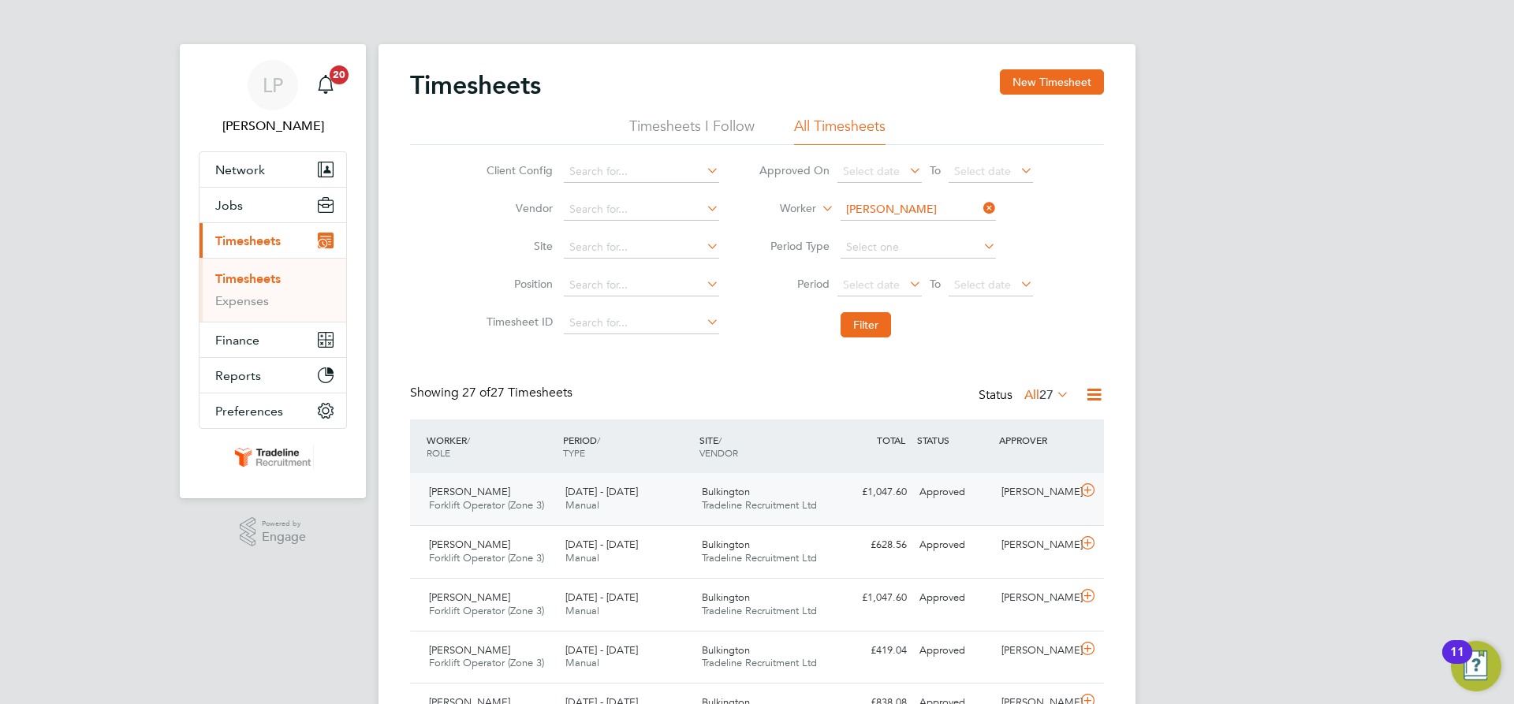
click at [876, 502] on div "£1,047.60 Approved" at bounding box center [872, 492] width 82 height 26
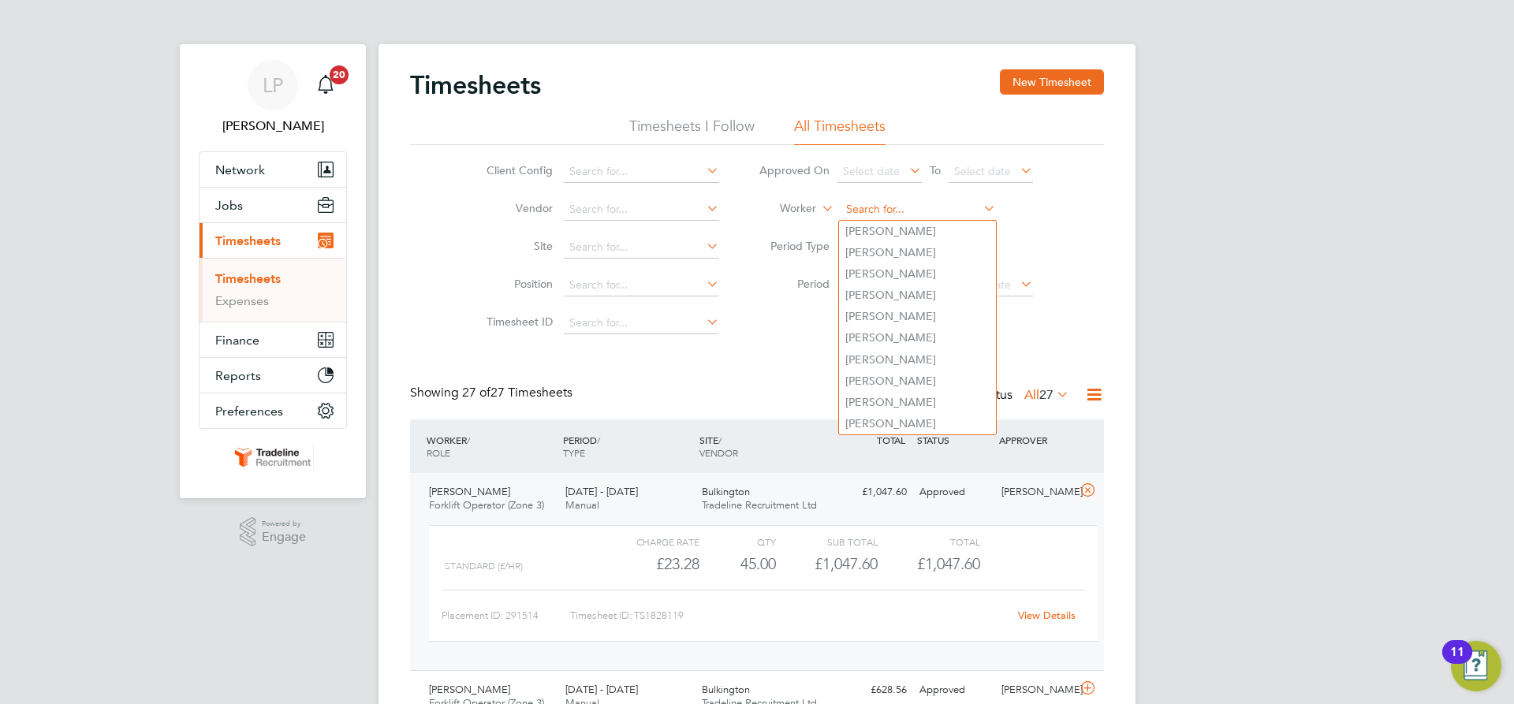
click at [879, 215] on input at bounding box center [917, 210] width 155 height 22
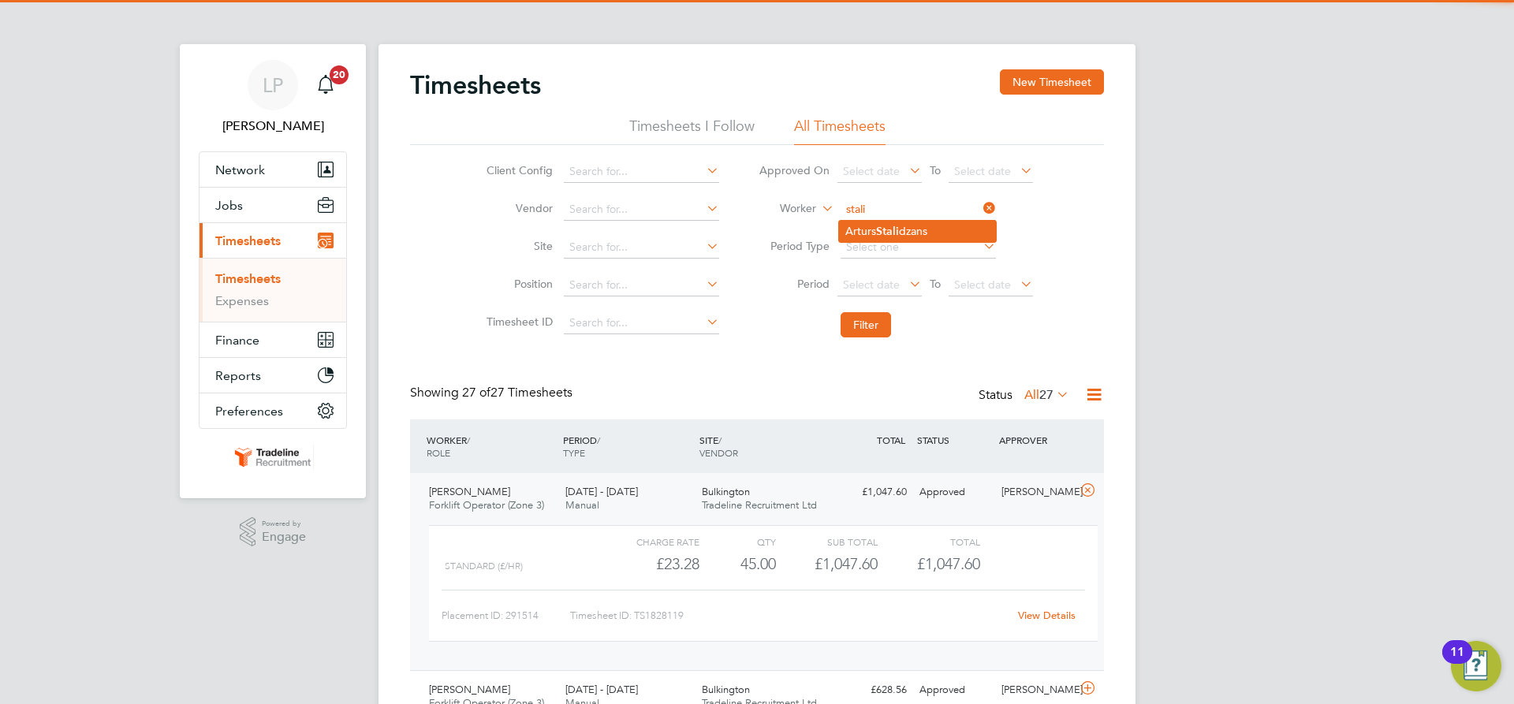
click at [871, 230] on li "[PERSON_NAME] dzans" at bounding box center [917, 231] width 157 height 21
type input "[PERSON_NAME]"
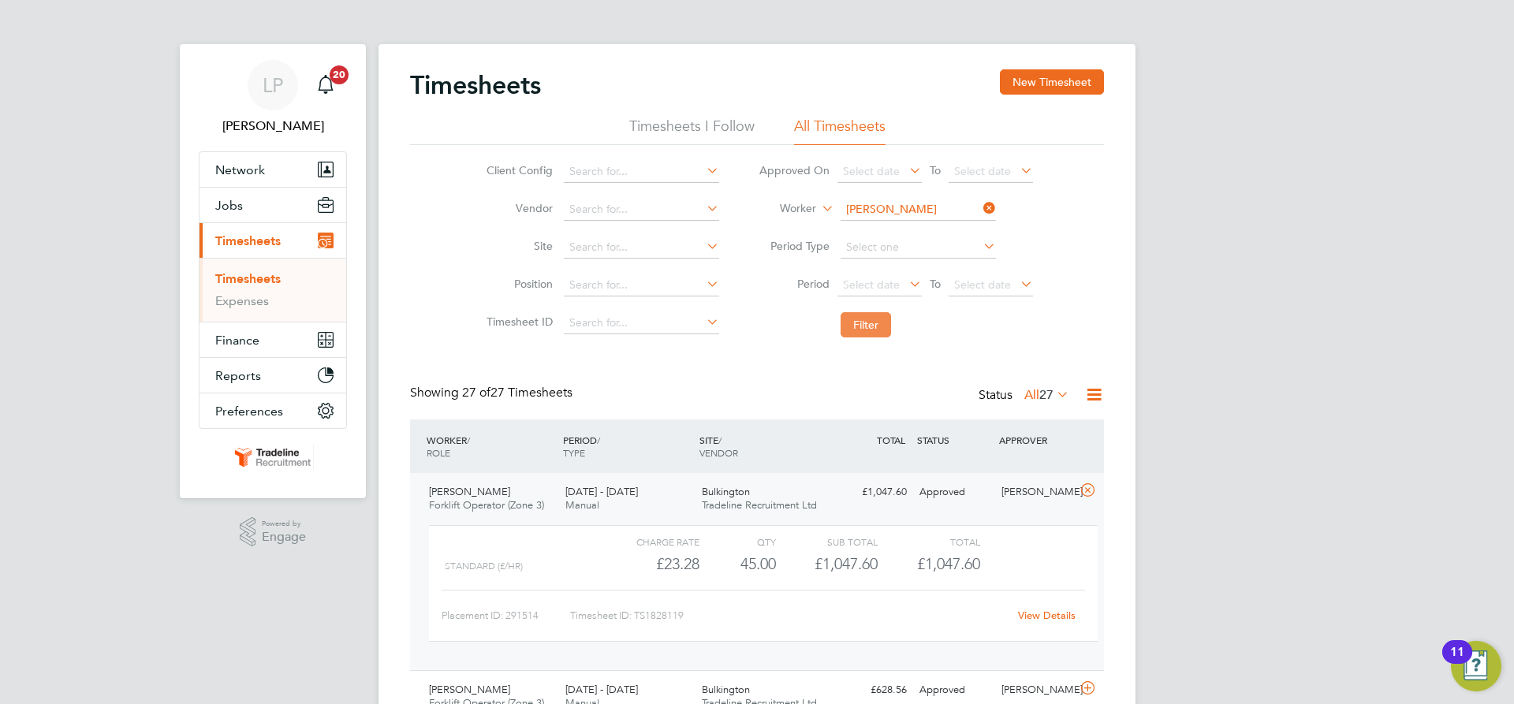
click at [872, 325] on button "Filter" at bounding box center [865, 324] width 50 height 25
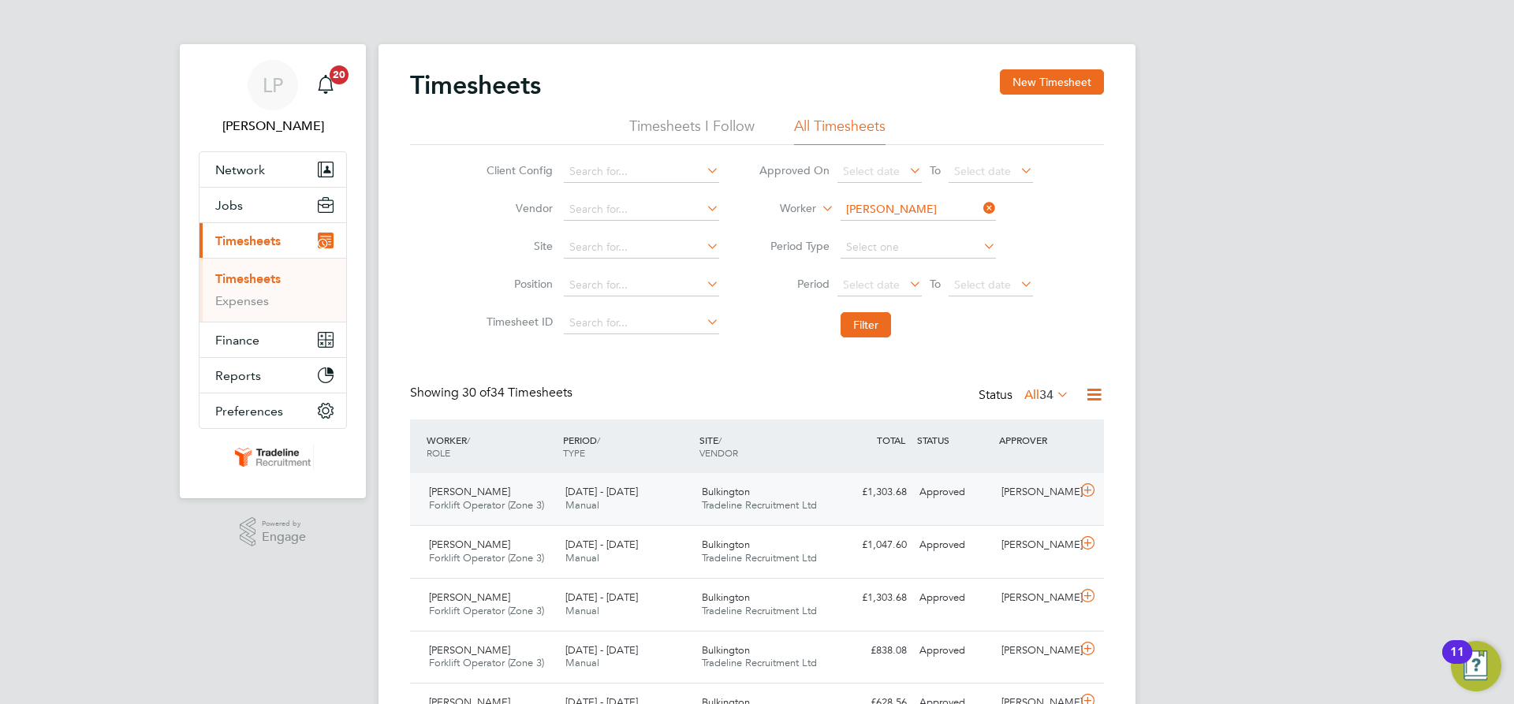
click at [765, 504] on span "Tradeline Recruitment Ltd" at bounding box center [759, 504] width 115 height 13
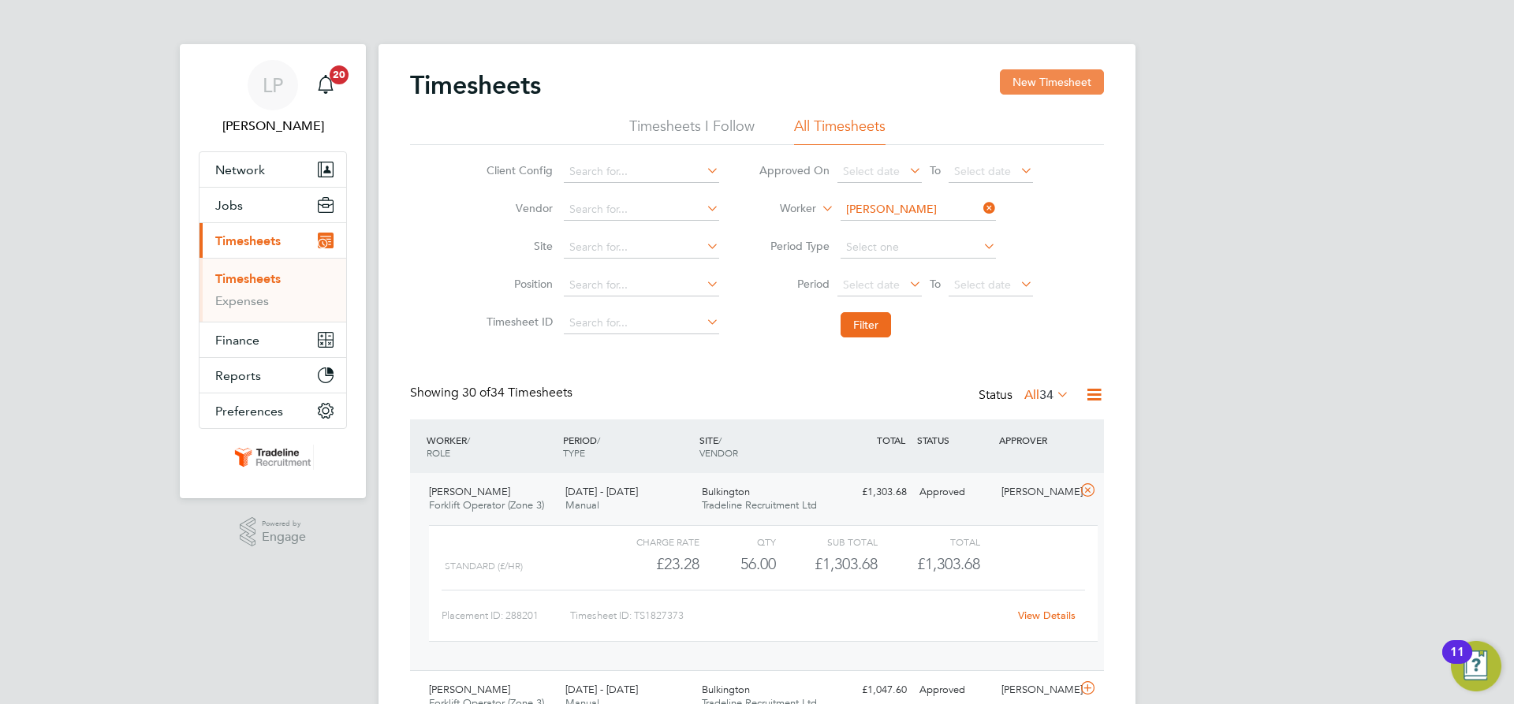
click at [1086, 85] on button "New Timesheet" at bounding box center [1052, 81] width 104 height 25
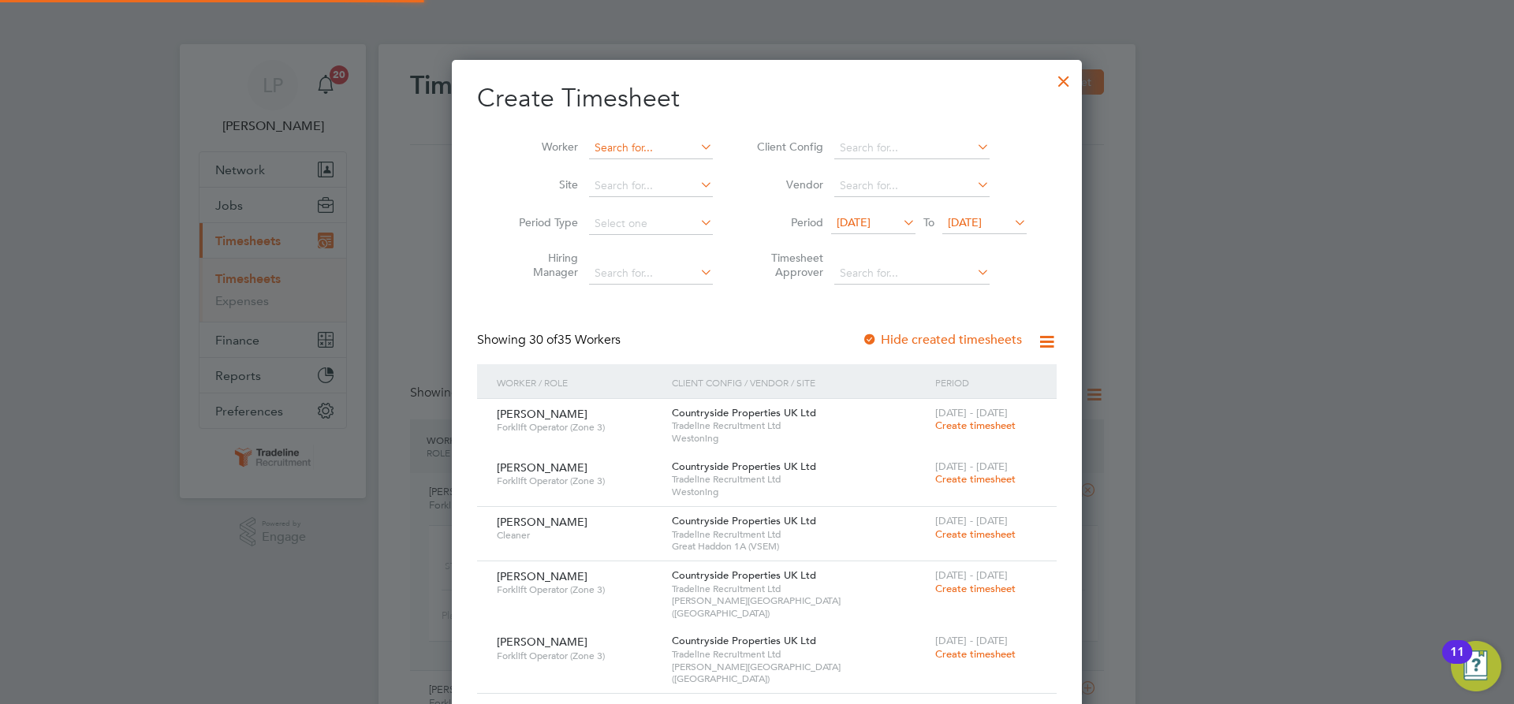
click at [644, 141] on input at bounding box center [651, 148] width 124 height 22
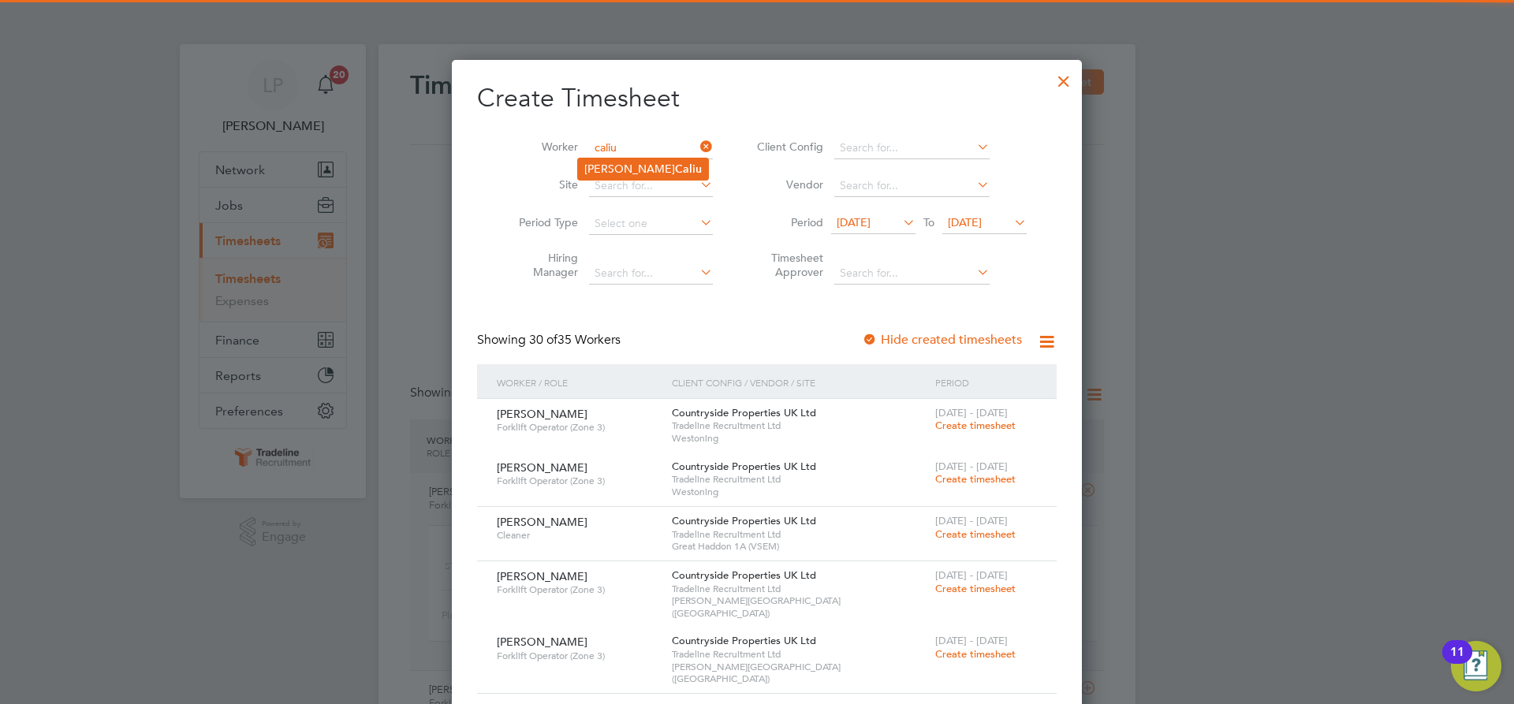
click at [633, 179] on li "[PERSON_NAME]" at bounding box center [643, 168] width 130 height 21
type input "[PERSON_NAME]"
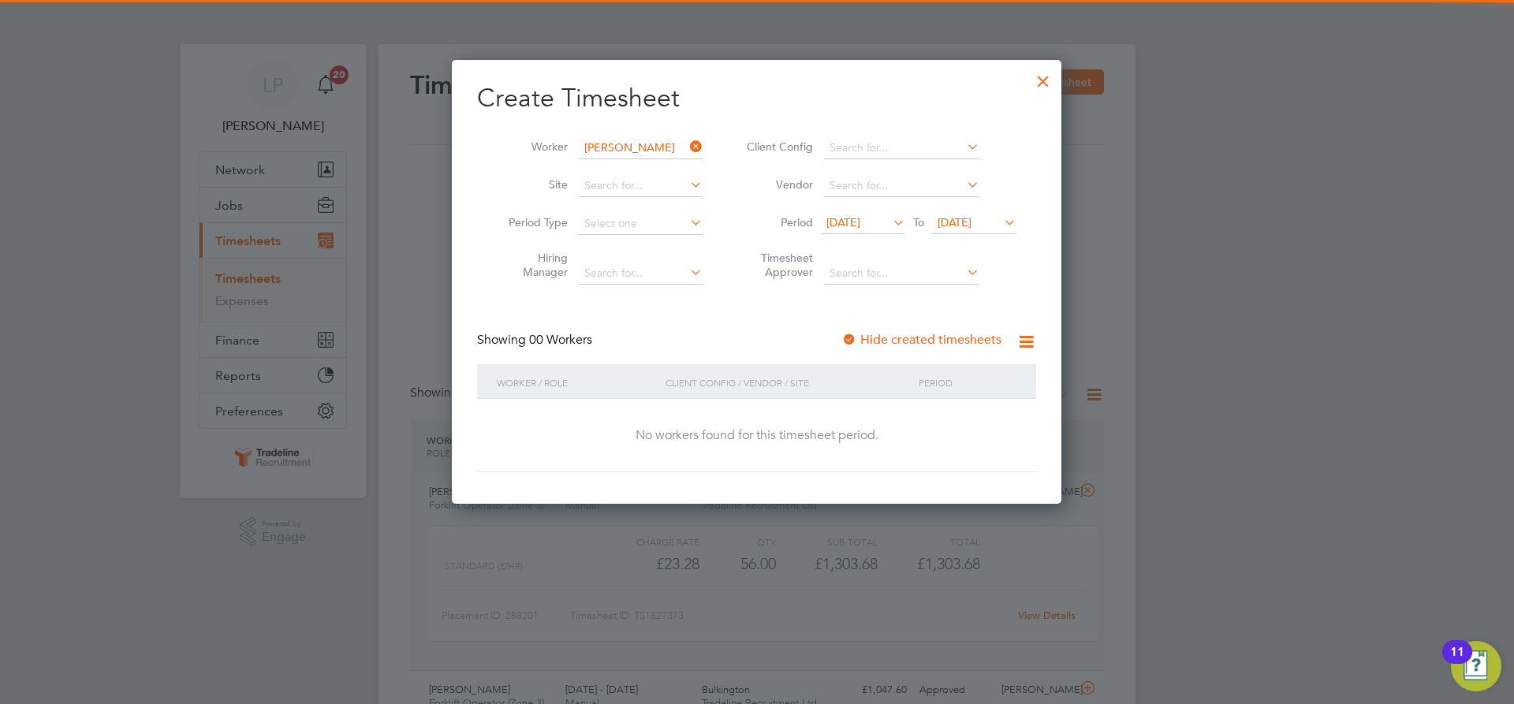
click at [859, 337] on label "Hide created timesheets" at bounding box center [921, 340] width 160 height 16
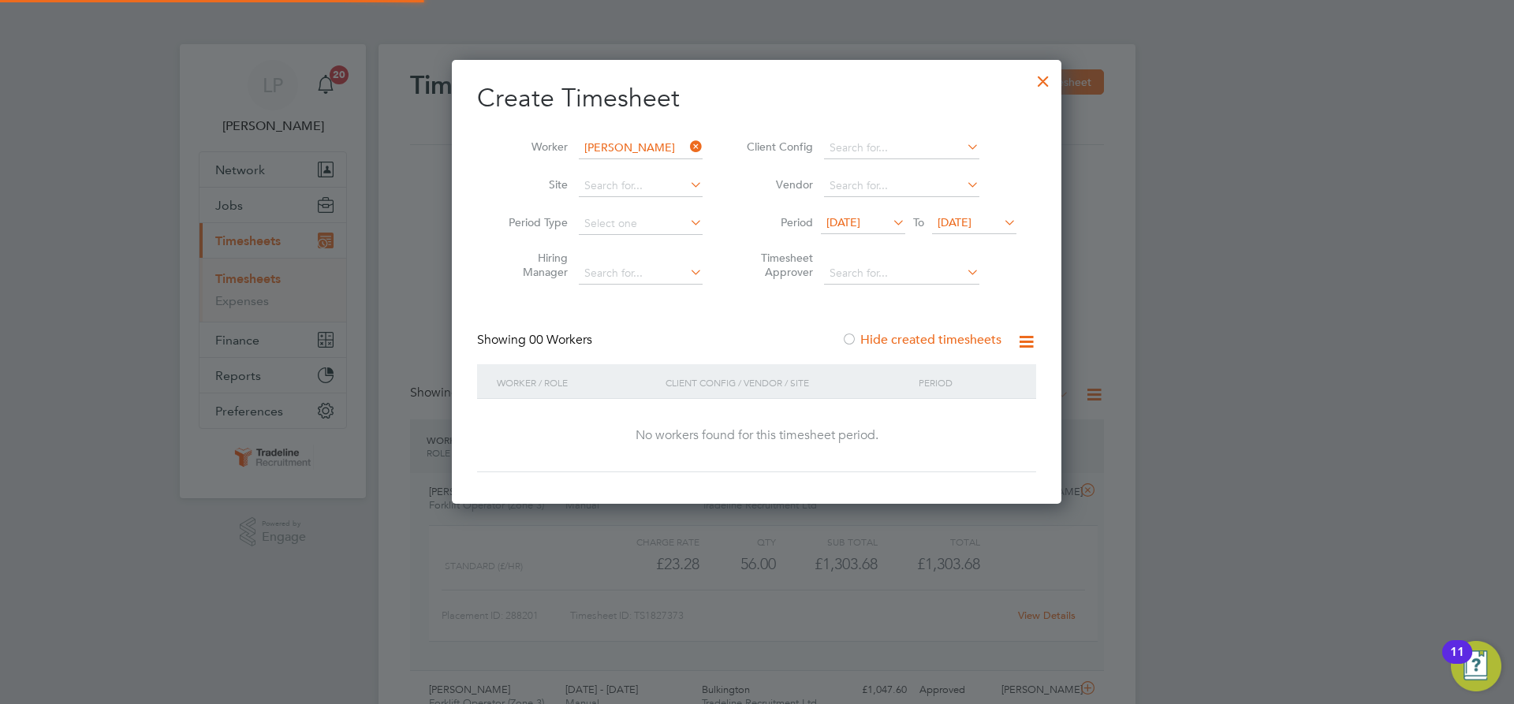
click at [971, 217] on span "[DATE]" at bounding box center [954, 222] width 34 height 14
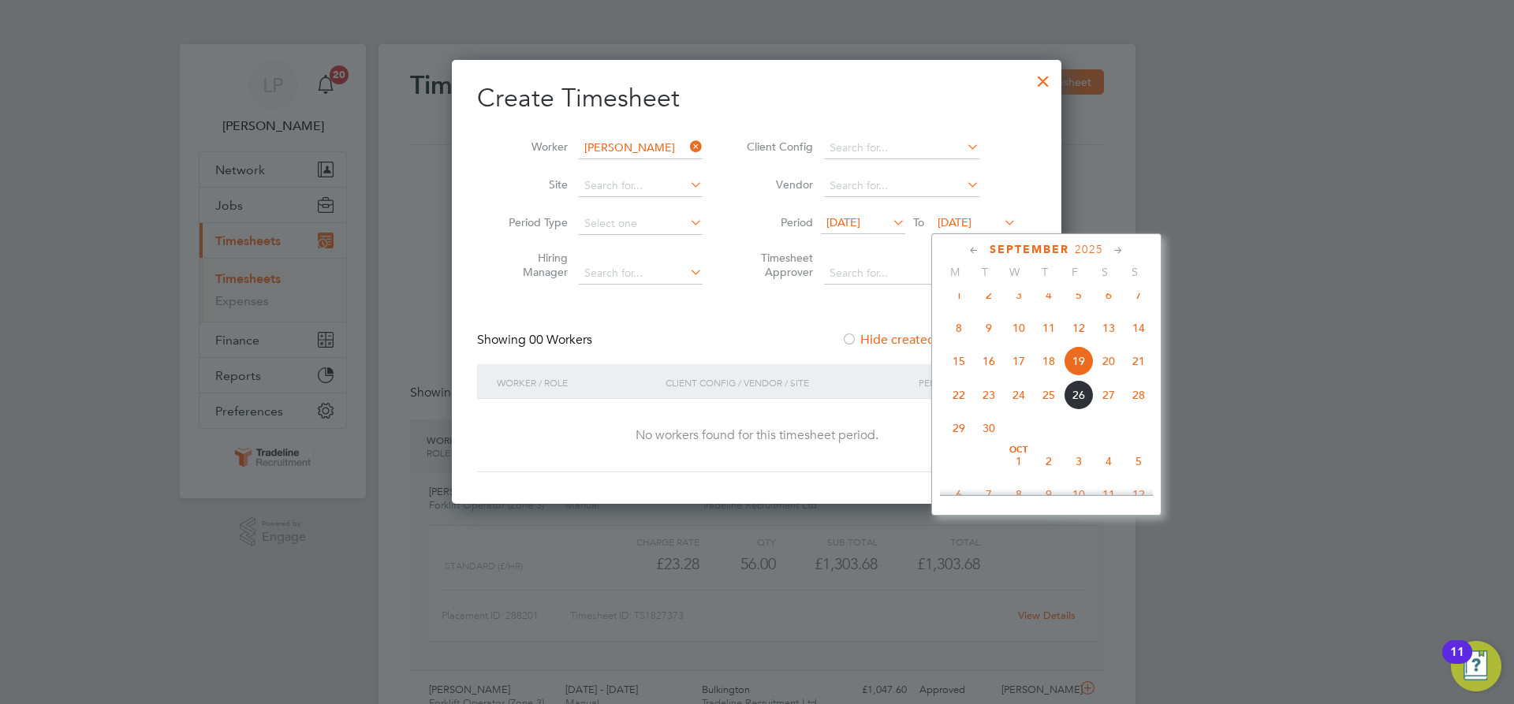
click at [1070, 475] on span "3" at bounding box center [1079, 461] width 30 height 30
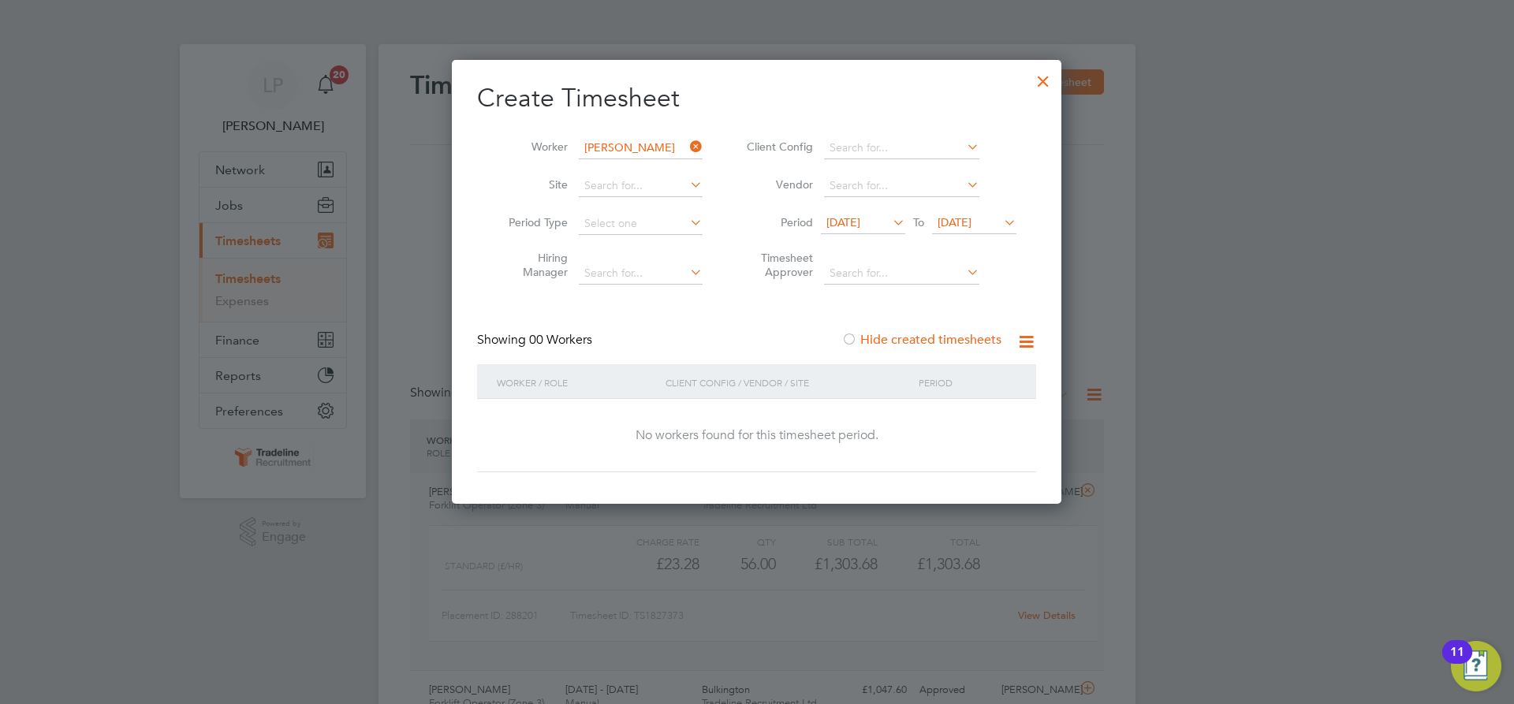
click at [1048, 77] on div at bounding box center [1043, 77] width 28 height 28
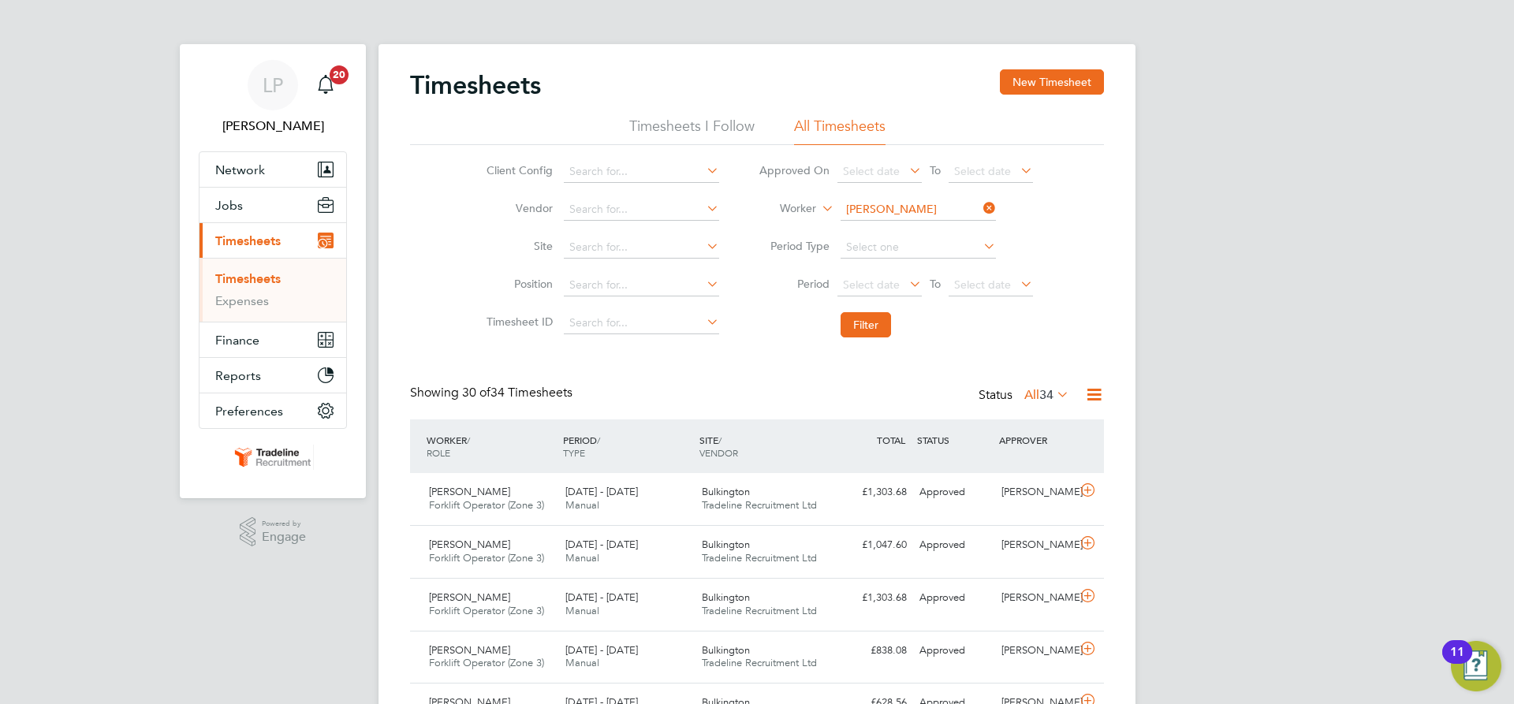
click at [1068, 100] on div "Timesheets New Timesheet" at bounding box center [757, 92] width 694 height 47
click at [1071, 84] on button "New Timesheet" at bounding box center [1052, 81] width 104 height 25
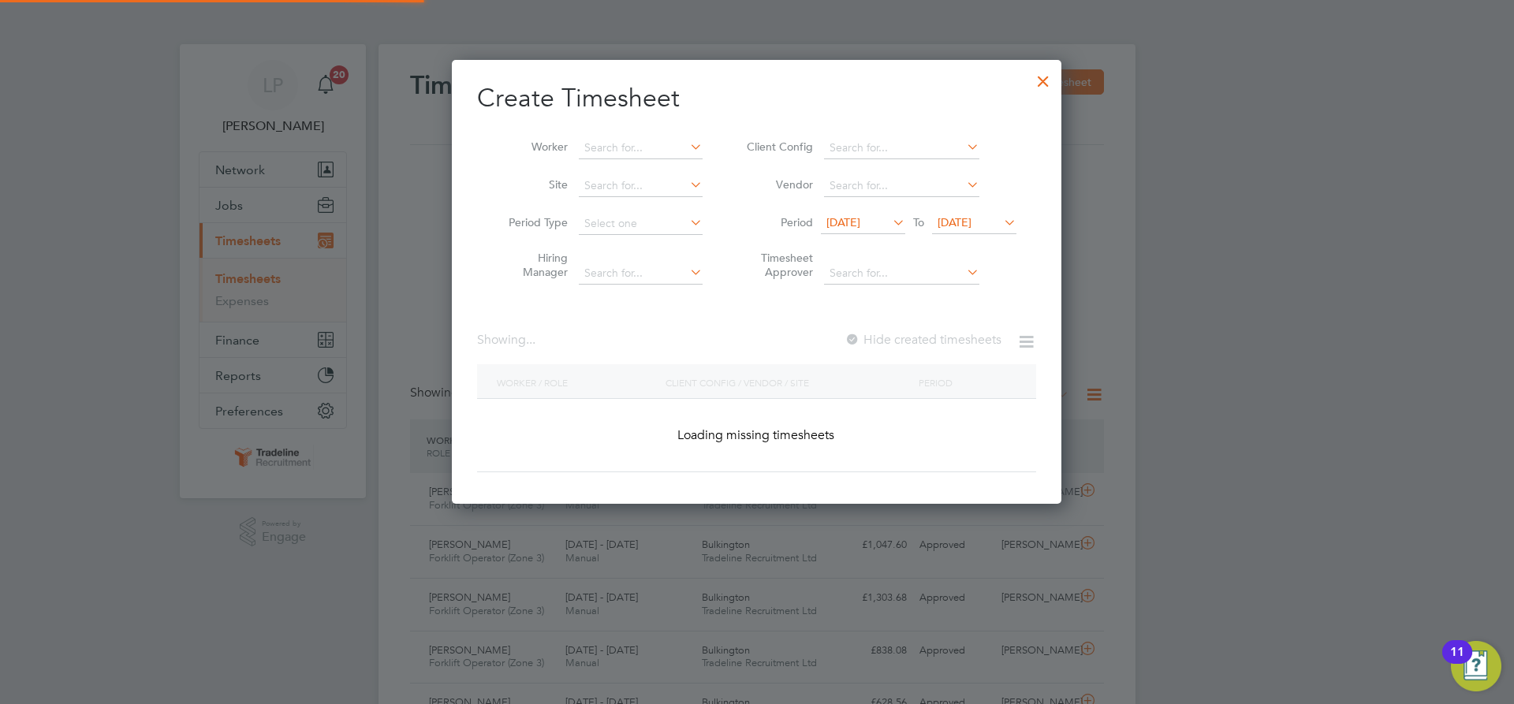
scroll to position [3179, 610]
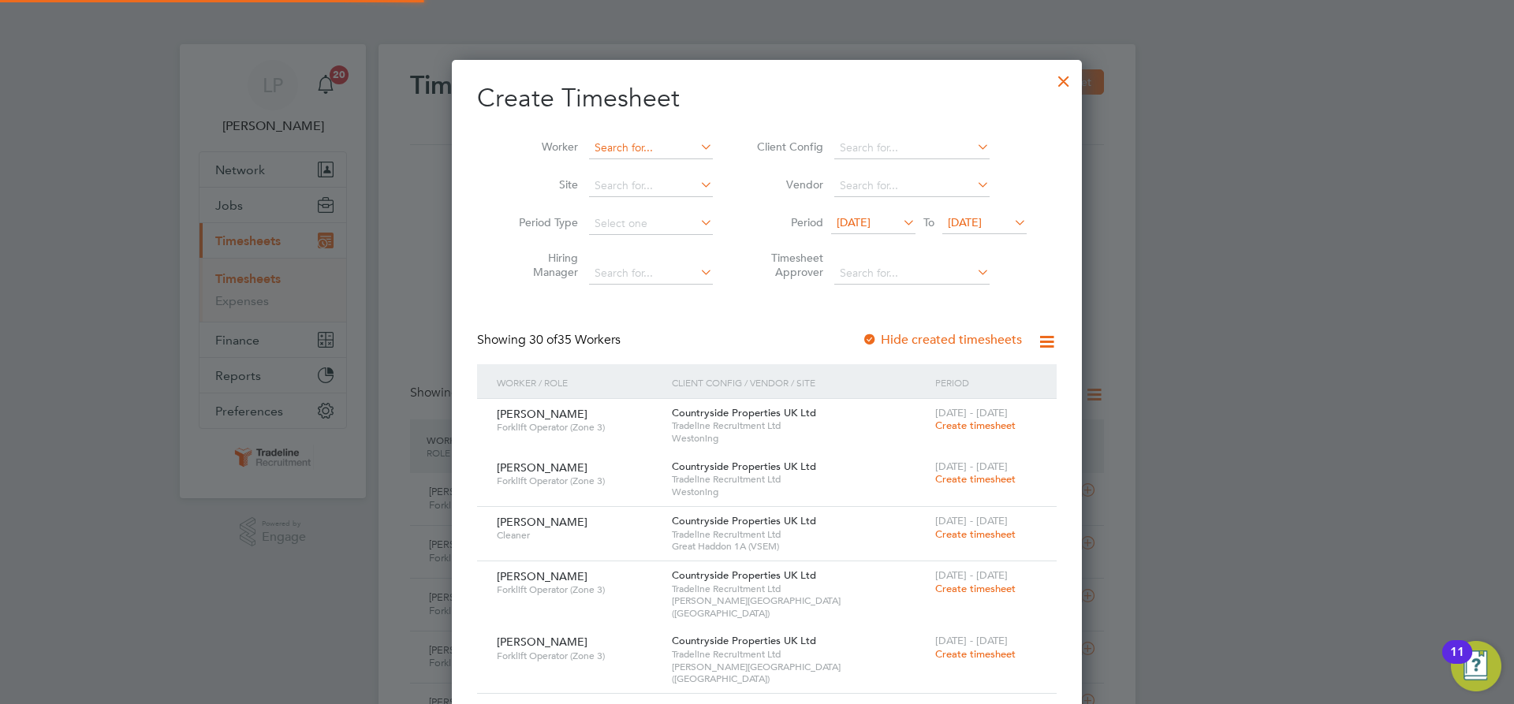
click at [633, 143] on input at bounding box center [651, 148] width 124 height 22
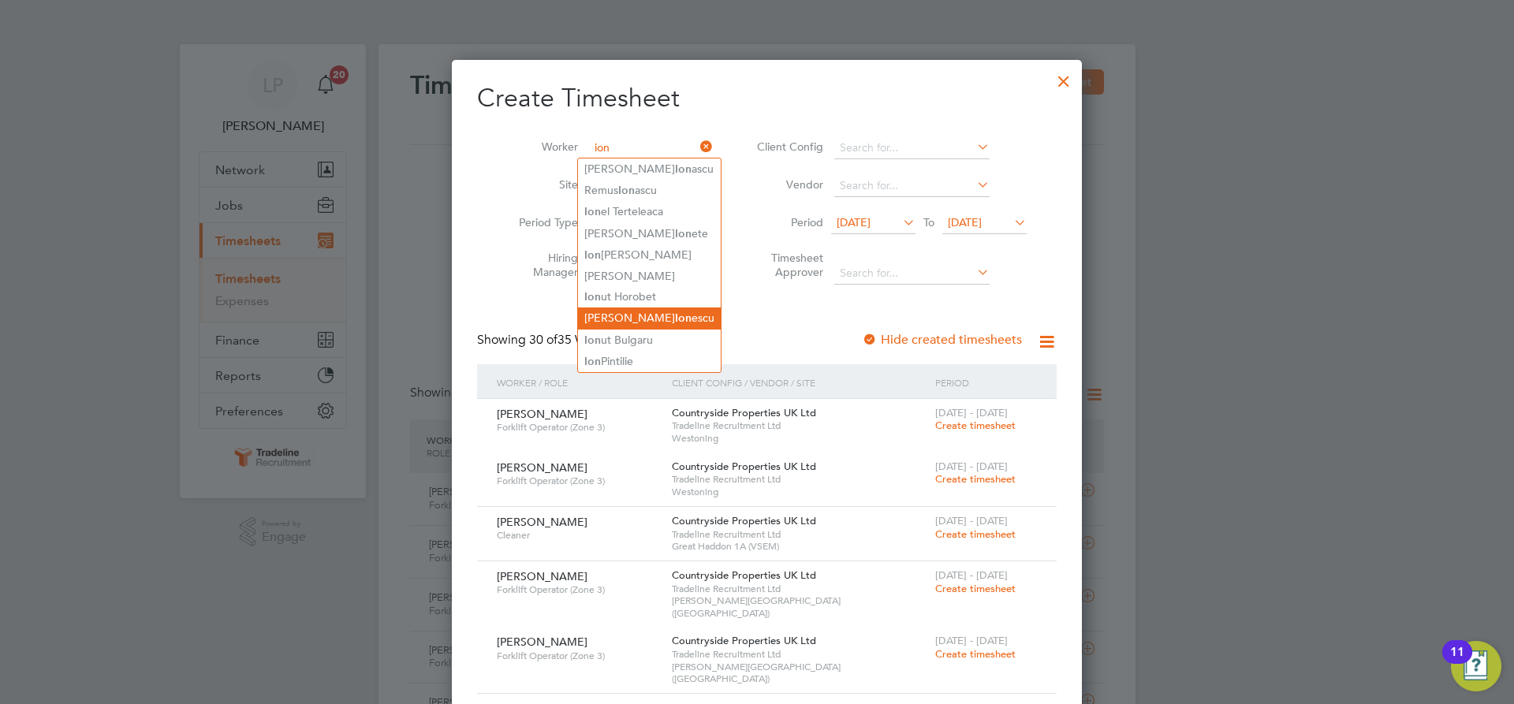
click at [665, 312] on li "[PERSON_NAME] escu" at bounding box center [649, 317] width 143 height 21
type input "[PERSON_NAME]"
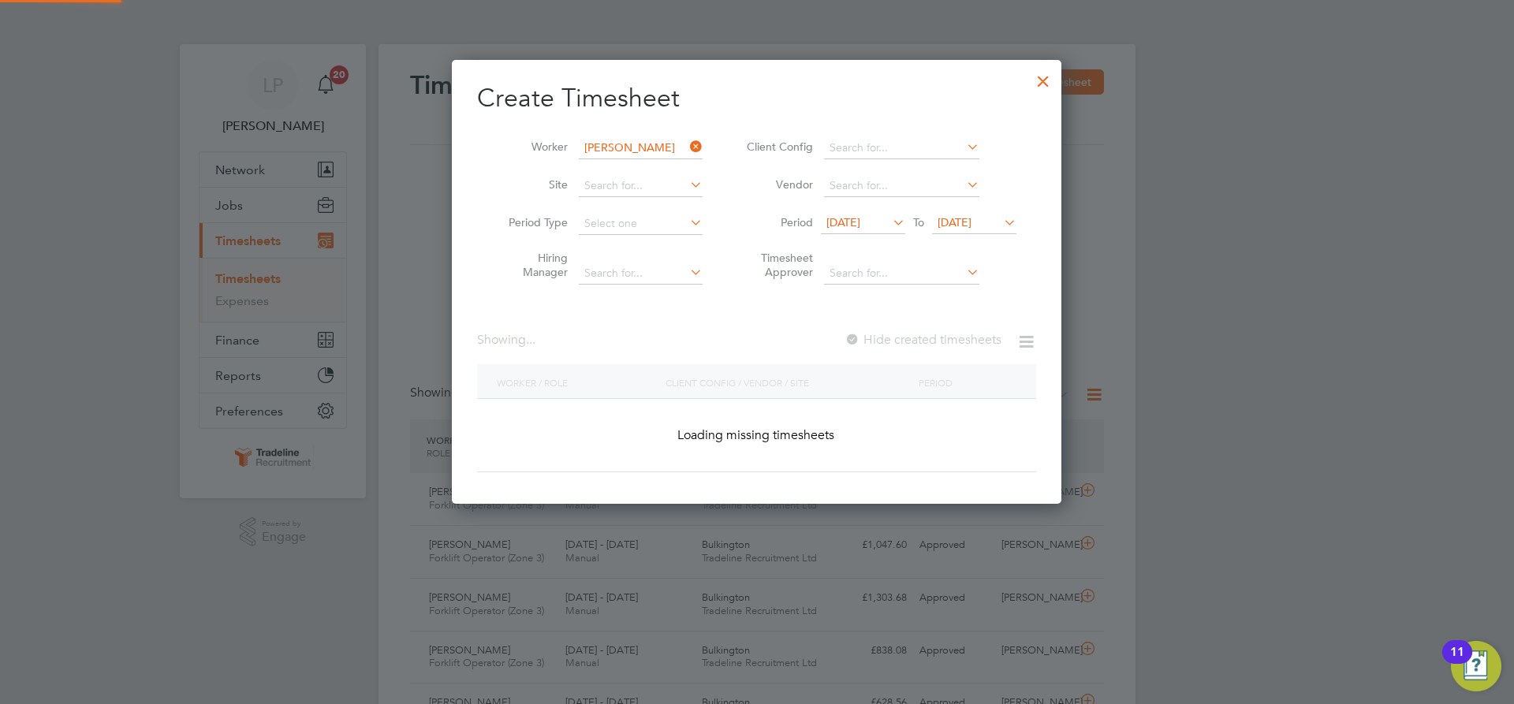
scroll to position [479, 610]
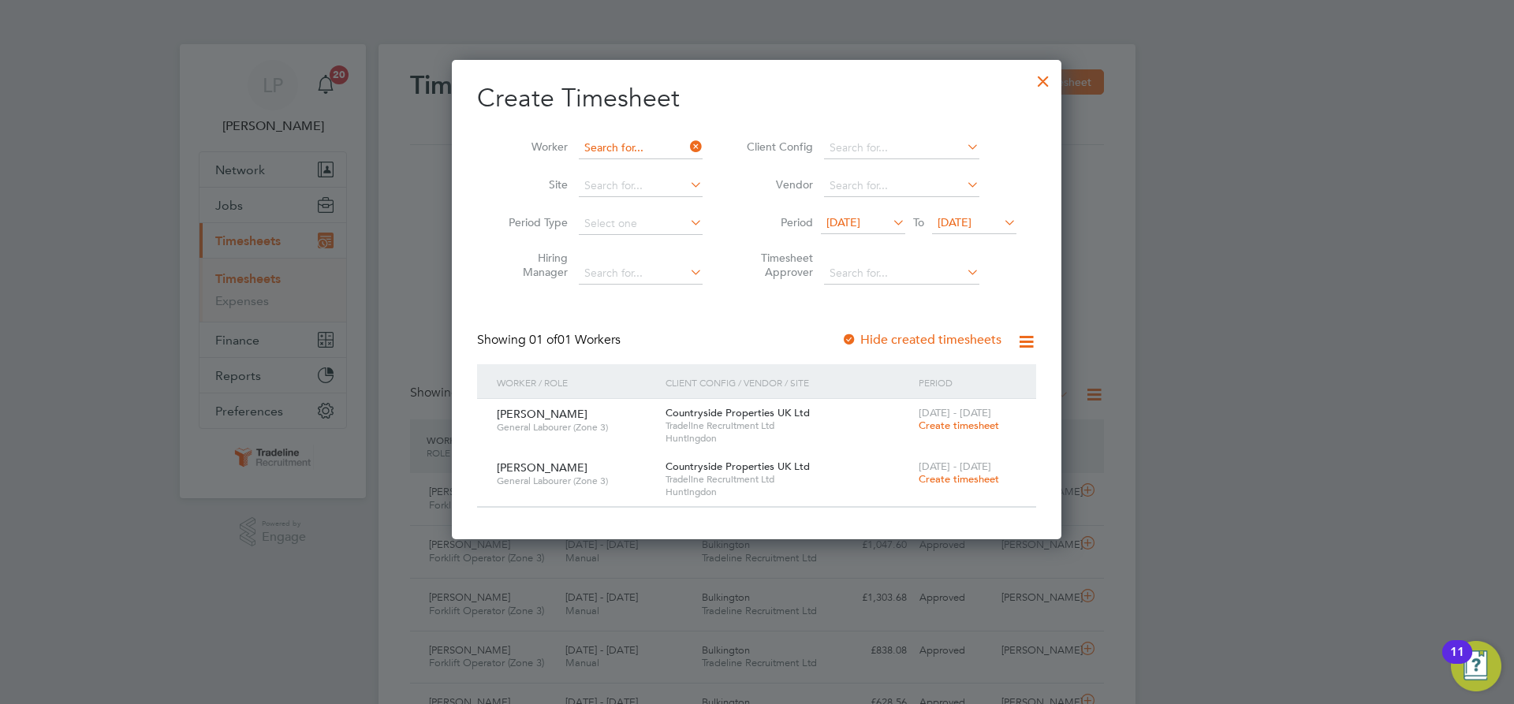
click at [644, 146] on input at bounding box center [641, 148] width 124 height 22
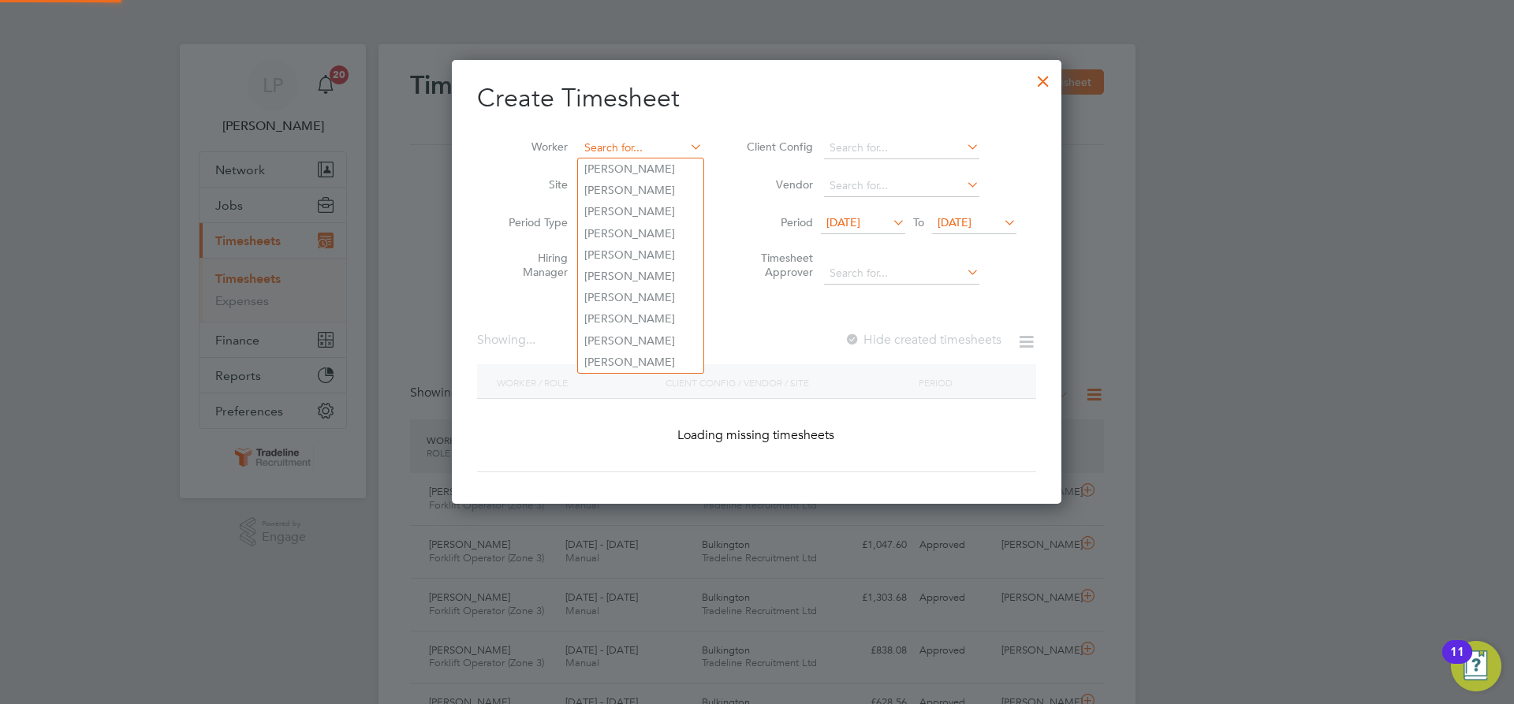
scroll to position [3179, 610]
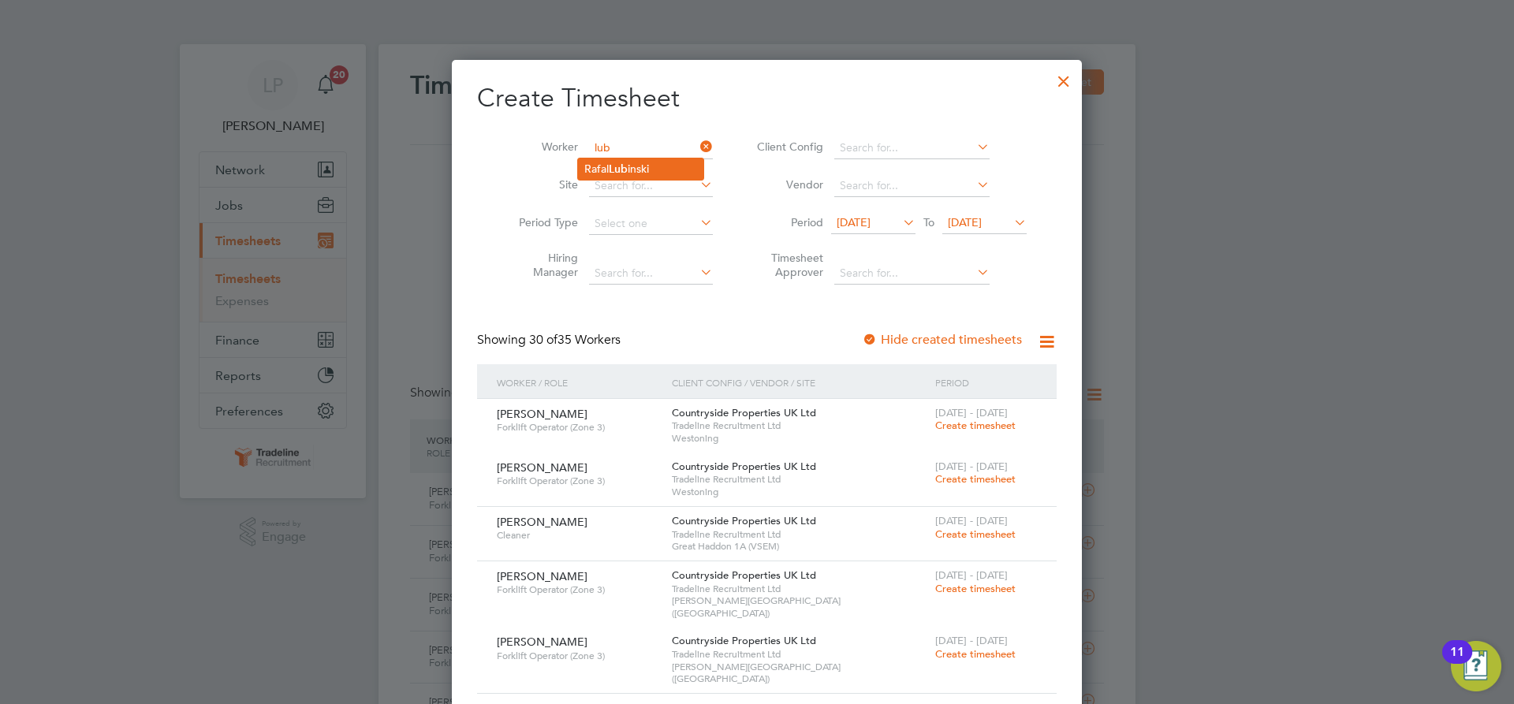
click at [636, 163] on li "[PERSON_NAME] inski" at bounding box center [640, 168] width 125 height 21
type input "[PERSON_NAME]"
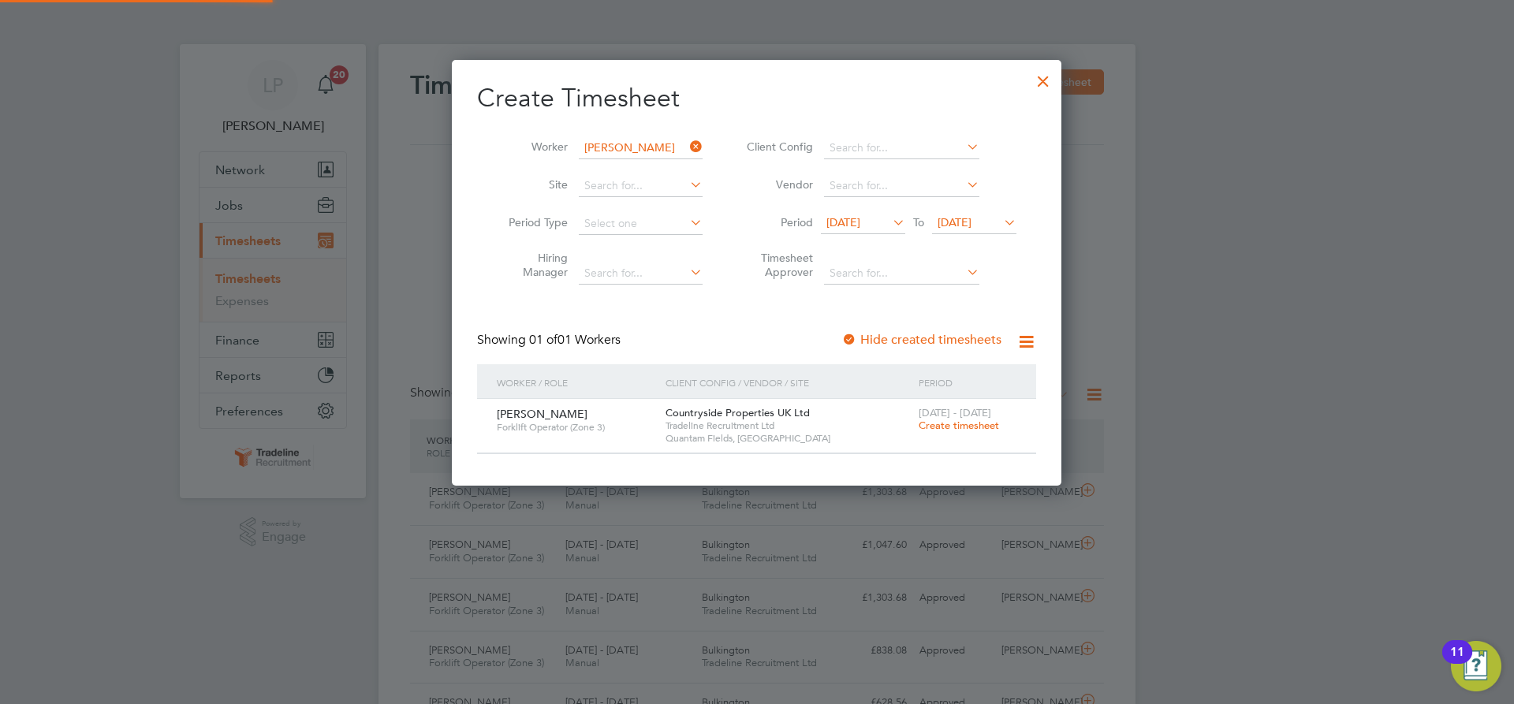
scroll to position [425, 610]
click at [951, 424] on span "Create timesheet" at bounding box center [959, 425] width 80 height 13
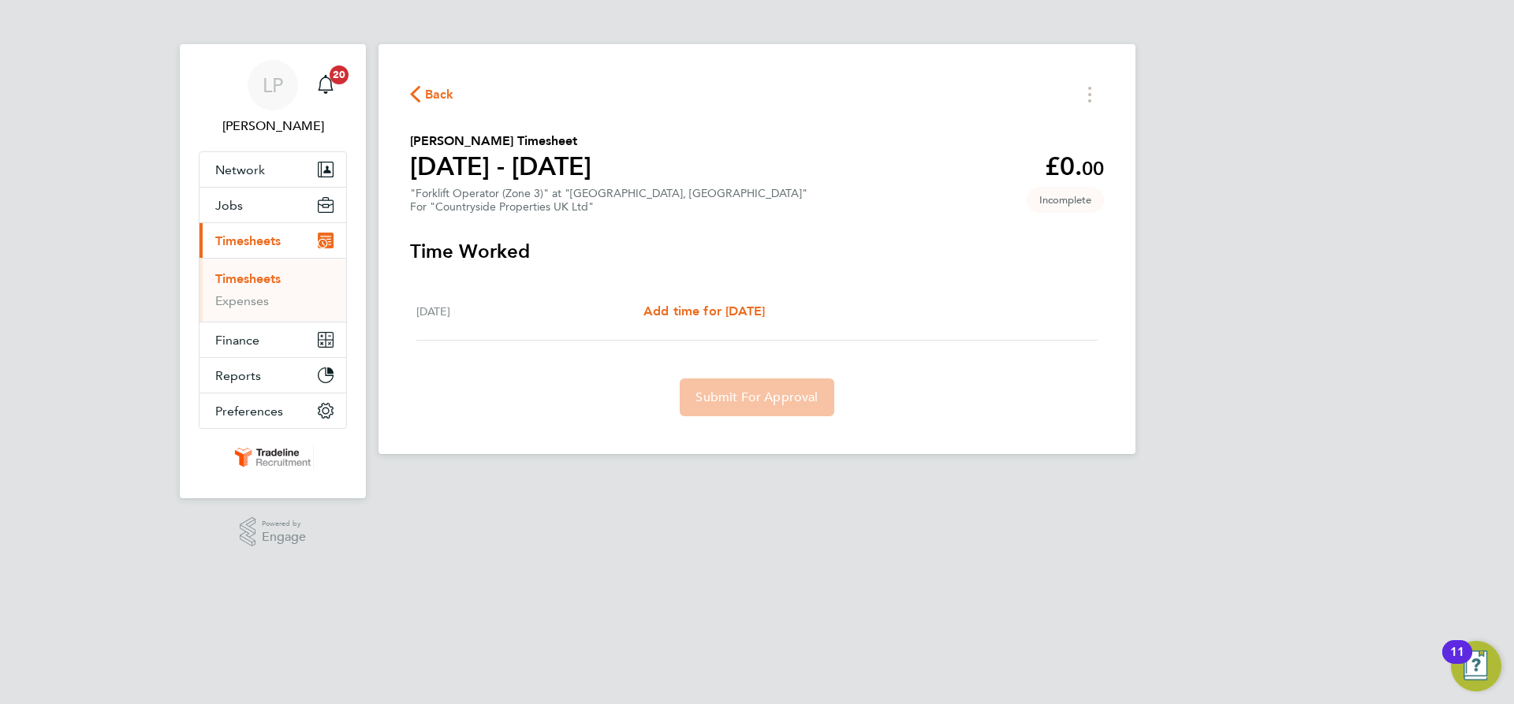
click at [1065, 479] on html "LP [PERSON_NAME] Notifications 20 Applications: Network Team Members Businesses…" at bounding box center [757, 239] width 1514 height 479
click at [736, 300] on div "[DATE] Add time for [DATE] Add time for [DATE]" at bounding box center [756, 312] width 681 height 58
click at [732, 313] on span "Add time for [DATE]" at bounding box center [703, 311] width 121 height 15
select select "30"
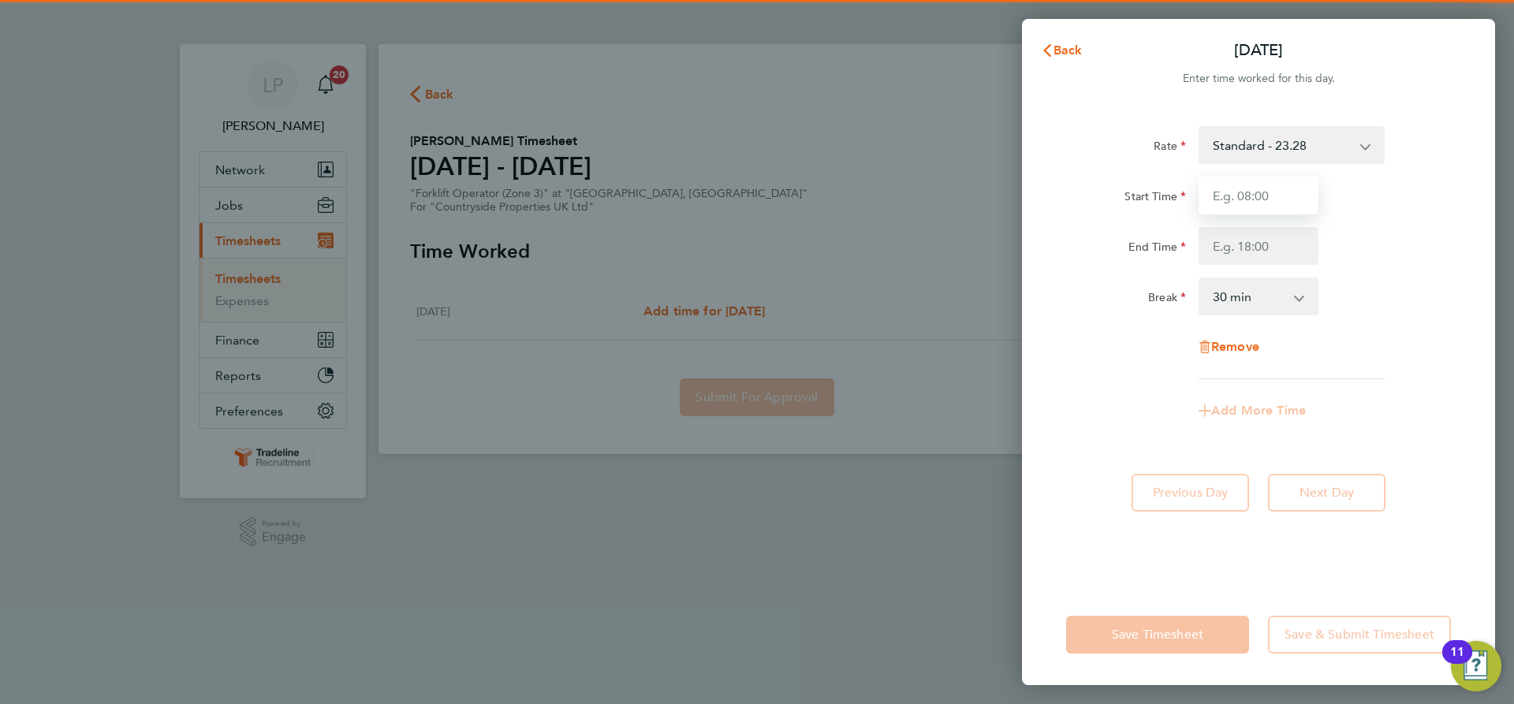
drag, startPoint x: 1278, startPoint y: 191, endPoint x: 1288, endPoint y: 181, distance: 13.9
click at [1280, 188] on input "Start Time" at bounding box center [1258, 196] width 120 height 38
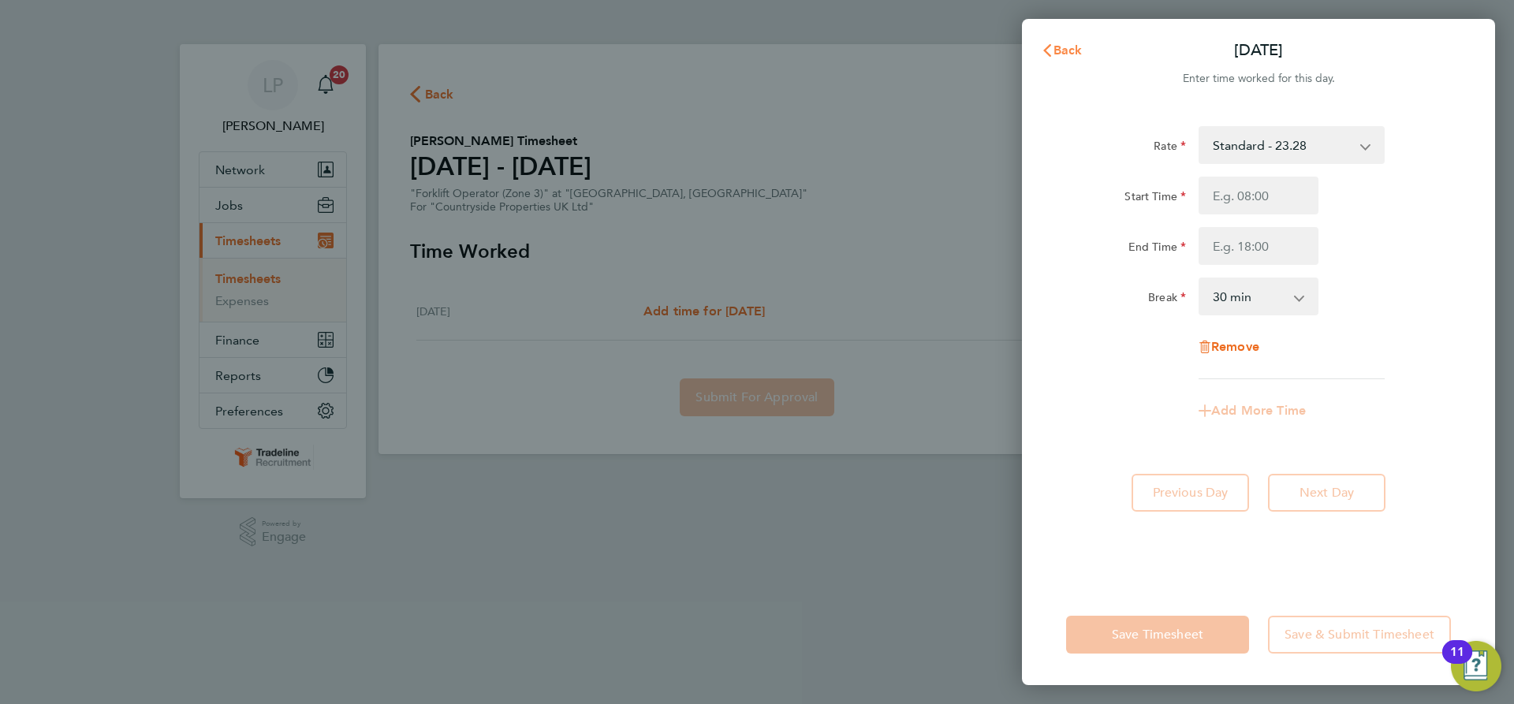
click at [1067, 39] on button "Back" at bounding box center [1061, 51] width 73 height 32
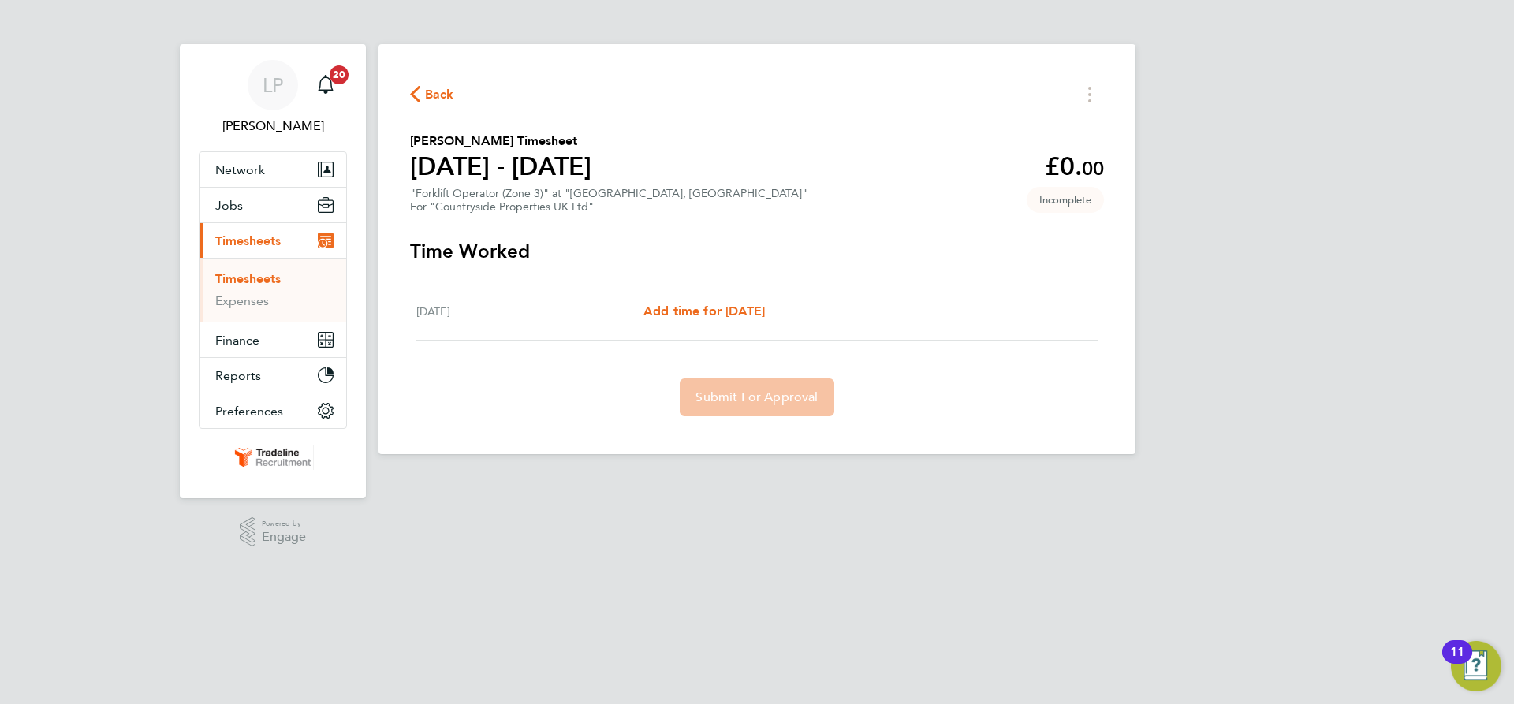
click at [246, 285] on link "Timesheets" at bounding box center [247, 278] width 65 height 15
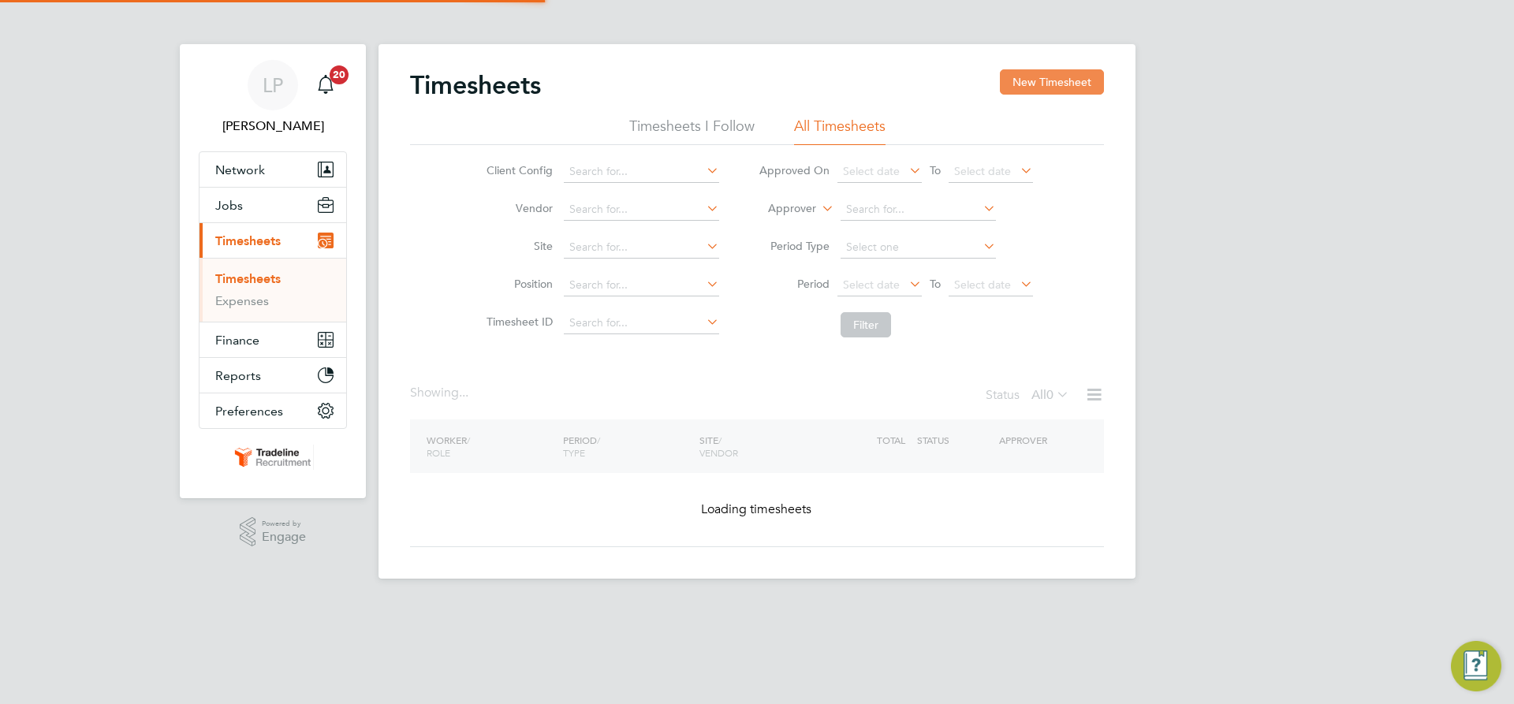
click at [1037, 80] on button "New Timesheet" at bounding box center [1052, 81] width 104 height 25
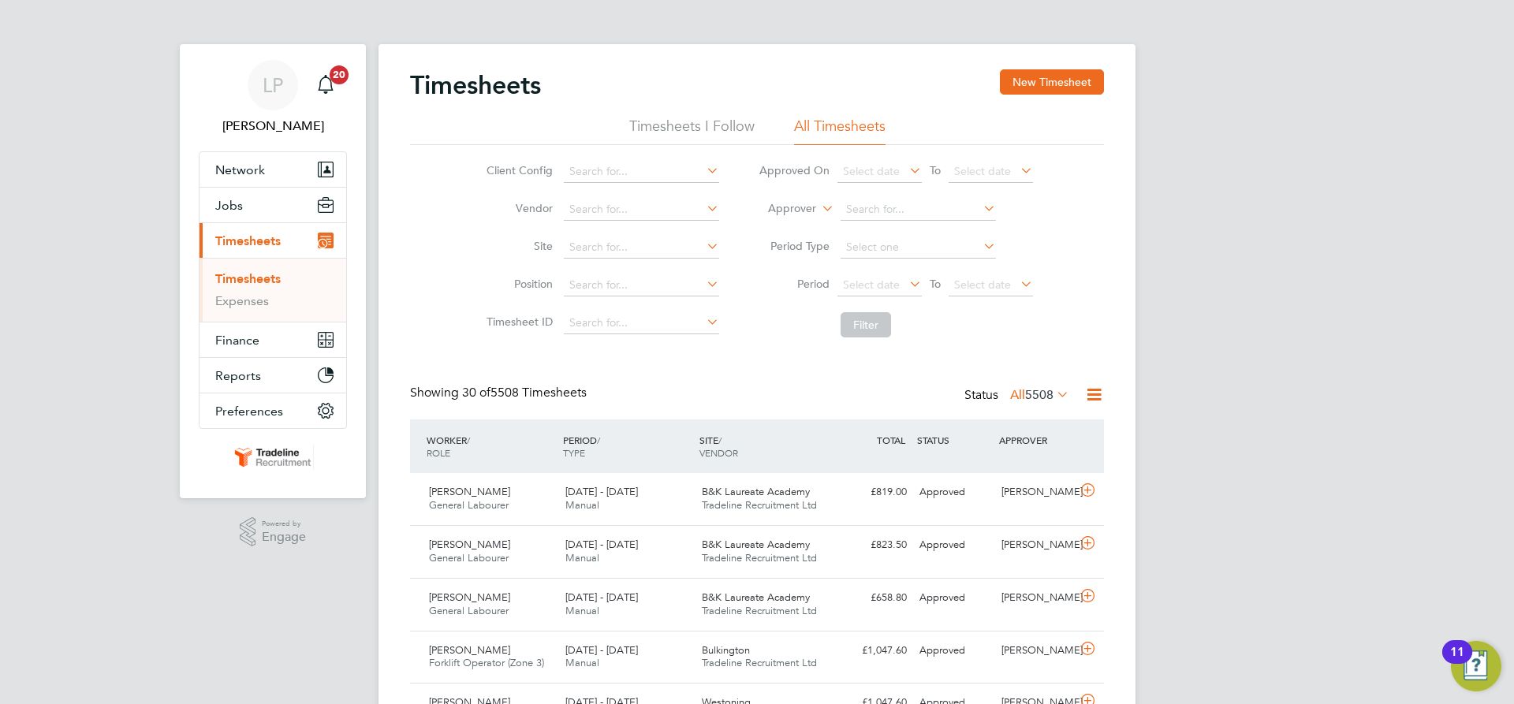
scroll to position [40, 137]
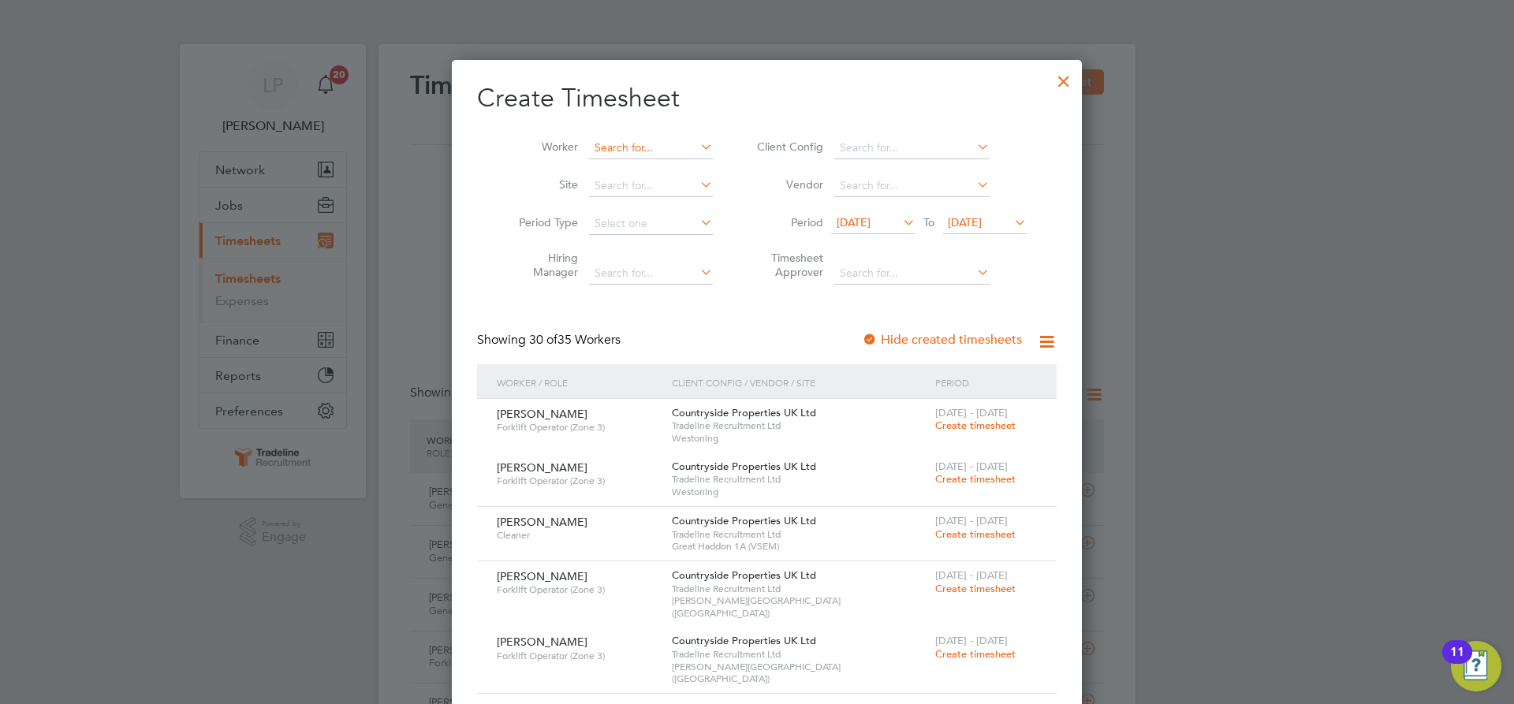
click at [626, 139] on input at bounding box center [651, 148] width 124 height 22
click at [675, 173] on b "[PERSON_NAME]" at bounding box center [720, 168] width 91 height 13
type input "[PERSON_NAME]"
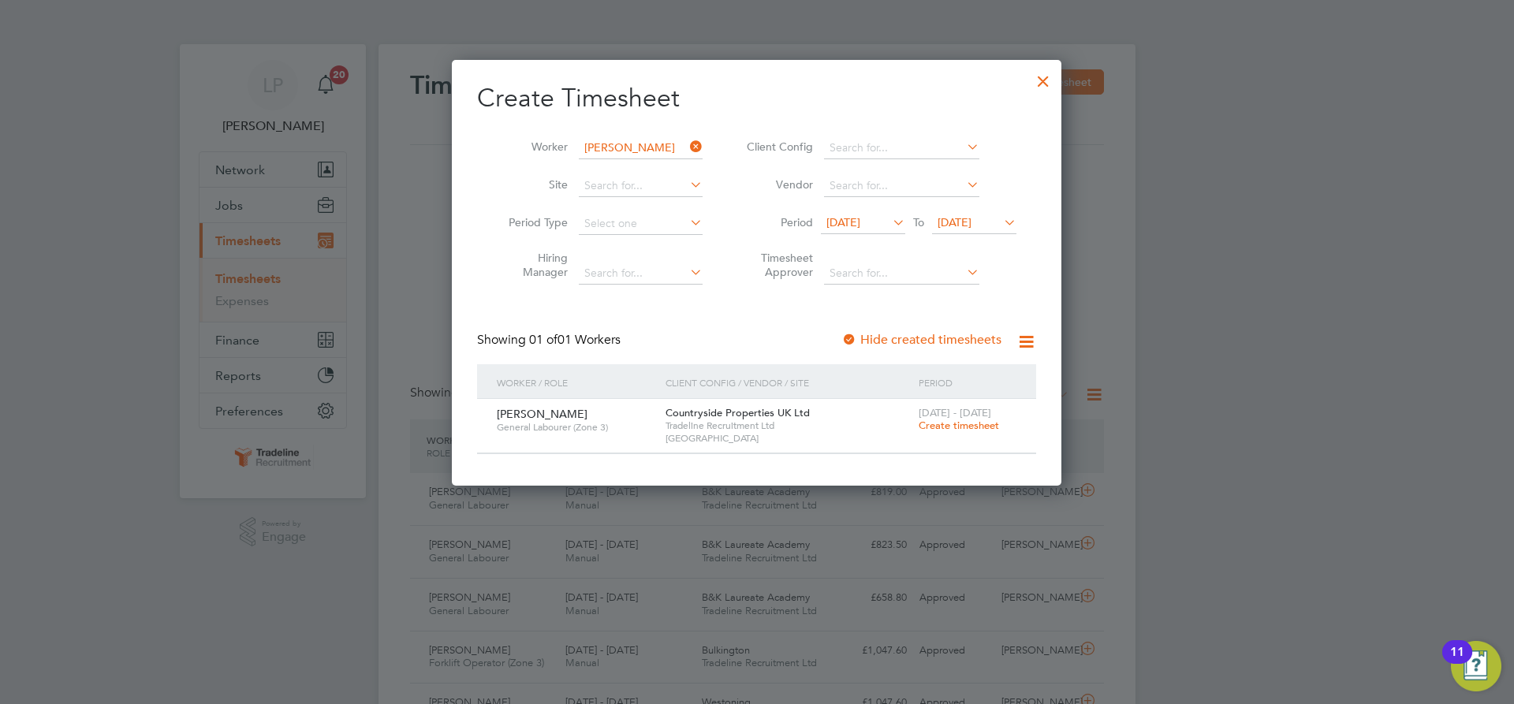
click at [953, 427] on span "Create timesheet" at bounding box center [959, 425] width 80 height 13
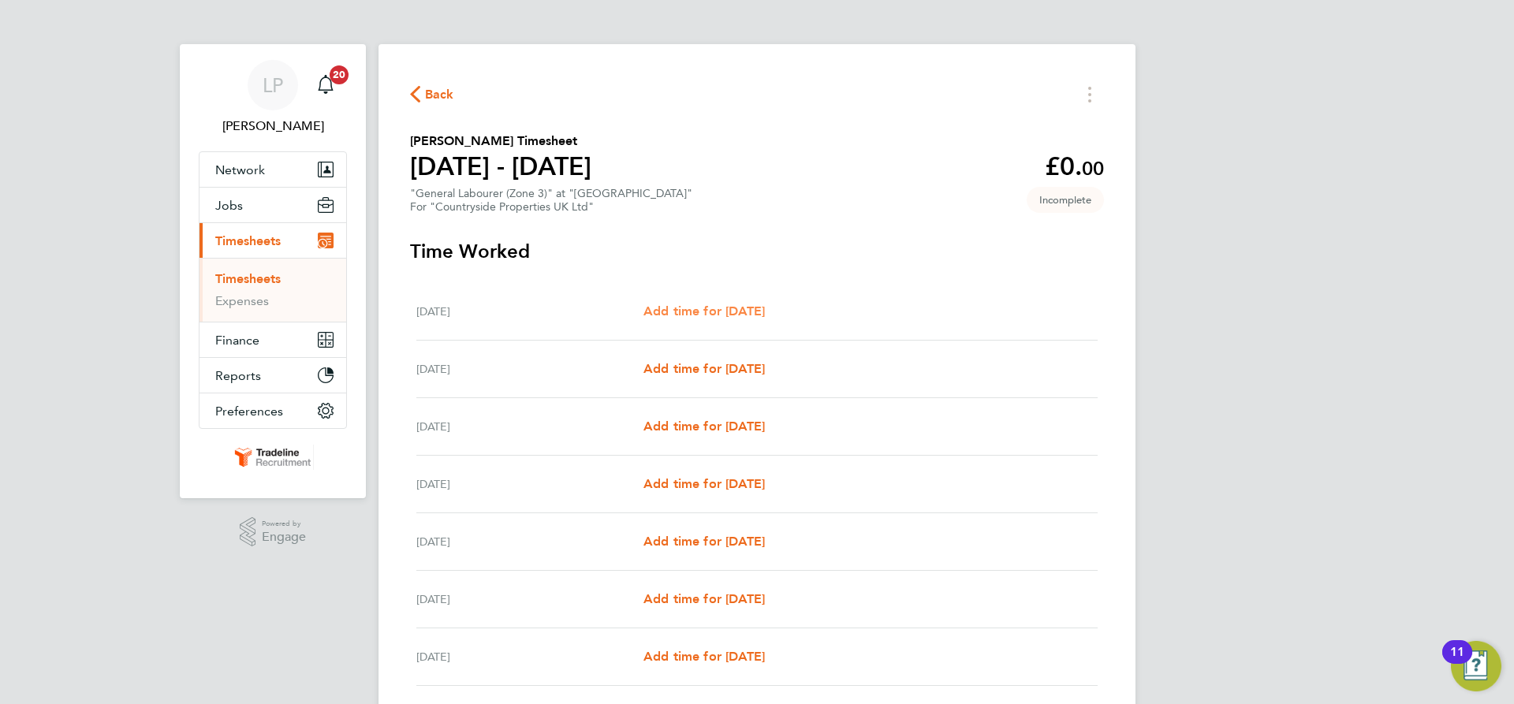
click at [732, 312] on span "Add time for [DATE]" at bounding box center [703, 311] width 121 height 15
select select "30"
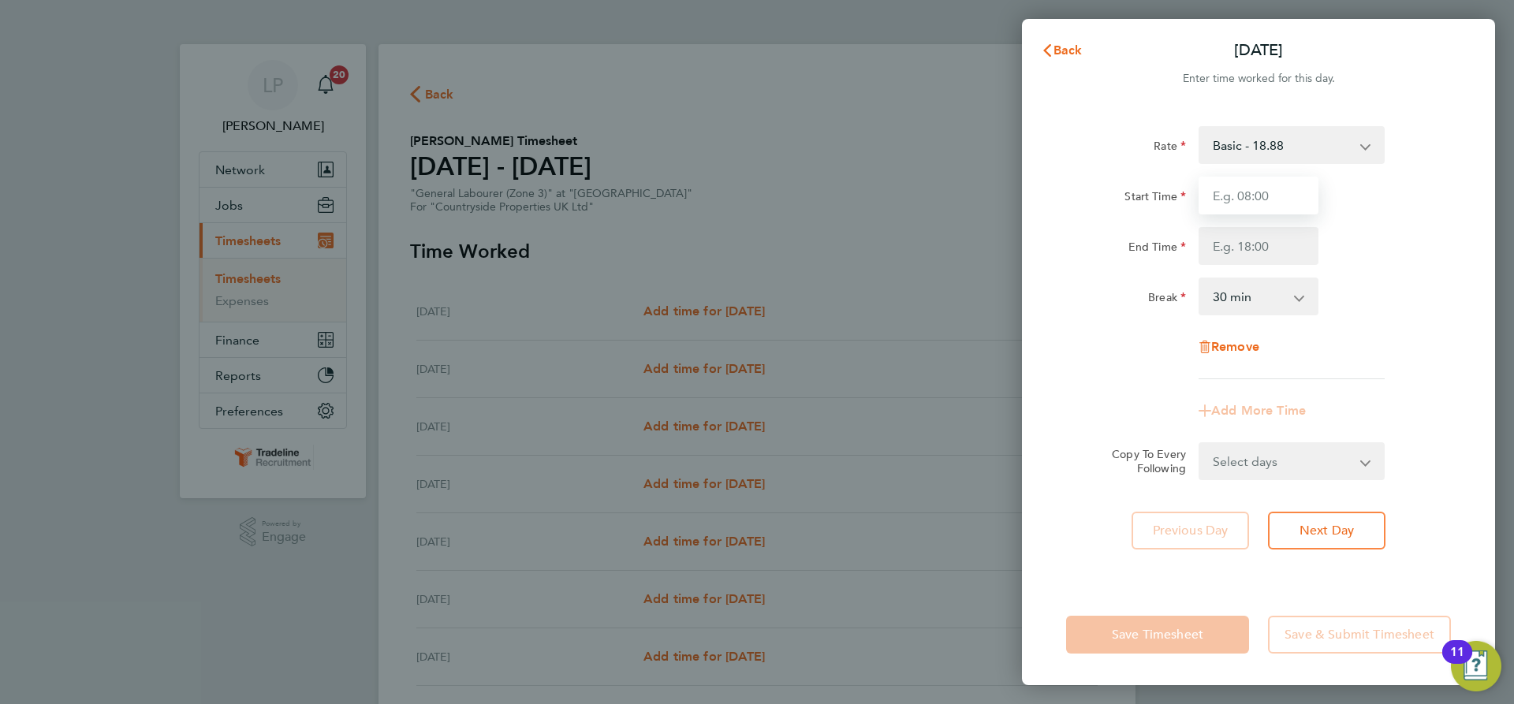
click at [1223, 197] on input "Start Time" at bounding box center [1258, 196] width 120 height 38
type input "07:00"
drag, startPoint x: 1273, startPoint y: 251, endPoint x: 1276, endPoint y: 260, distance: 10.2
click at [1272, 250] on input "End Time" at bounding box center [1258, 246] width 120 height 38
type input "16:30"
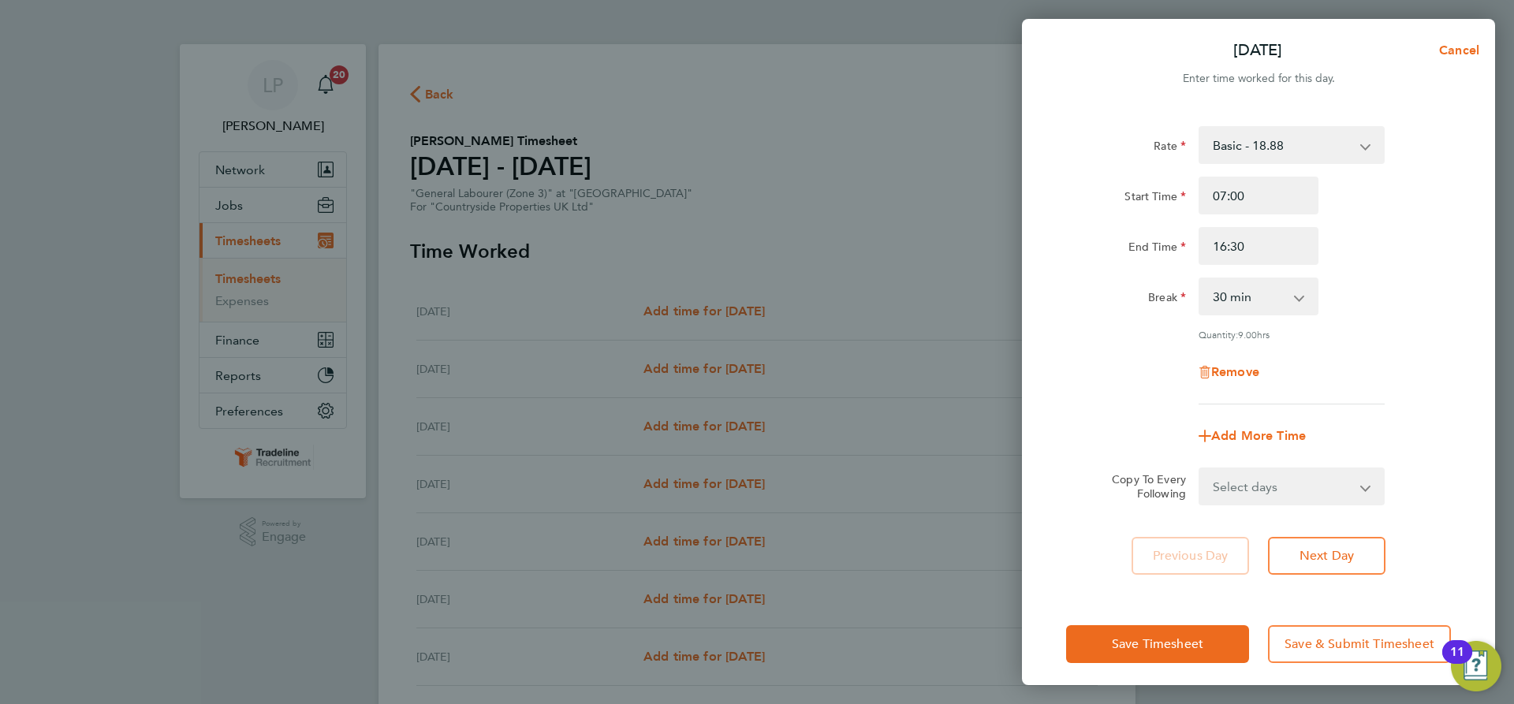
click at [1366, 332] on div "Rate Basic - 18.88 Start Time 07:00 End Time 16:30 Break 0 min 15 min 30 min 45…" at bounding box center [1258, 265] width 385 height 278
click at [1333, 483] on select "Select days Day Weekday (Mon-Fri) Weekend (Sat-Sun) [DATE] [DATE] [DATE] [DATE]…" at bounding box center [1283, 486] width 166 height 35
drag, startPoint x: 1425, startPoint y: 444, endPoint x: 1344, endPoint y: 541, distance: 126.5
click at [1425, 442] on div "Add More Time" at bounding box center [1258, 436] width 397 height 38
click at [1321, 633] on button "Save & Submit Timesheet" at bounding box center [1359, 644] width 183 height 38
